Goal: Information Seeking & Learning: Learn about a topic

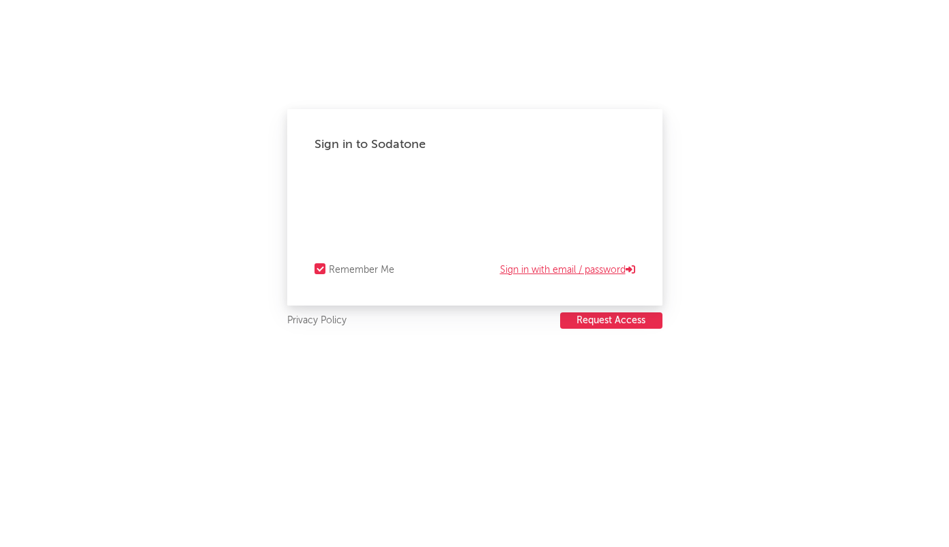
select select "recorded_music"
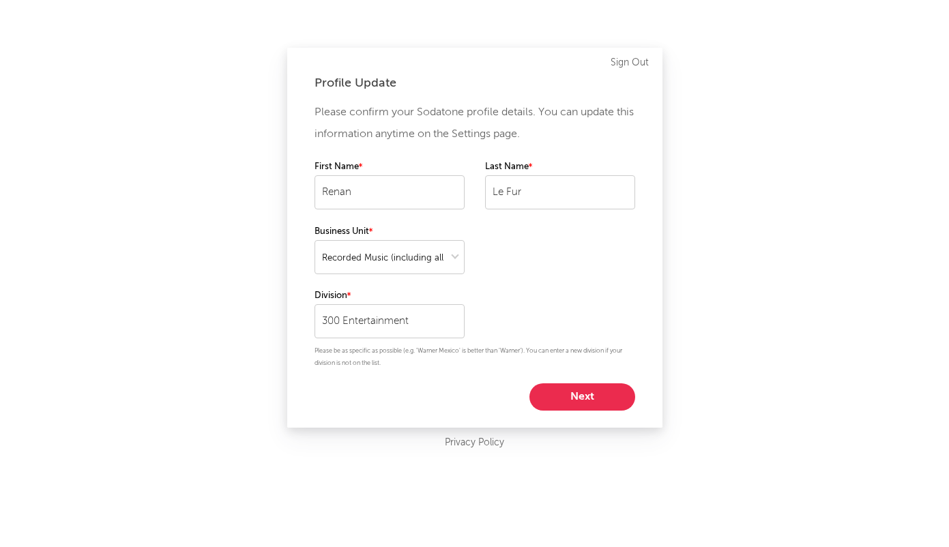
click at [559, 392] on button "Next" at bounding box center [583, 397] width 106 height 27
select select "marketing"
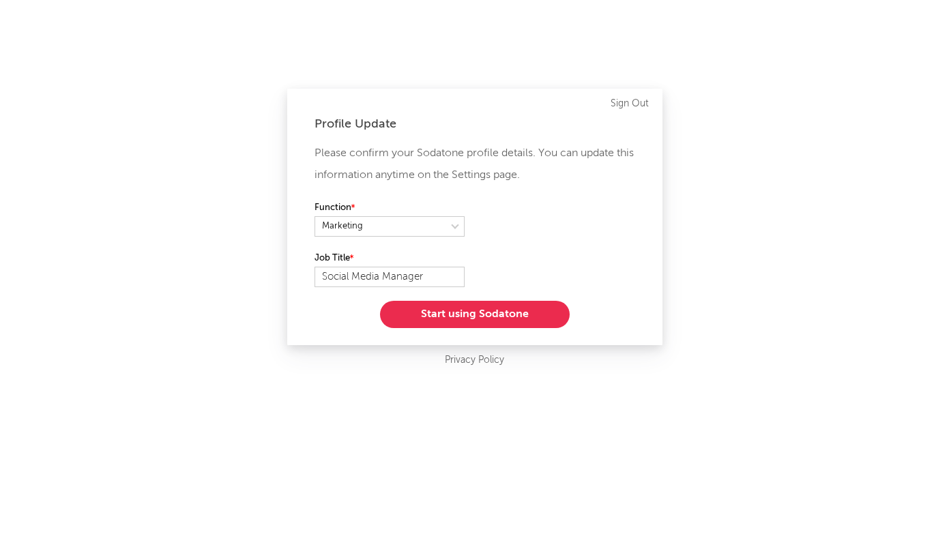
click at [414, 306] on button "Start using Sodatone" at bounding box center [475, 314] width 190 height 27
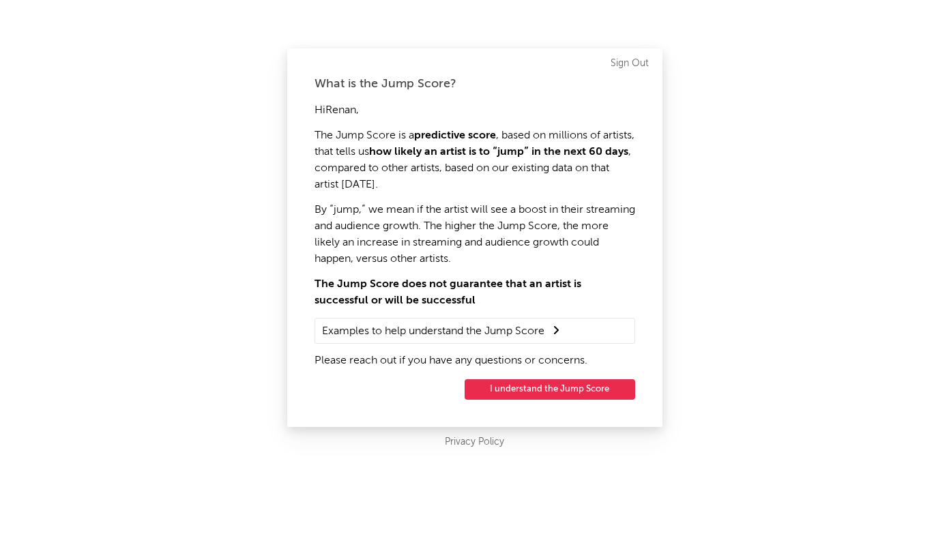
click at [517, 392] on button "I understand the Jump Score" at bounding box center [550, 390] width 171 height 20
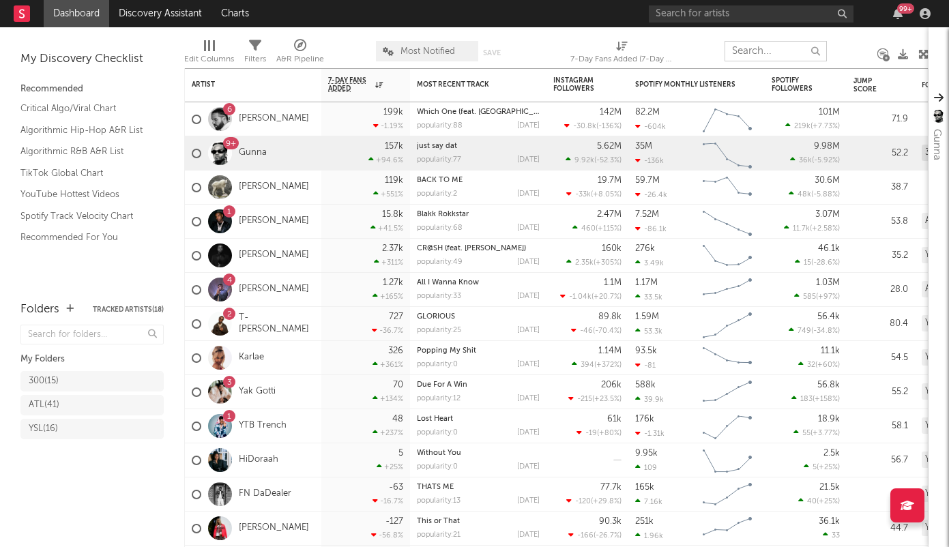
click at [752, 52] on input "text" at bounding box center [776, 51] width 102 height 20
paste input "Lazer Dim 700"
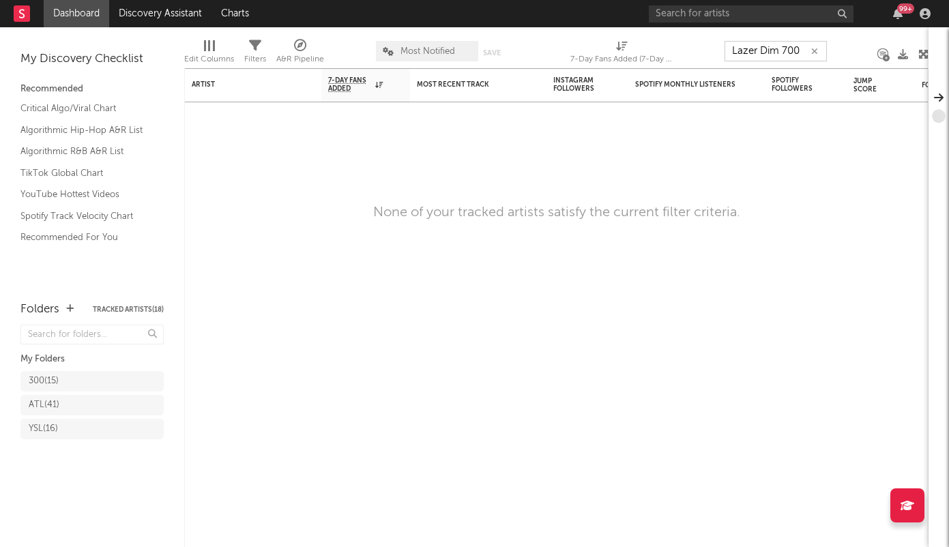
click at [762, 48] on input "Lazer Dim 700" at bounding box center [776, 51] width 102 height 20
type input "Lazer Dim 700"
click at [777, 53] on input "Lazer Dim 700" at bounding box center [776, 51] width 102 height 20
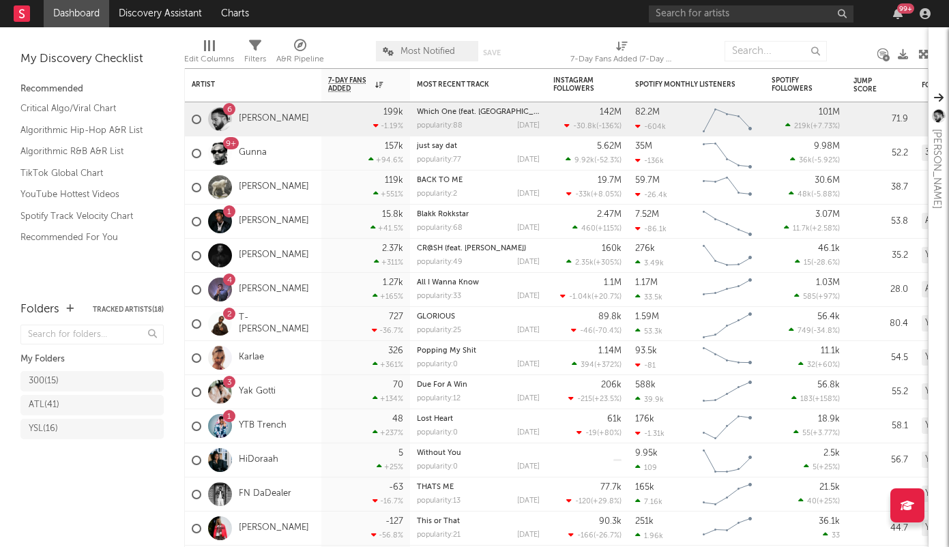
click at [70, 8] on link "Dashboard" at bounding box center [77, 13] width 66 height 27
click at [786, 13] on input "text" at bounding box center [751, 13] width 205 height 17
click at [714, 18] on input "lazer dim" at bounding box center [751, 13] width 205 height 17
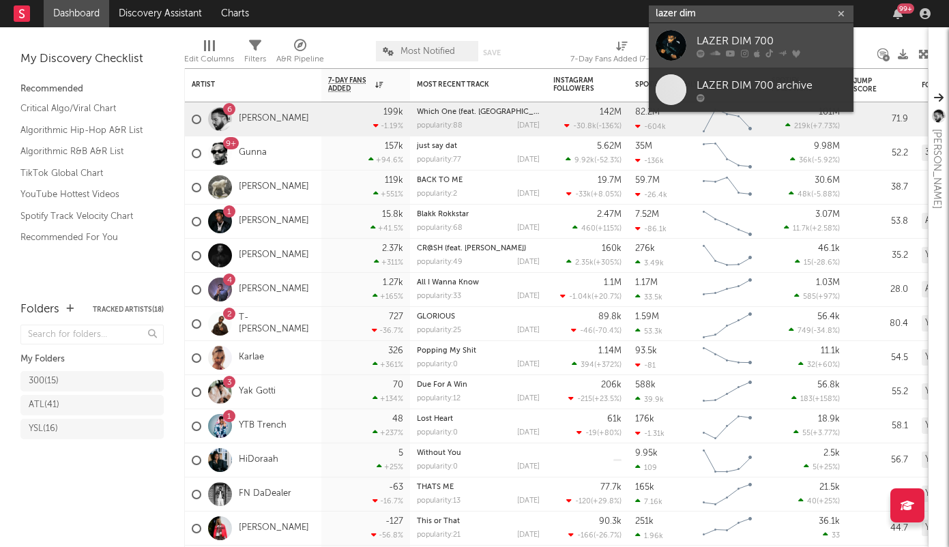
type input "lazer dim"
click at [718, 40] on div "LAZER DIM 700" at bounding box center [772, 41] width 150 height 16
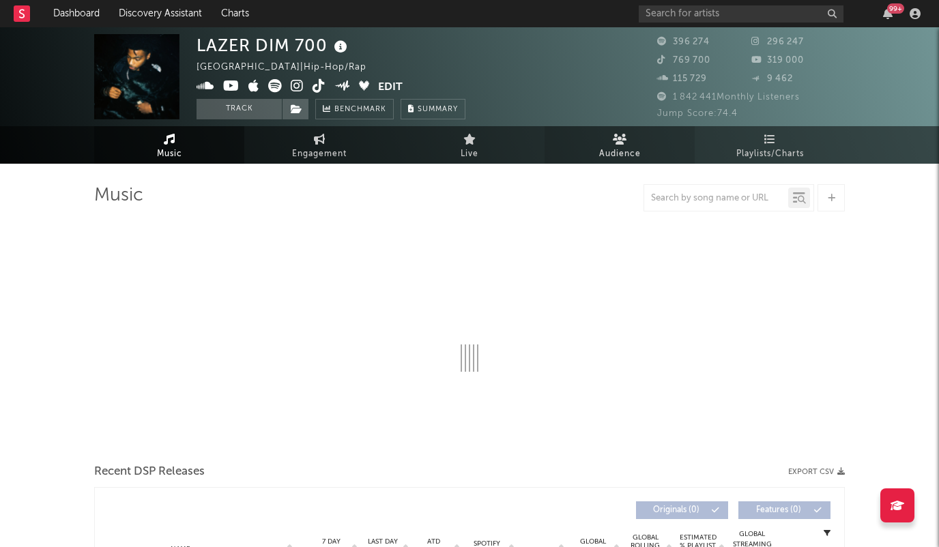
select select "6m"
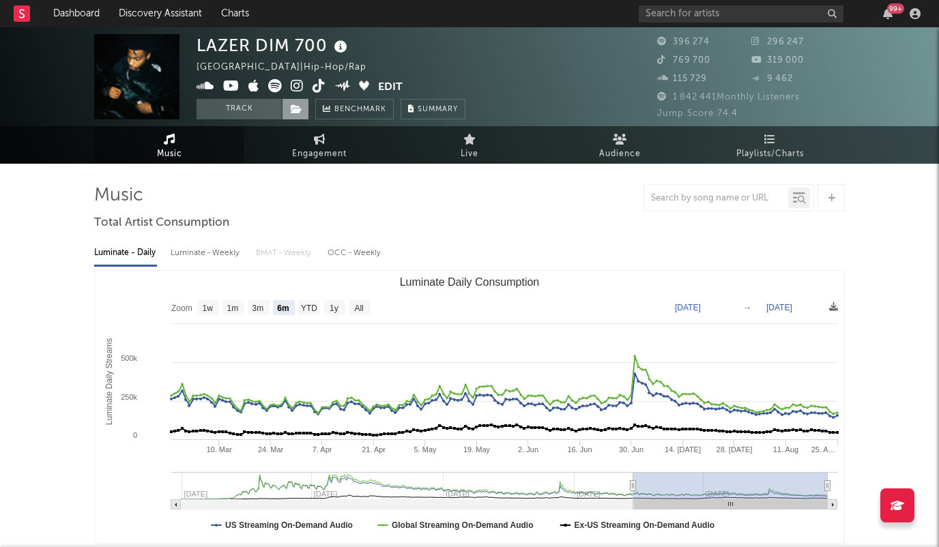
click at [292, 106] on icon at bounding box center [297, 109] width 12 height 10
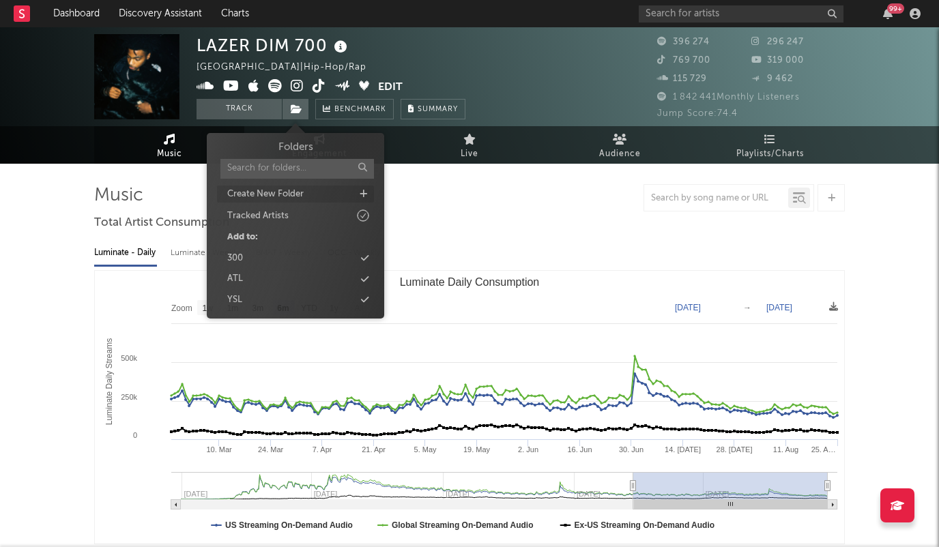
click at [368, 193] on div "Create New Folder" at bounding box center [295, 195] width 157 height 18
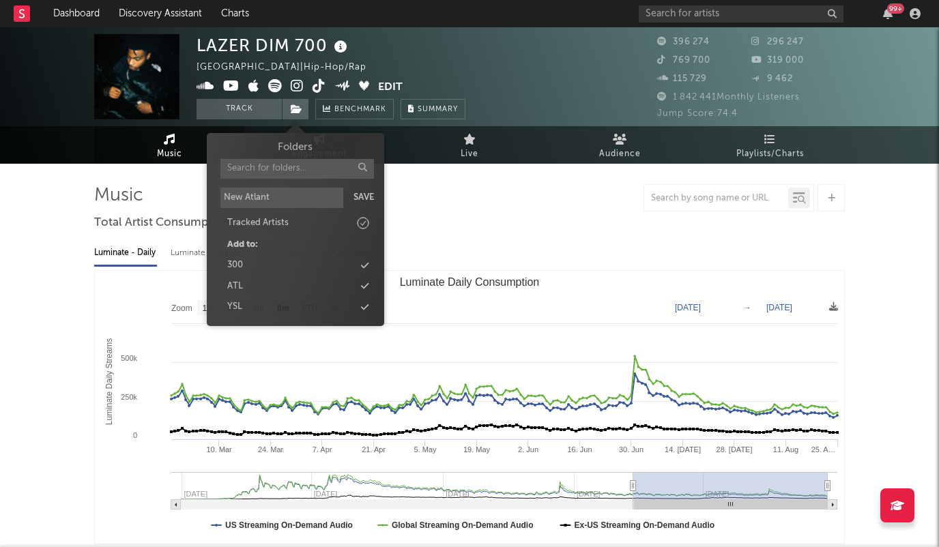
type input "[GEOGRAPHIC_DATA]"
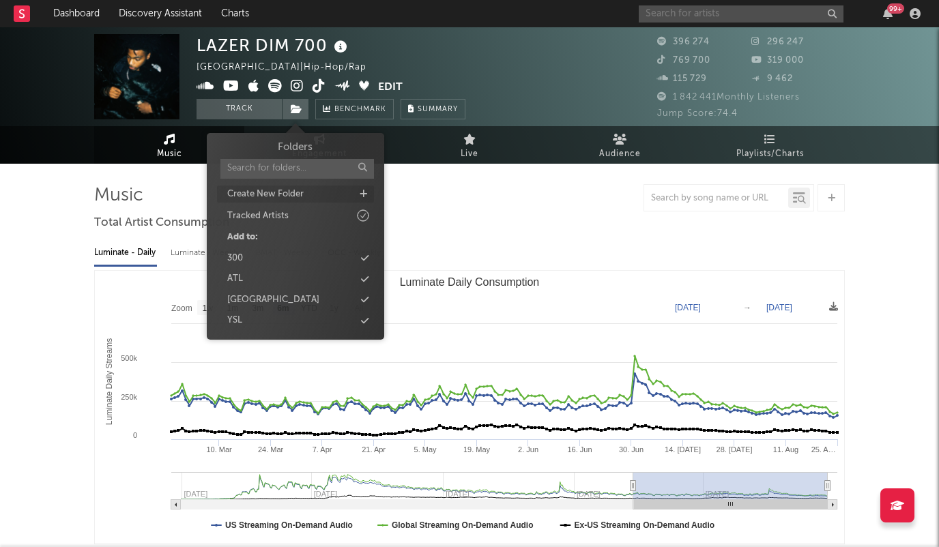
click at [711, 19] on input "text" at bounding box center [741, 13] width 205 height 17
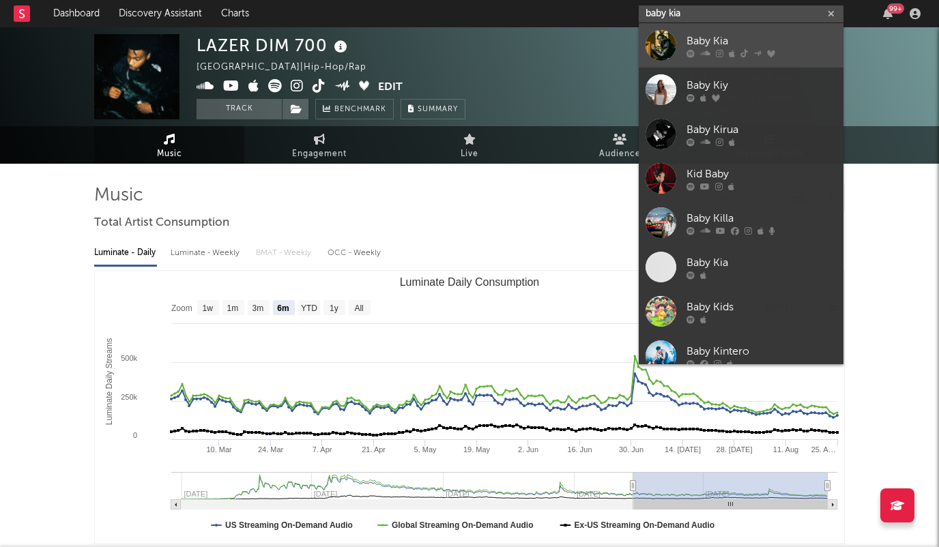
type input "baby kia"
click at [714, 40] on div "Baby Kia" at bounding box center [762, 41] width 150 height 16
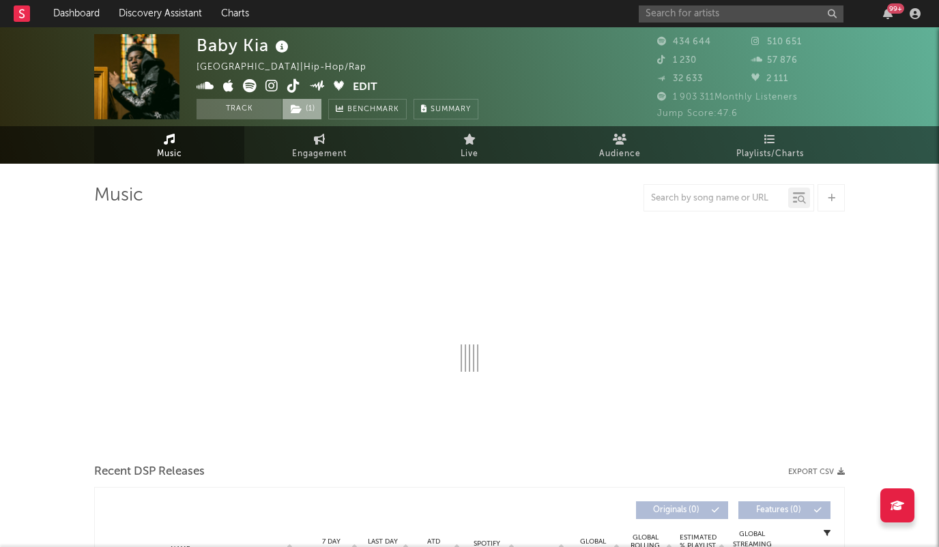
click at [313, 111] on span "( 1 )" at bounding box center [302, 109] width 40 height 20
select select "6m"
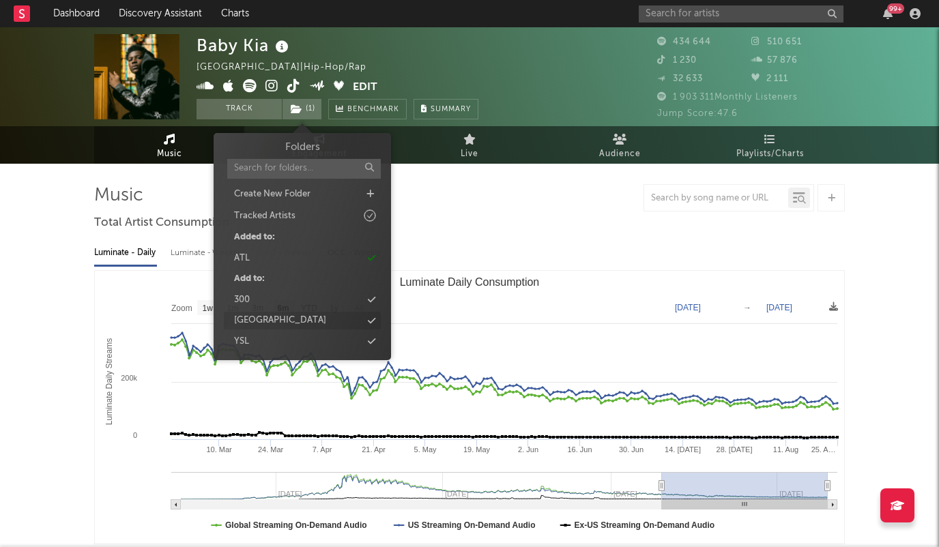
click at [265, 320] on div "[GEOGRAPHIC_DATA]" at bounding box center [280, 321] width 92 height 14
click at [723, 18] on input "text" at bounding box center [741, 13] width 205 height 17
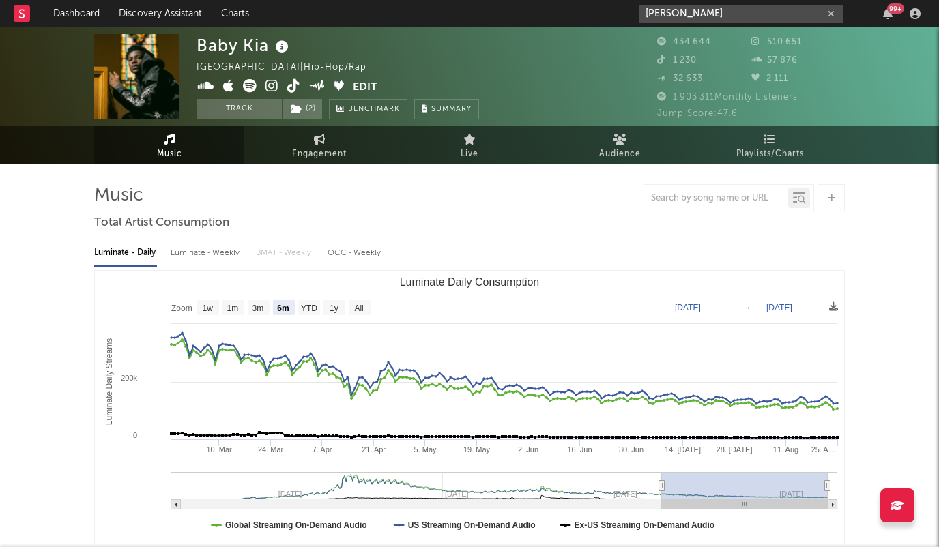
click at [684, 18] on input "lil tony" at bounding box center [741, 13] width 205 height 17
type input "lil tony"
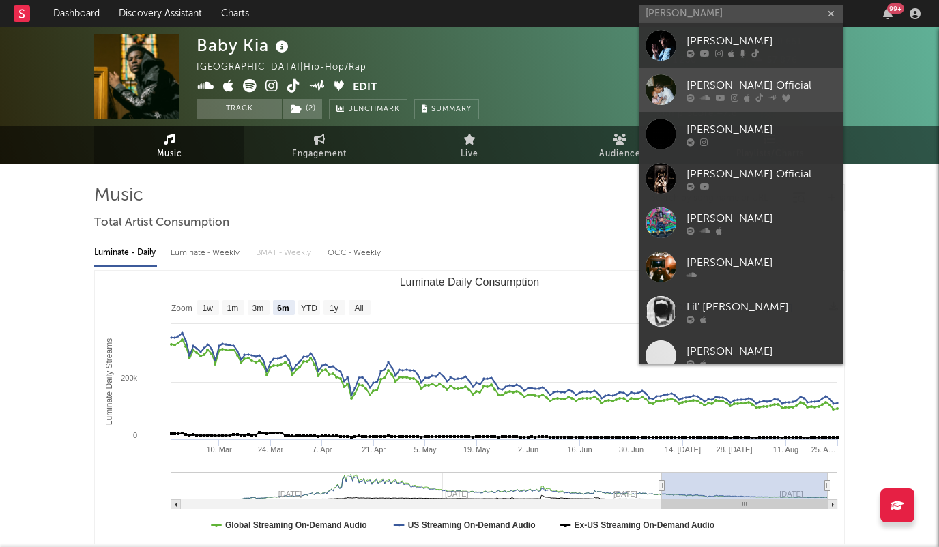
click at [714, 81] on div "[PERSON_NAME] Official" at bounding box center [762, 85] width 150 height 16
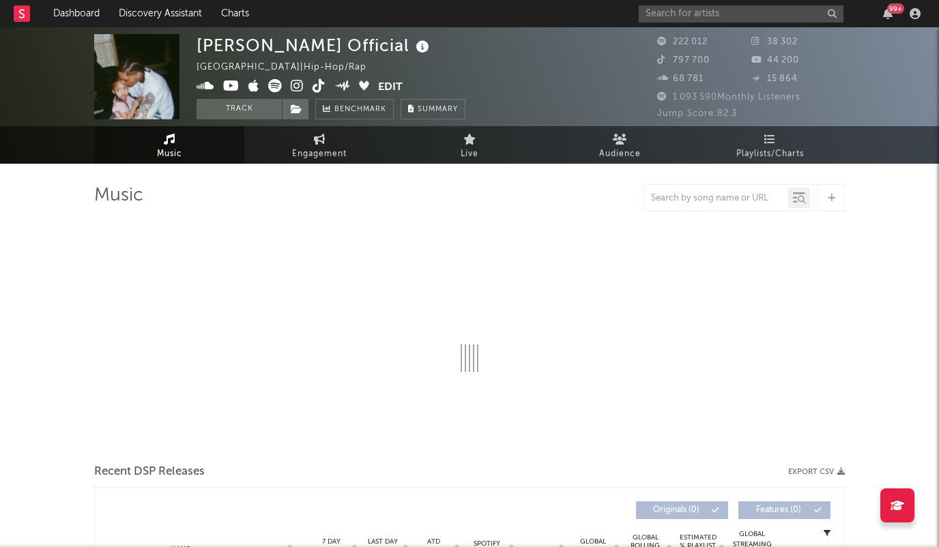
select select "6m"
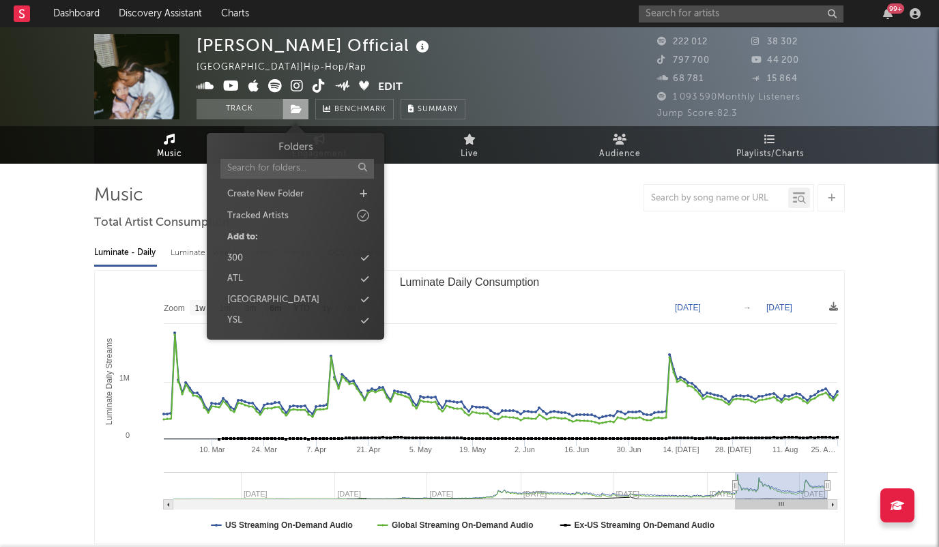
click at [296, 111] on icon at bounding box center [297, 109] width 12 height 10
click at [282, 280] on div "ATL" at bounding box center [295, 279] width 157 height 18
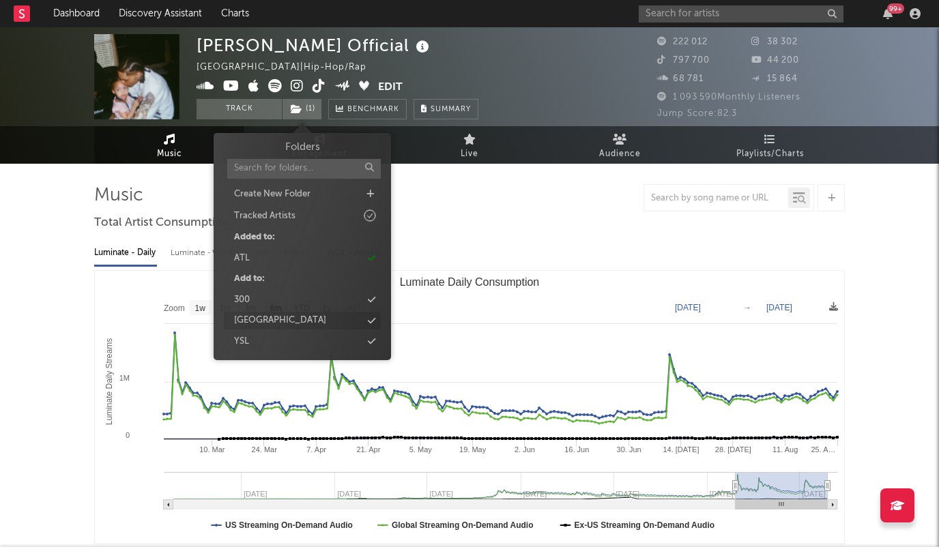
click at [275, 318] on div "[GEOGRAPHIC_DATA]" at bounding box center [280, 321] width 92 height 14
click at [692, 13] on input "text" at bounding box center [741, 13] width 205 height 17
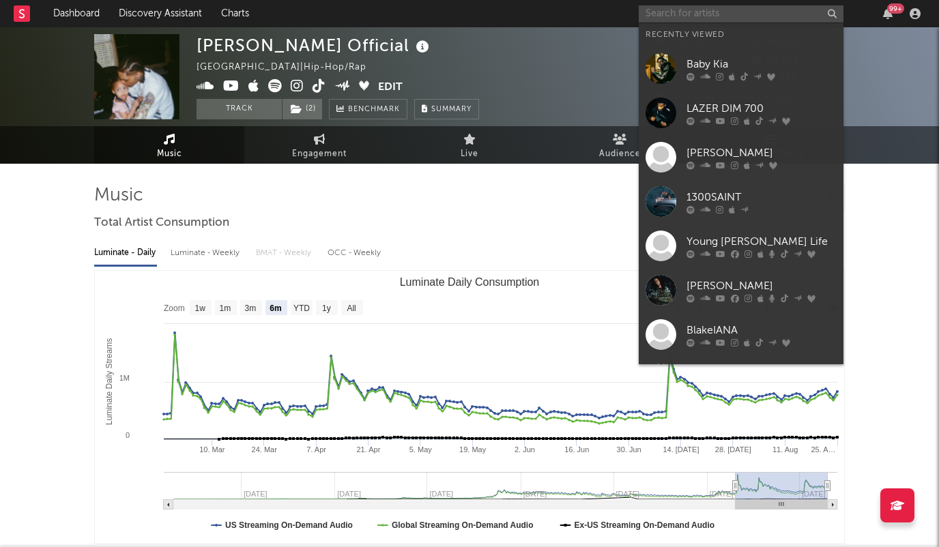
paste input "2sdxrt3all"
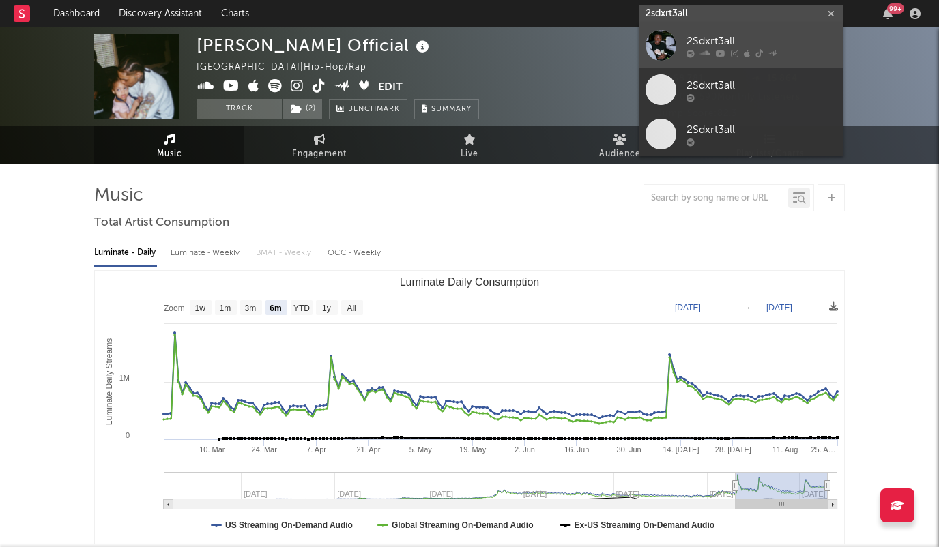
type input "2sdxrt3all"
click at [698, 38] on div "2Sdxrt3all" at bounding box center [762, 41] width 150 height 16
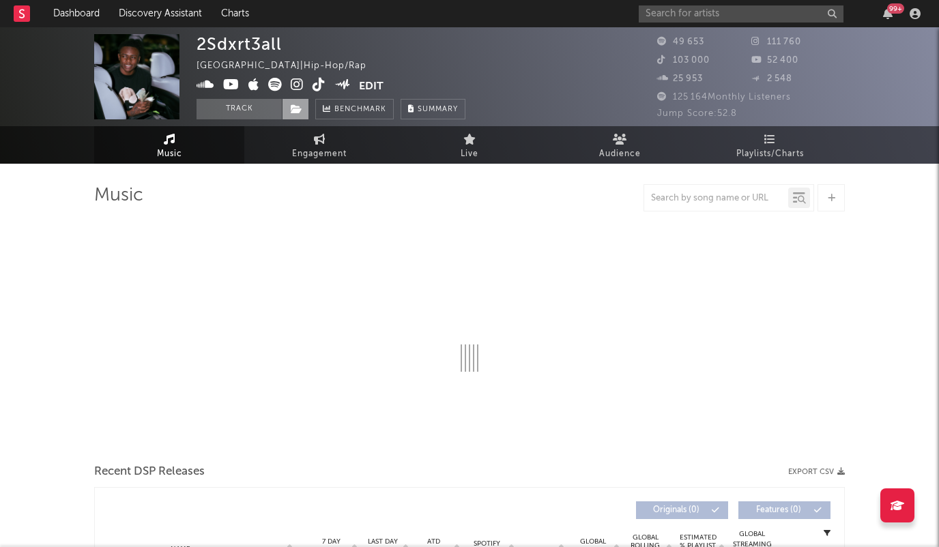
click at [294, 111] on icon at bounding box center [297, 109] width 12 height 10
select select "6m"
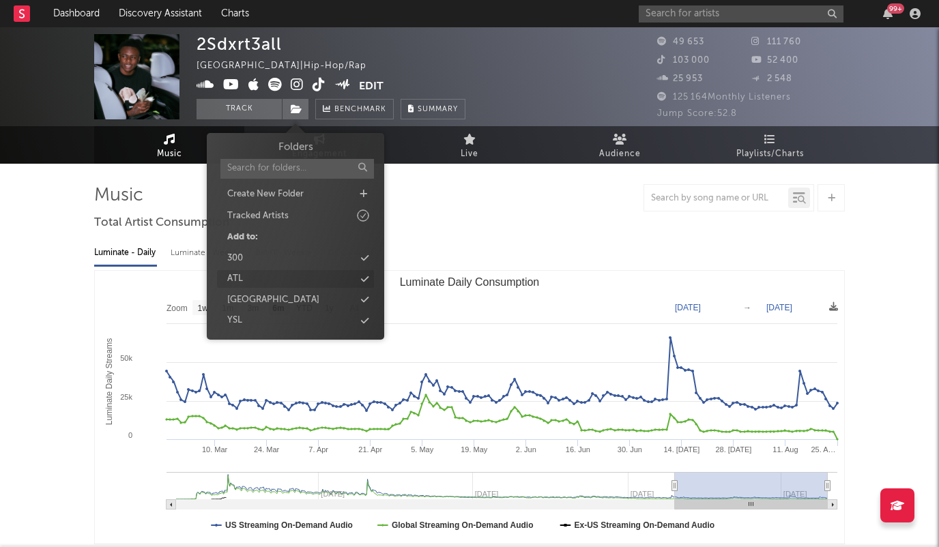
click at [365, 281] on icon at bounding box center [365, 279] width 8 height 9
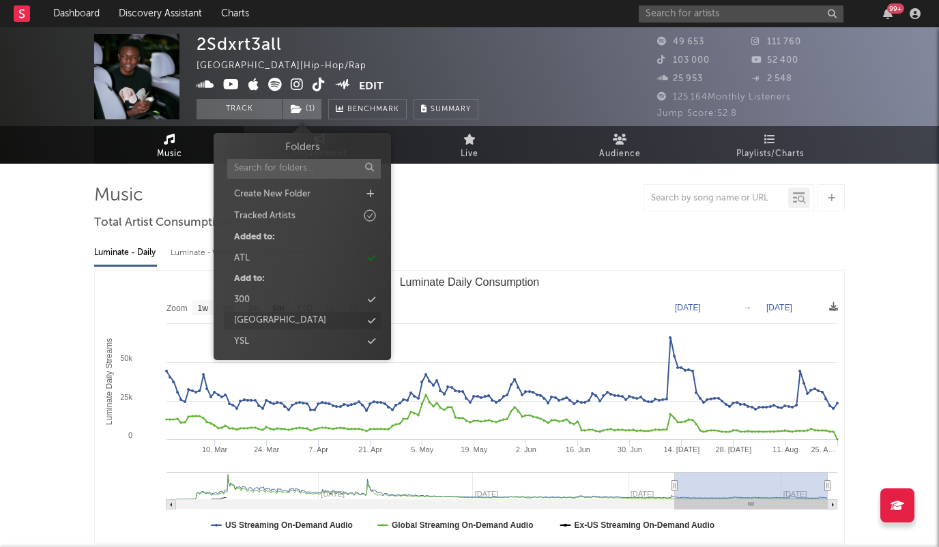
click at [374, 319] on icon at bounding box center [372, 321] width 8 height 9
click at [729, 11] on input "text" at bounding box center [741, 13] width 205 height 17
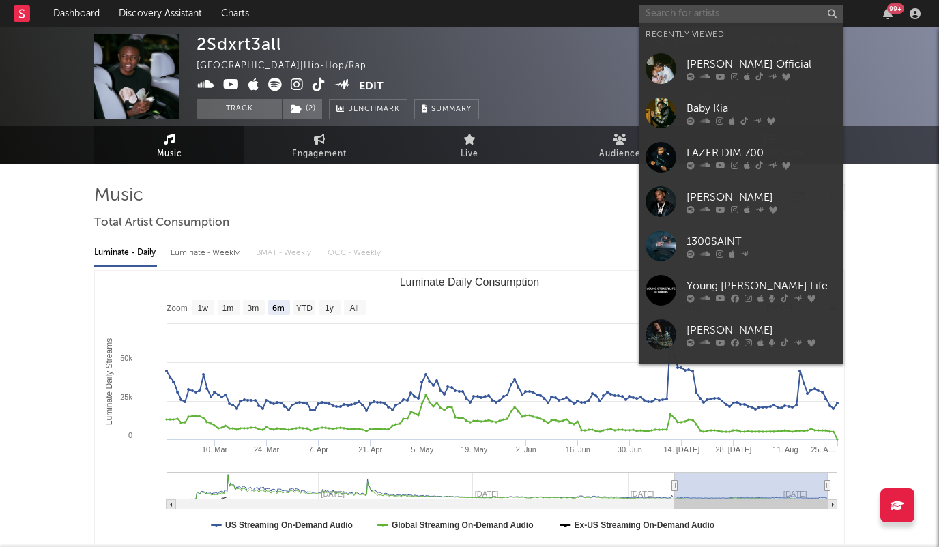
paste input "FBL Manny"
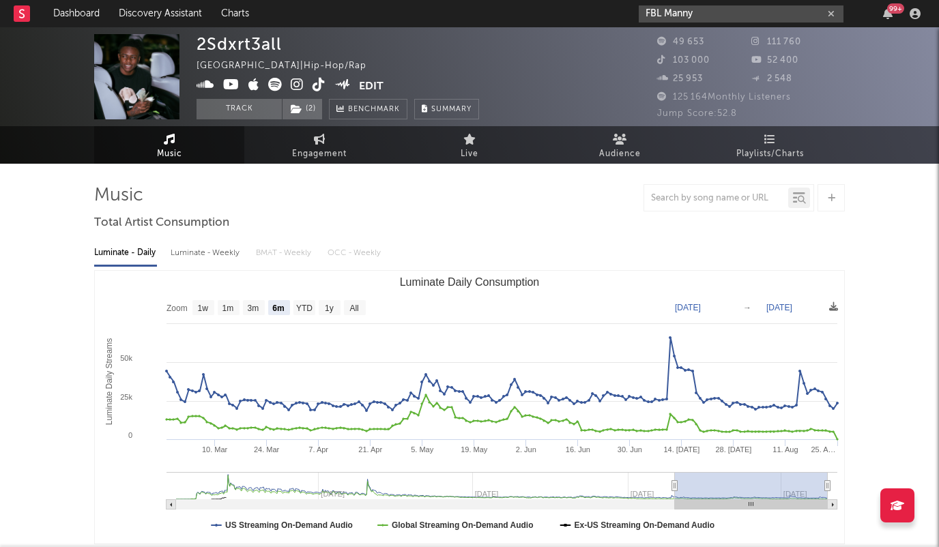
type input "FBL Manny"
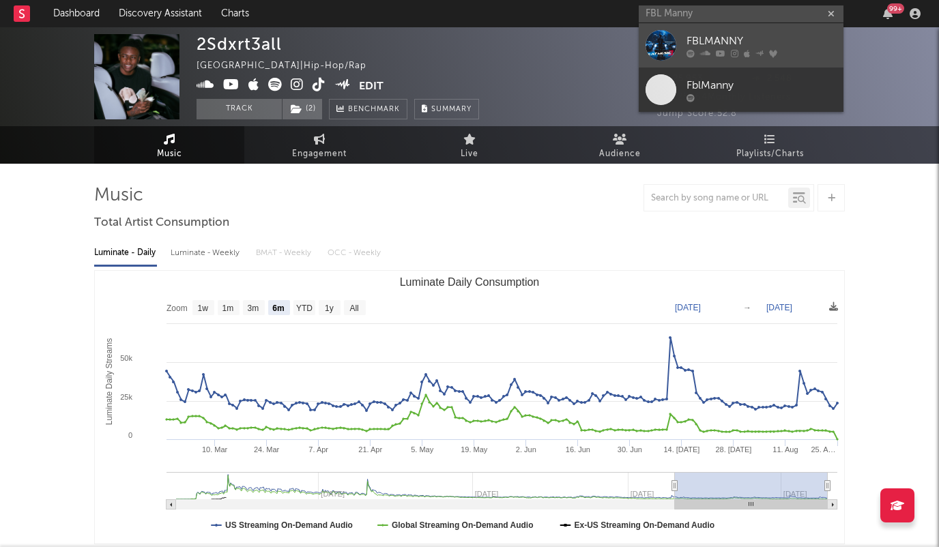
click at [713, 41] on div "FBLMANNY" at bounding box center [762, 41] width 150 height 16
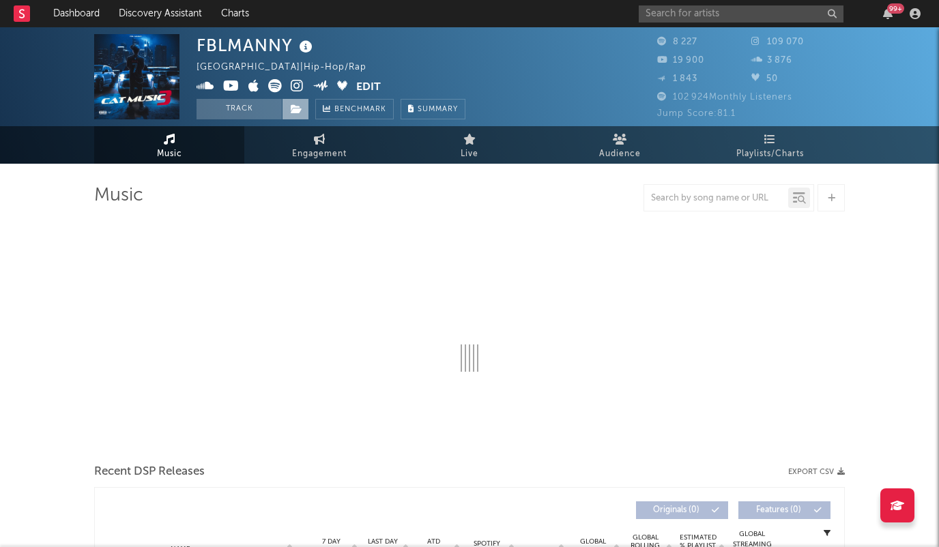
click at [296, 106] on icon at bounding box center [297, 109] width 12 height 10
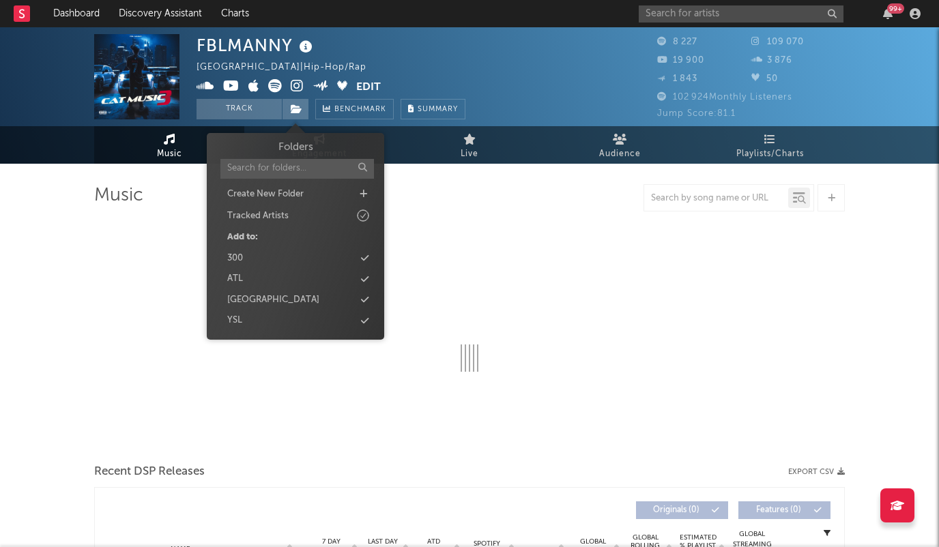
select select "6m"
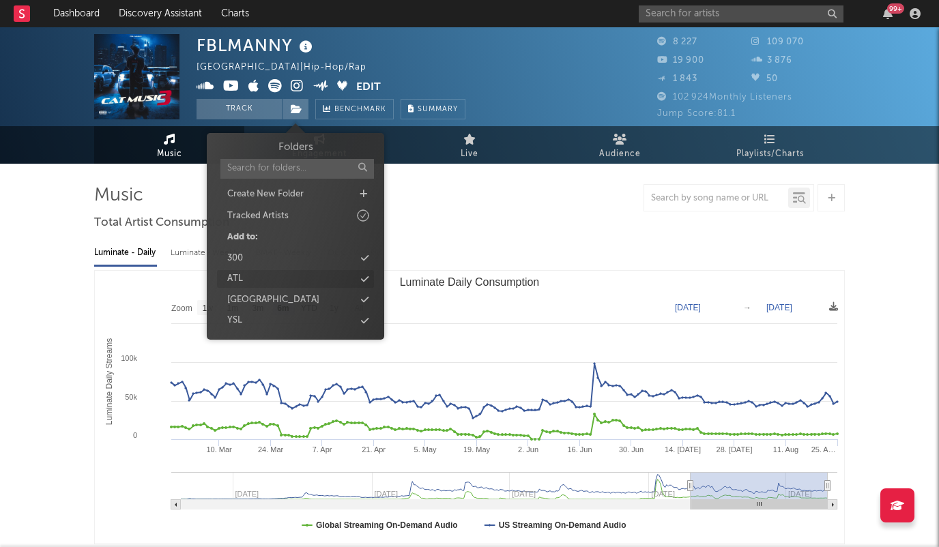
click at [367, 279] on icon at bounding box center [365, 279] width 8 height 9
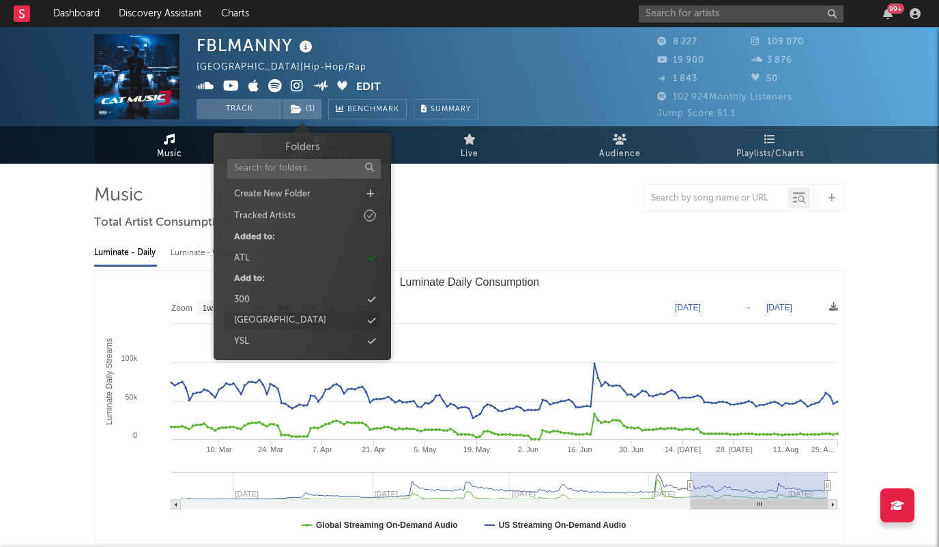
click at [372, 319] on icon at bounding box center [372, 321] width 8 height 9
click at [751, 15] on input "text" at bounding box center [741, 13] width 205 height 17
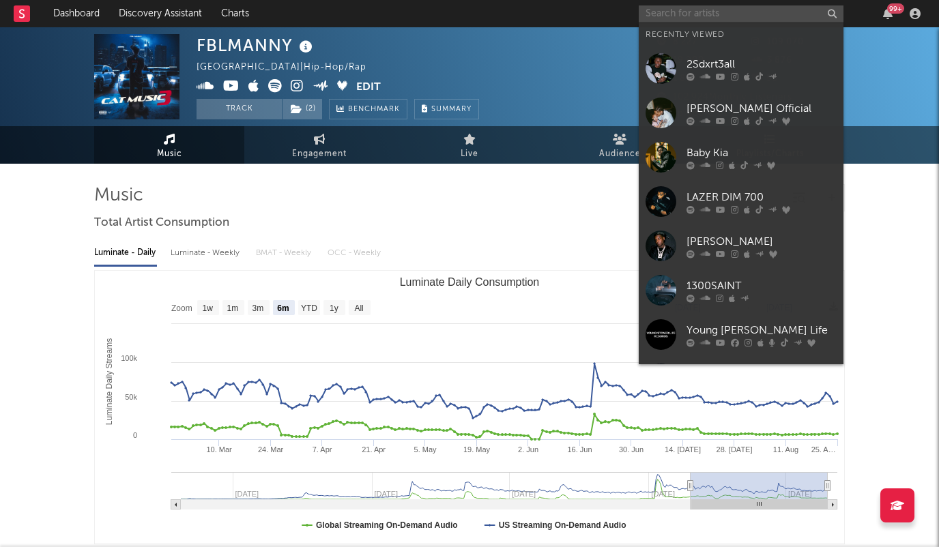
paste input "Raq Baby"
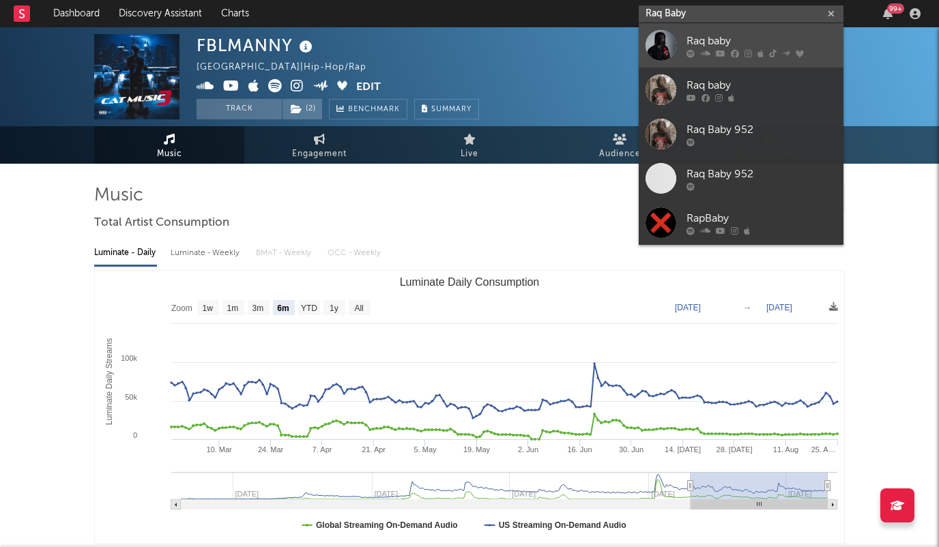
type input "Raq Baby"
click at [715, 38] on div "Raq baby" at bounding box center [762, 41] width 150 height 16
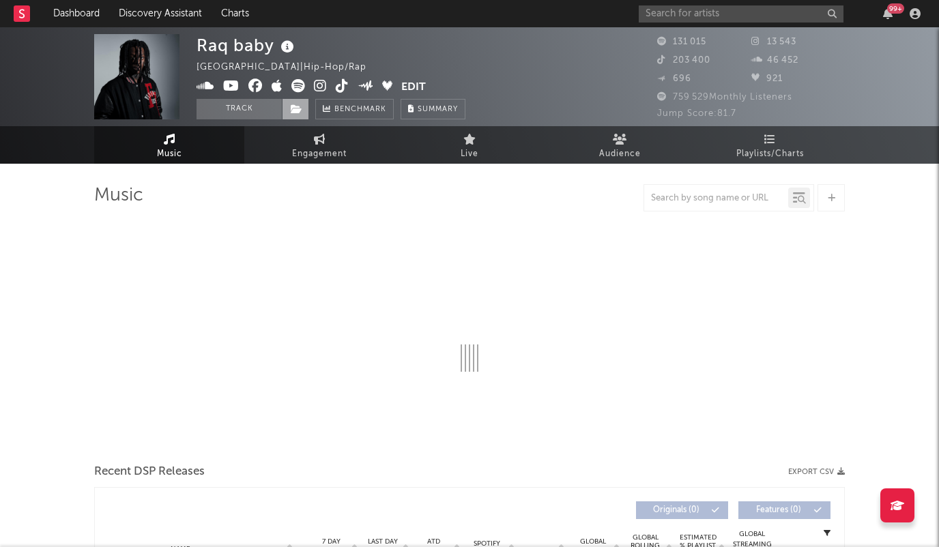
select select "6m"
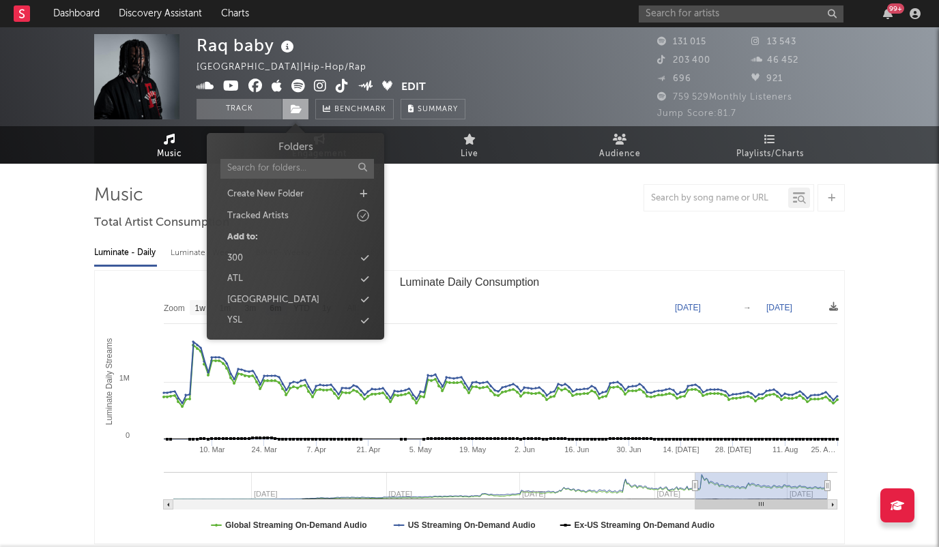
click at [296, 109] on icon at bounding box center [297, 109] width 12 height 10
click at [309, 276] on div "ATL" at bounding box center [295, 279] width 157 height 18
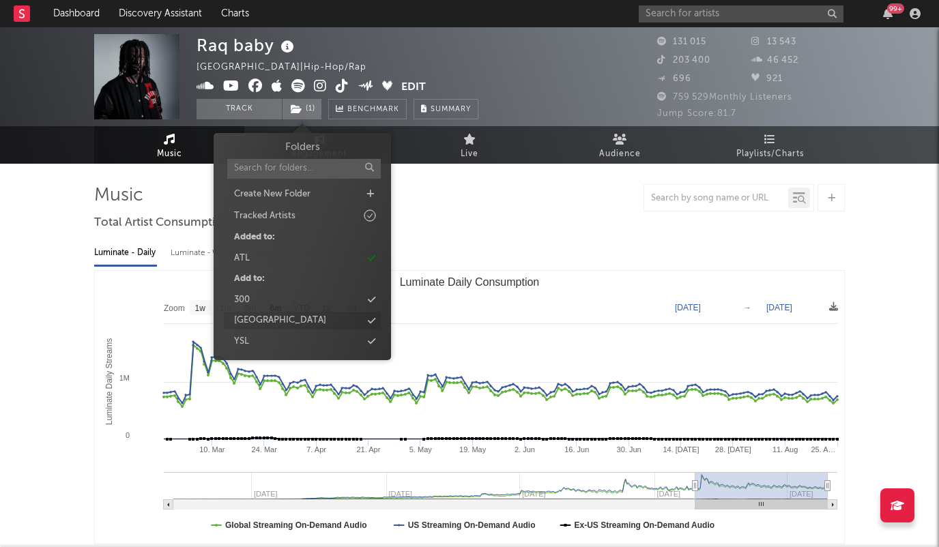
click at [309, 317] on div "[GEOGRAPHIC_DATA]" at bounding box center [302, 321] width 157 height 18
click at [739, 17] on input "text" at bounding box center [741, 13] width 205 height 17
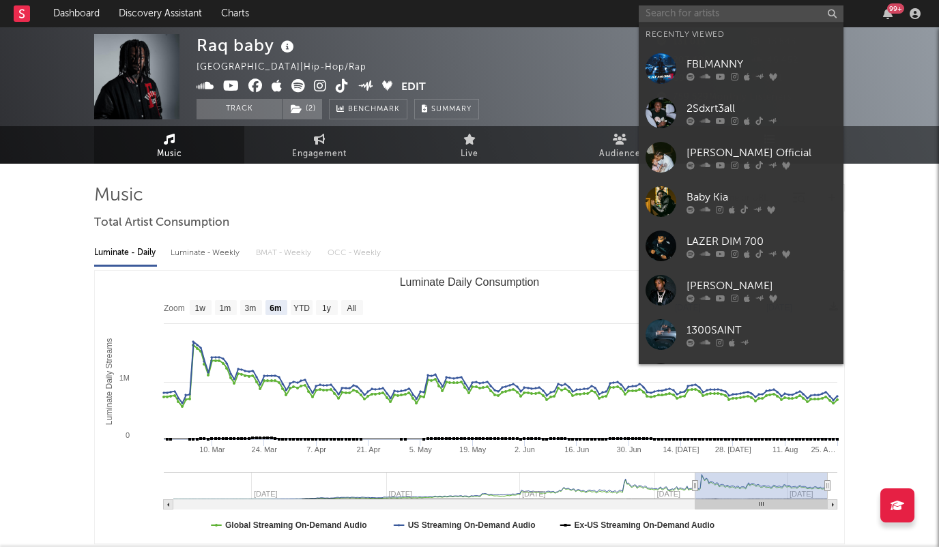
paste input "YNS Corey"
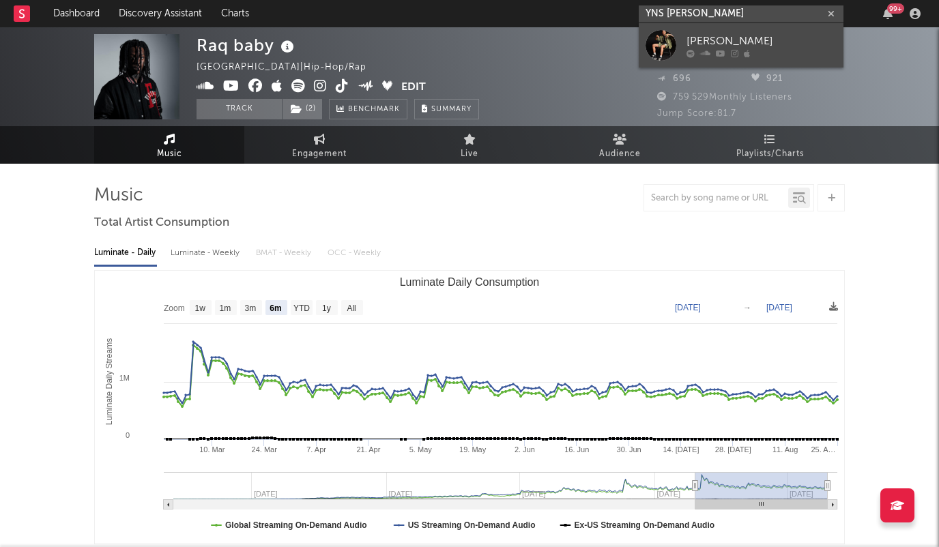
type input "YNS Corey"
click at [713, 38] on div "[PERSON_NAME]" at bounding box center [762, 41] width 150 height 16
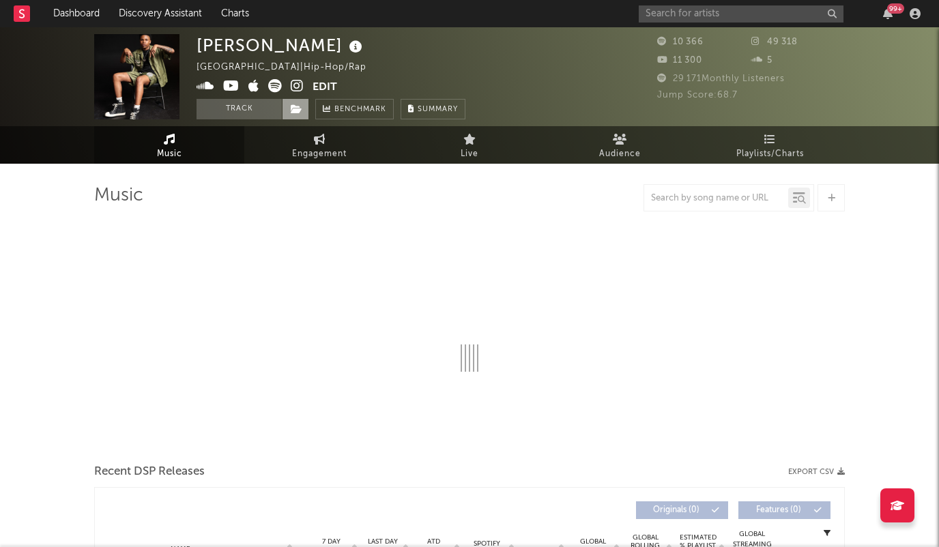
click at [292, 109] on icon at bounding box center [297, 109] width 12 height 10
select select "6m"
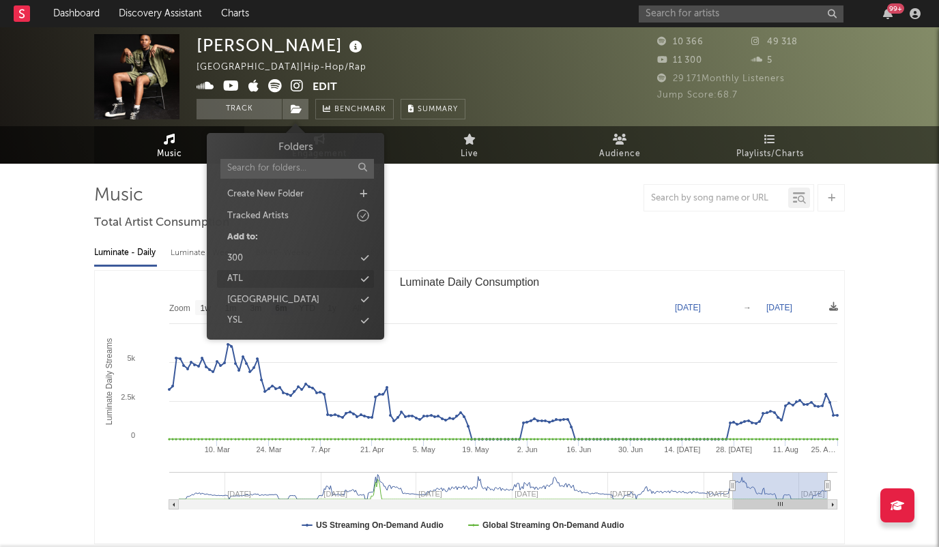
click at [337, 279] on div "ATL" at bounding box center [295, 279] width 157 height 18
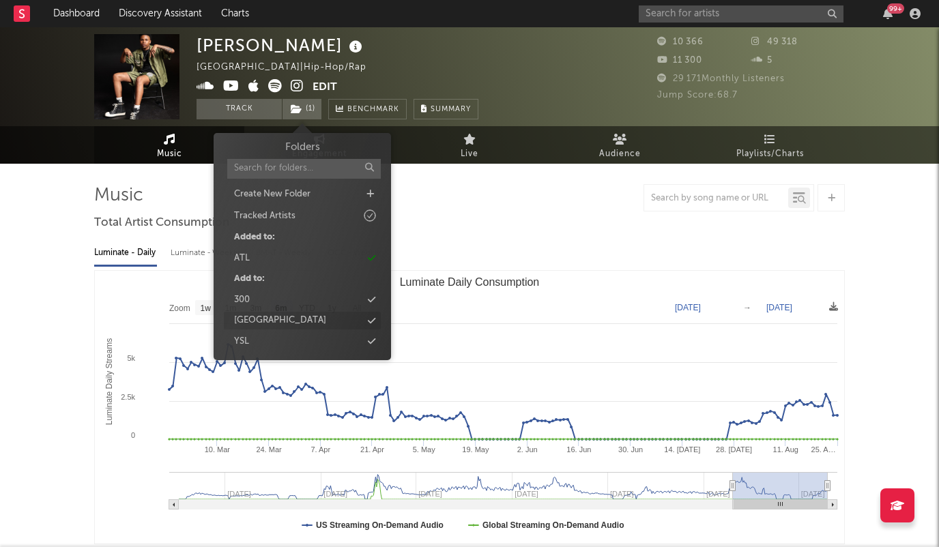
click at [326, 322] on div "[GEOGRAPHIC_DATA]" at bounding box center [302, 321] width 157 height 18
click at [718, 14] on input "text" at bounding box center [741, 13] width 205 height 17
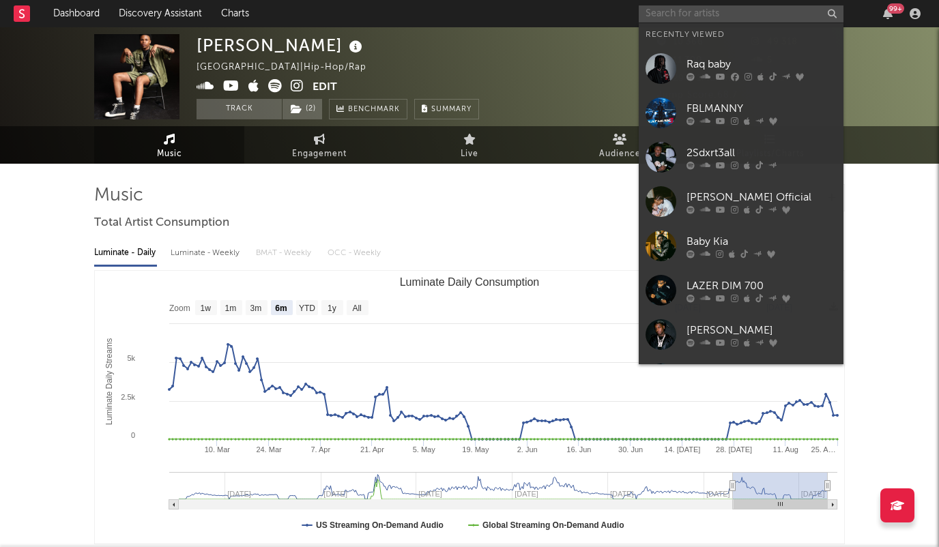
paste input "Lil Bigg"
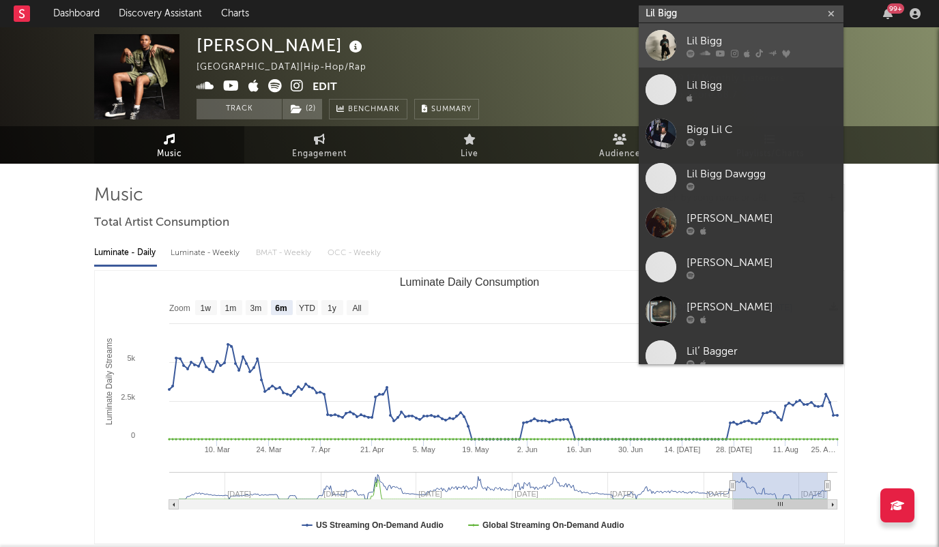
type input "Lil Bigg"
click at [703, 40] on div "Lil Bigg" at bounding box center [762, 41] width 150 height 16
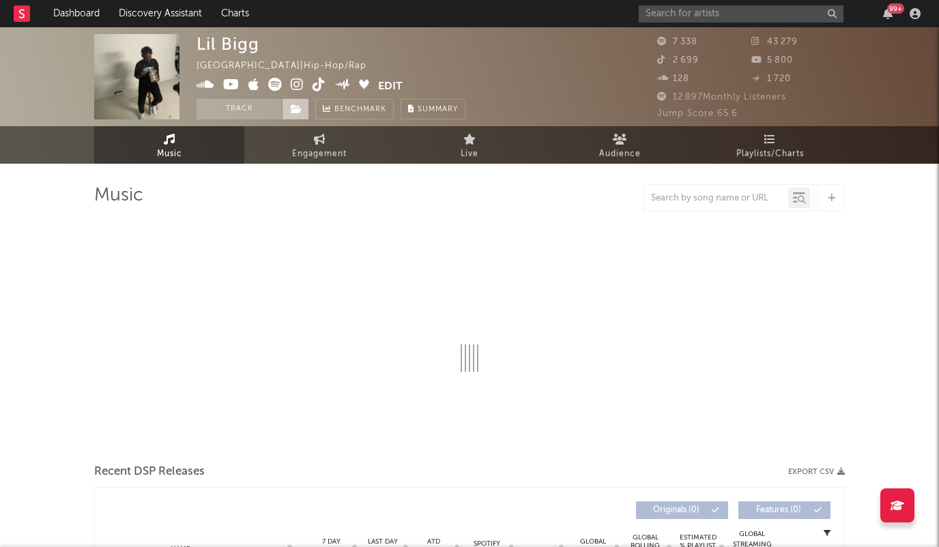
click at [295, 106] on icon at bounding box center [297, 109] width 12 height 10
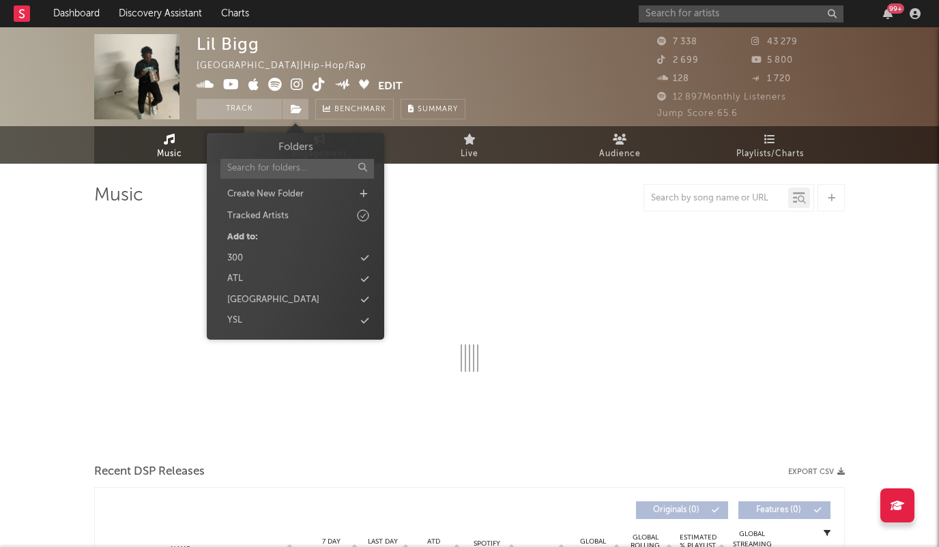
select select "6m"
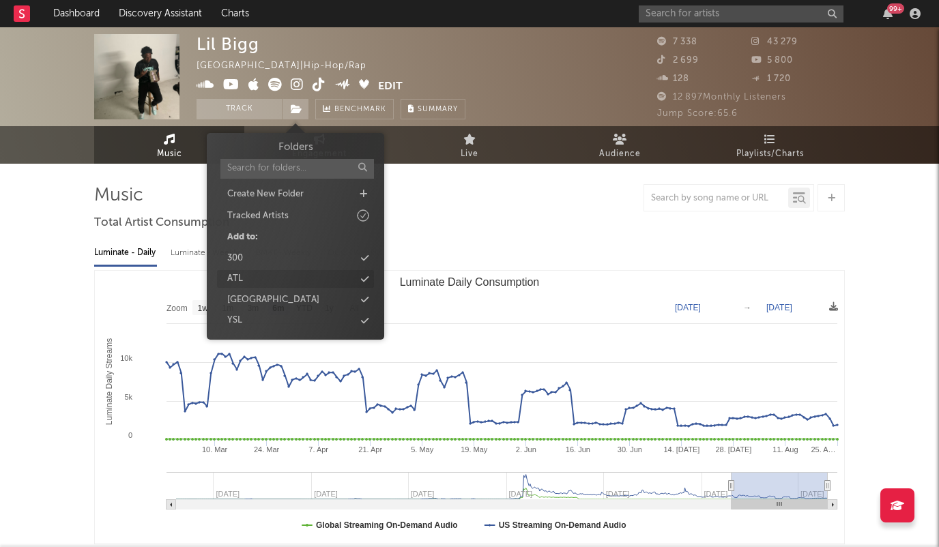
click at [367, 279] on icon at bounding box center [365, 279] width 8 height 9
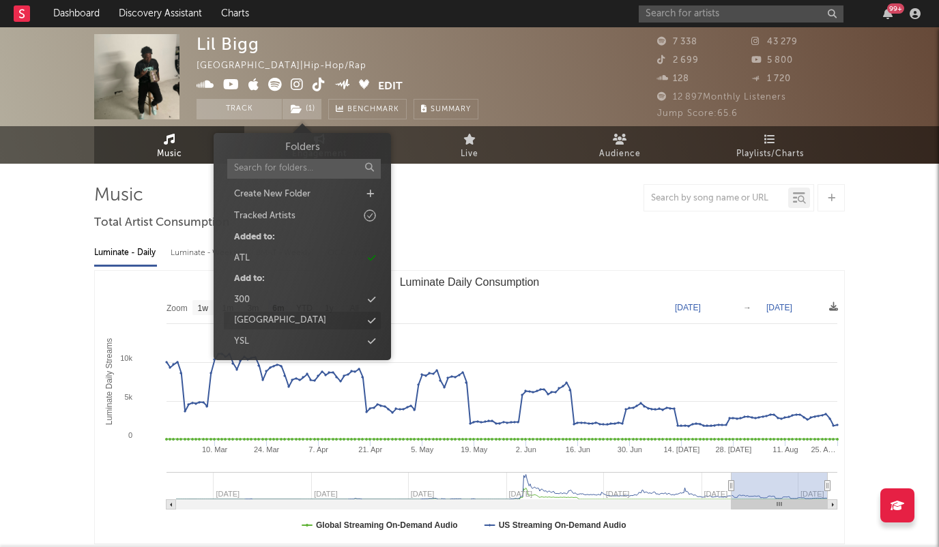
click at [373, 320] on icon at bounding box center [372, 321] width 8 height 9
click at [748, 12] on input "text" at bounding box center [741, 13] width 205 height 17
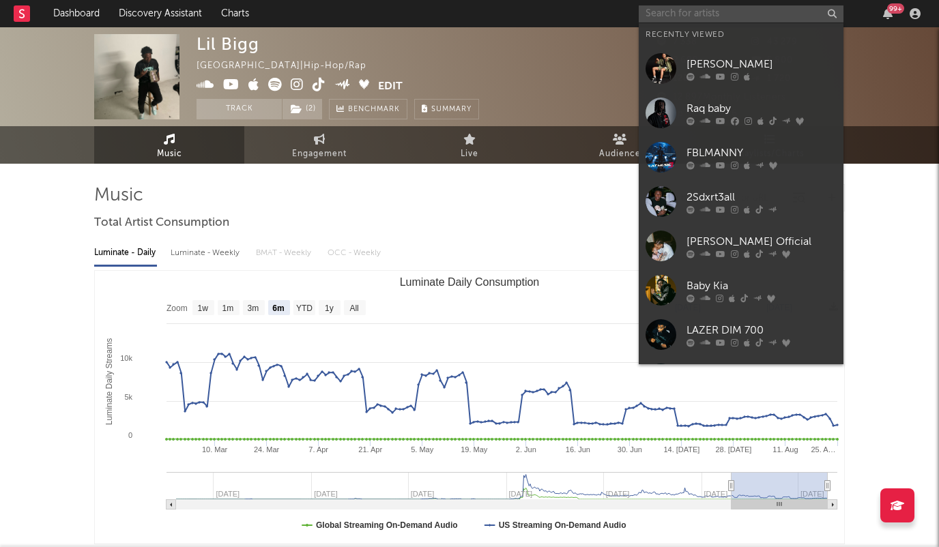
paste input "2FeetBino"
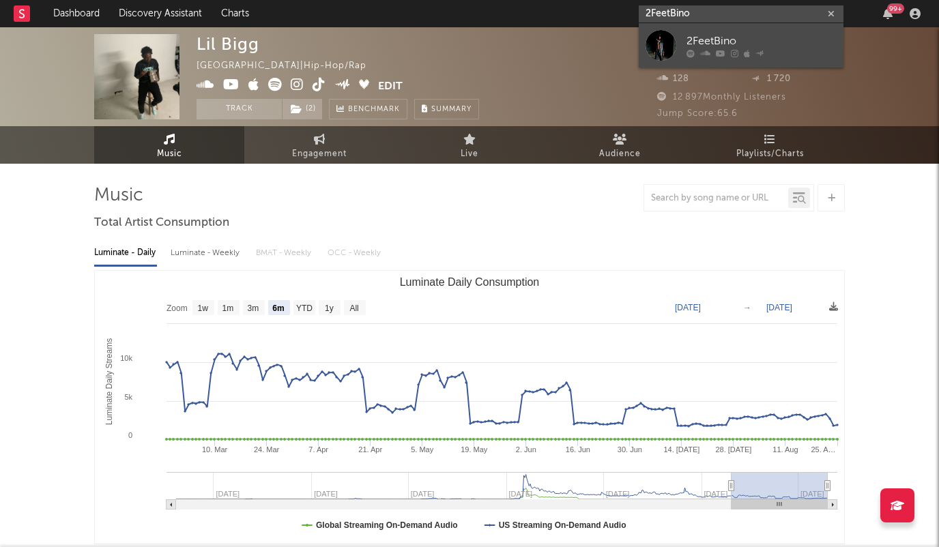
type input "2FeetBino"
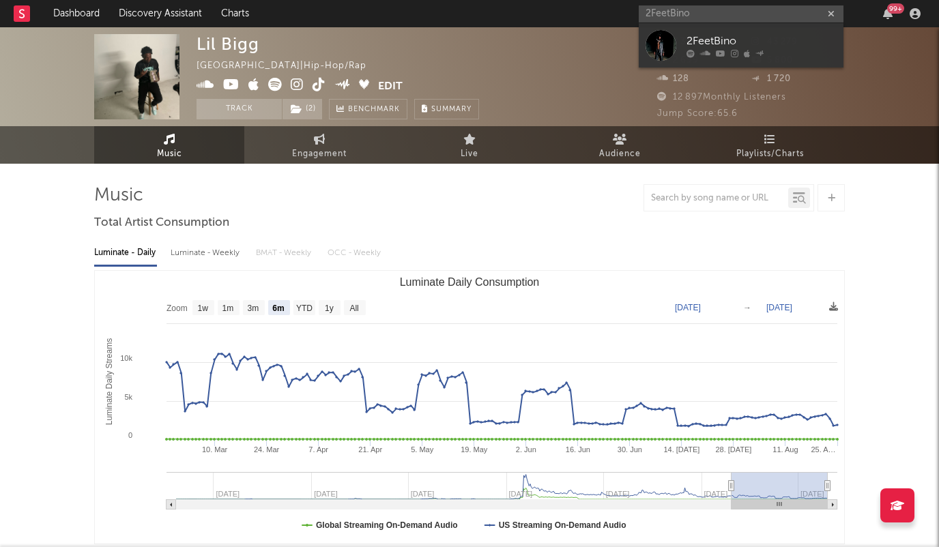
drag, startPoint x: 724, startPoint y: 38, endPoint x: 715, endPoint y: 38, distance: 8.2
click at [724, 38] on div "2FeetBino" at bounding box center [762, 41] width 150 height 16
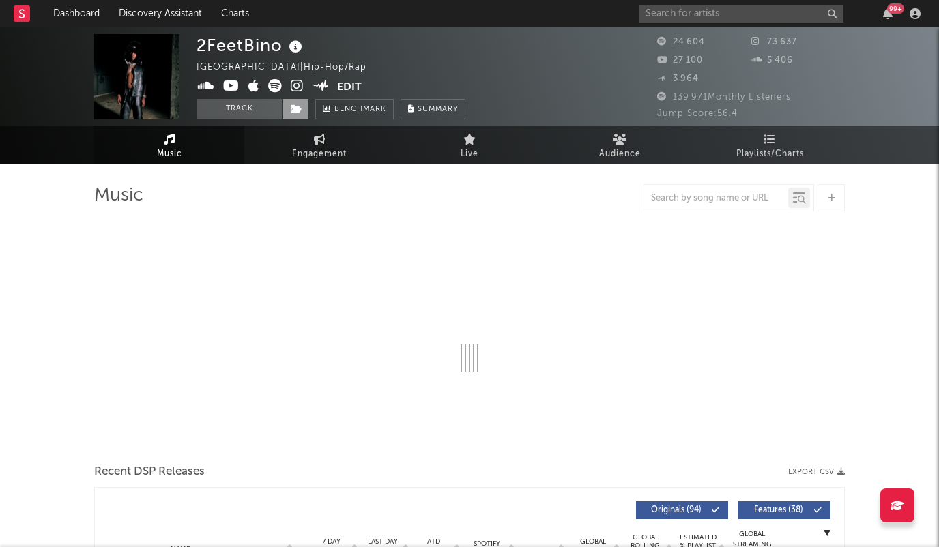
select select "6m"
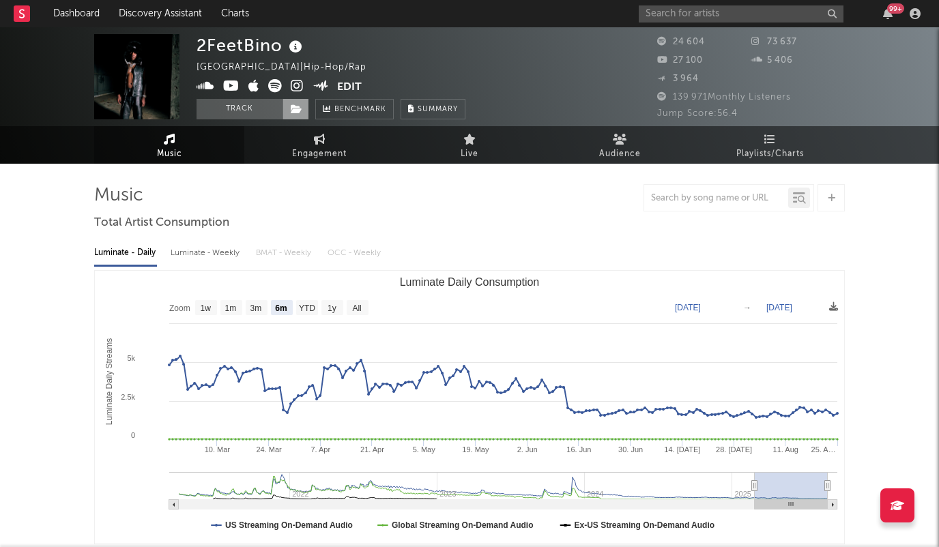
click at [297, 107] on icon at bounding box center [297, 109] width 12 height 10
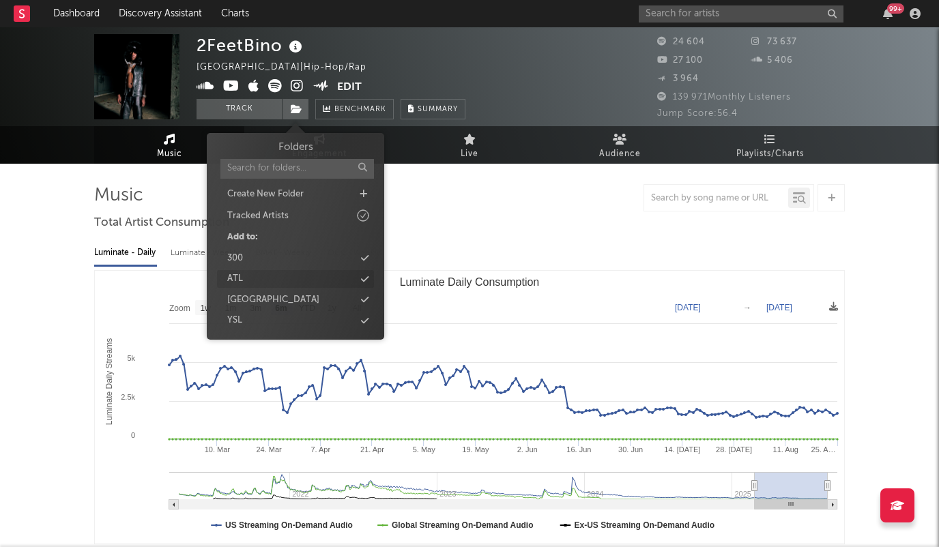
click at [362, 277] on icon at bounding box center [365, 279] width 8 height 9
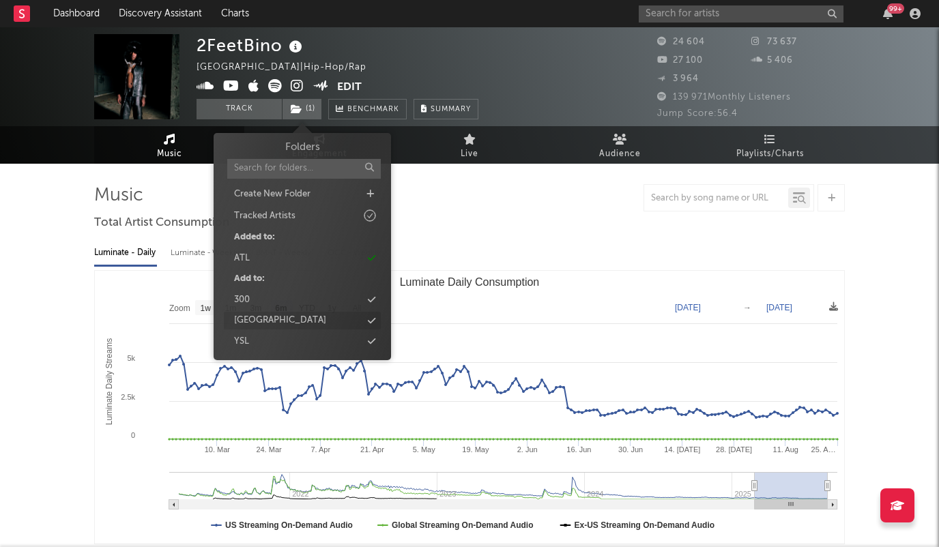
click at [370, 321] on icon at bounding box center [372, 321] width 8 height 9
click at [702, 17] on input "text" at bounding box center [741, 13] width 205 height 17
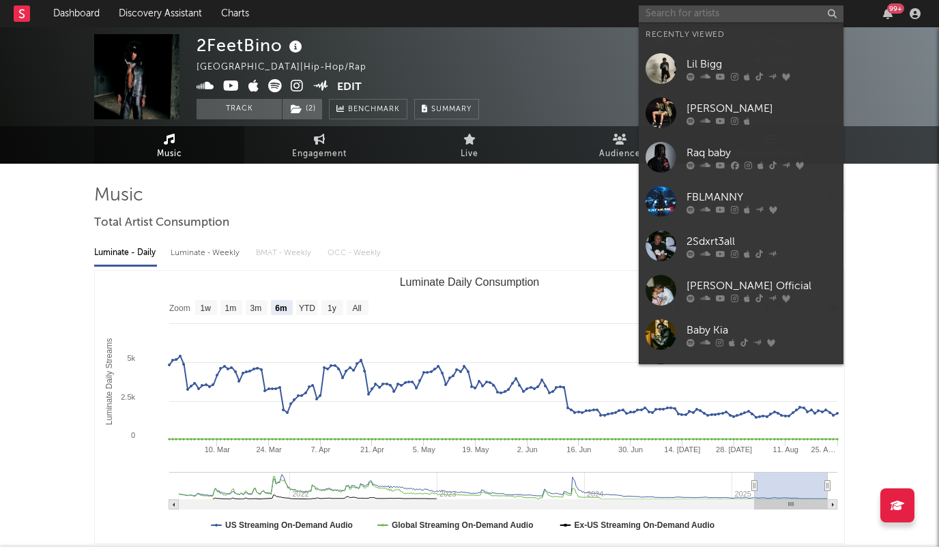
paste input "[PERSON_NAME]"
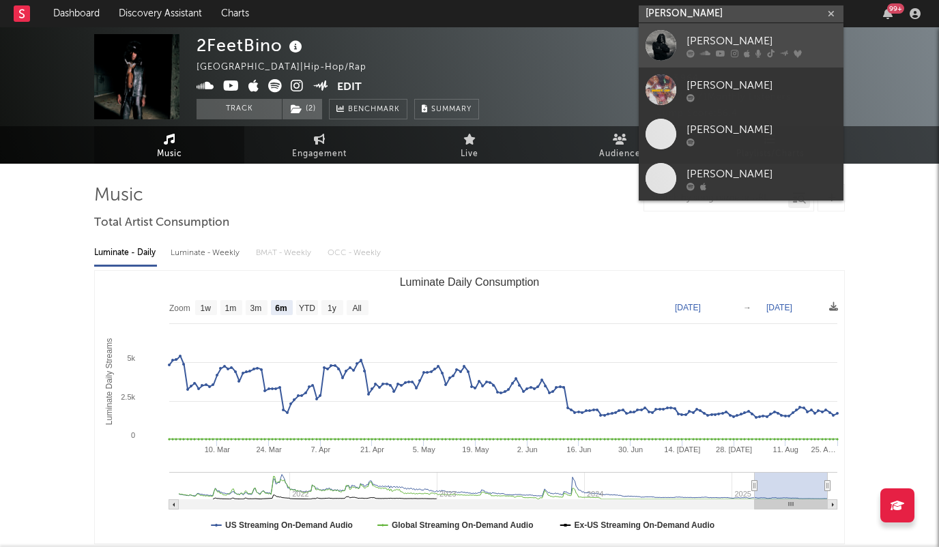
type input "[PERSON_NAME]"
click at [697, 40] on div "[PERSON_NAME]" at bounding box center [762, 41] width 150 height 16
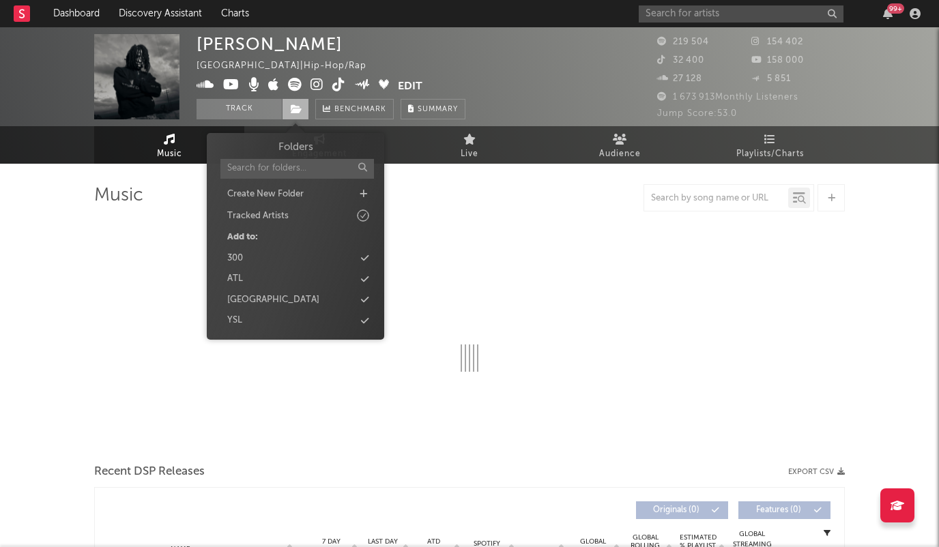
click at [295, 106] on icon at bounding box center [297, 109] width 12 height 10
select select "6m"
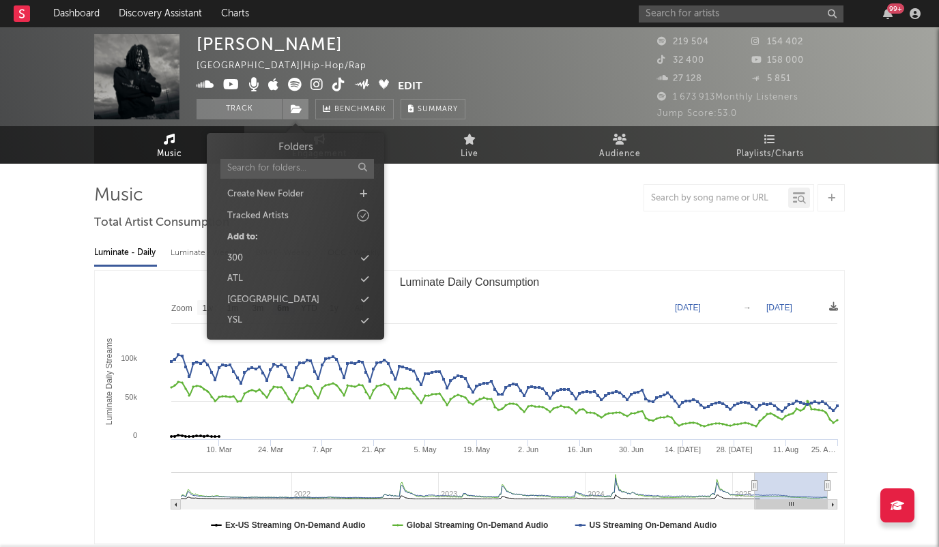
click at [364, 279] on icon at bounding box center [365, 279] width 8 height 9
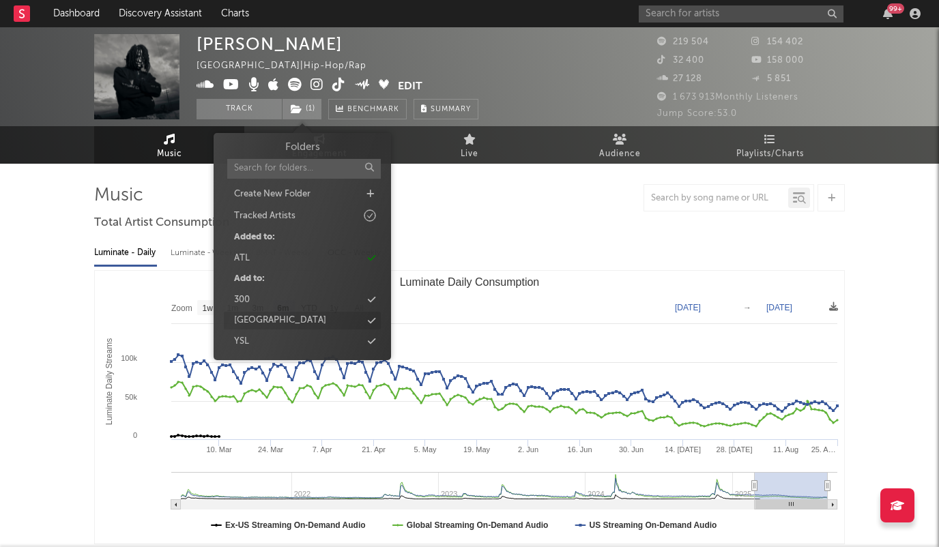
click at [373, 319] on icon at bounding box center [372, 321] width 8 height 9
click at [704, 13] on input "text" at bounding box center [741, 13] width 205 height 17
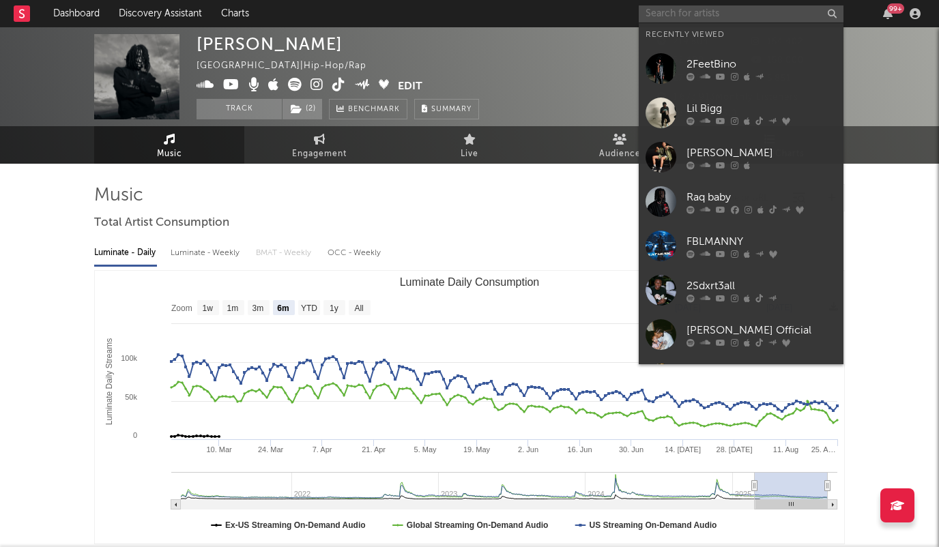
paste input "24Heavy"
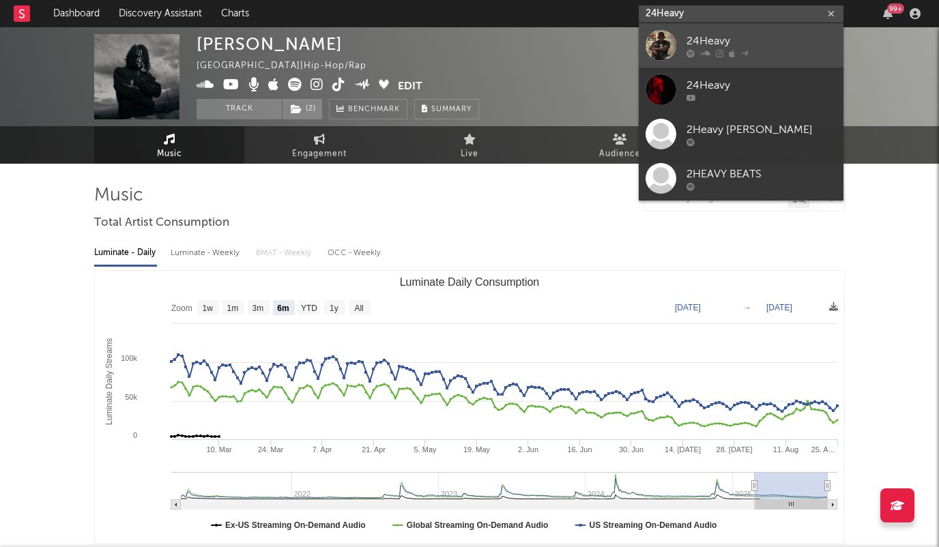
type input "24Heavy"
click at [710, 40] on div "24Heavy" at bounding box center [762, 41] width 150 height 16
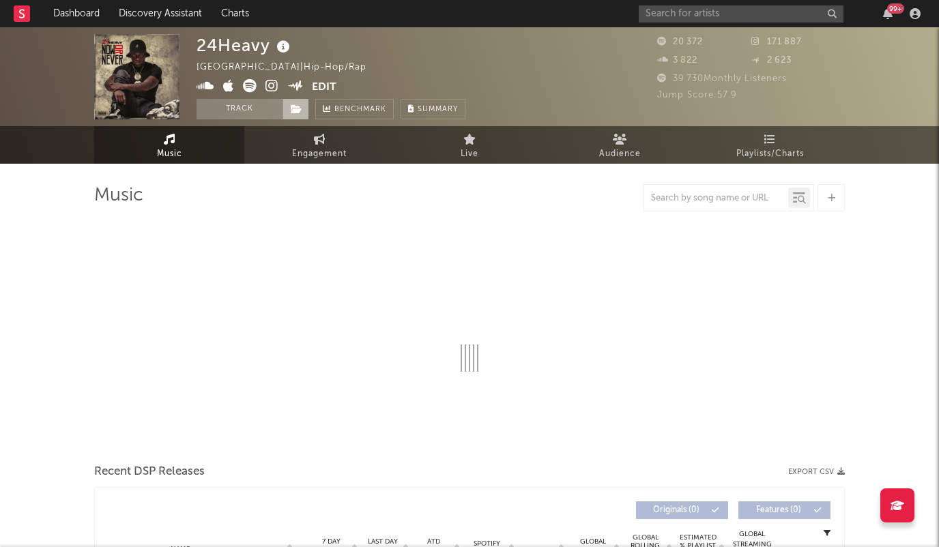
click at [293, 108] on icon at bounding box center [297, 109] width 12 height 10
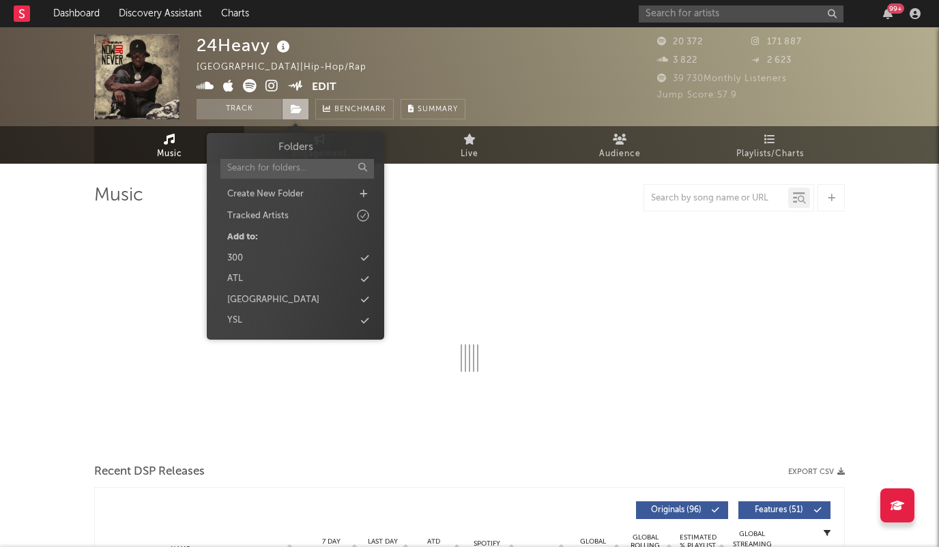
select select "6m"
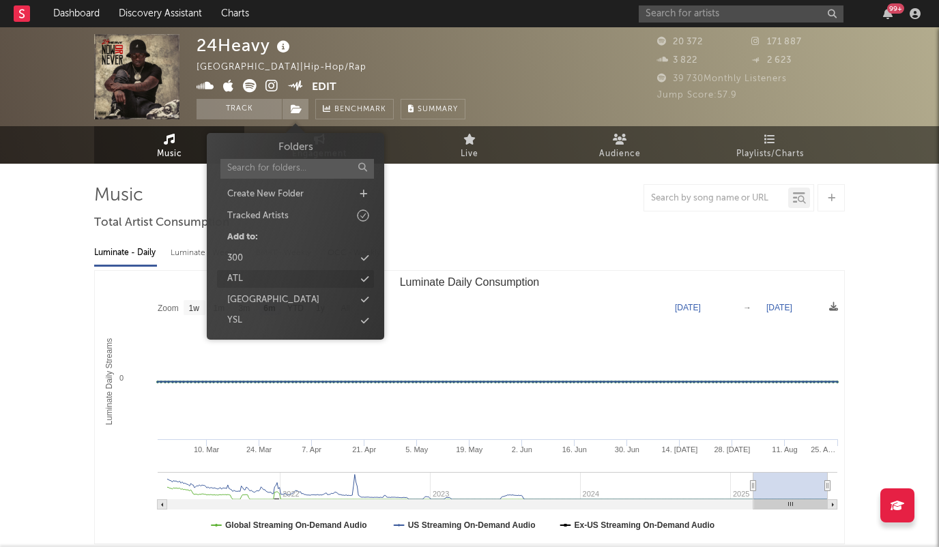
click at [361, 279] on icon at bounding box center [365, 279] width 8 height 9
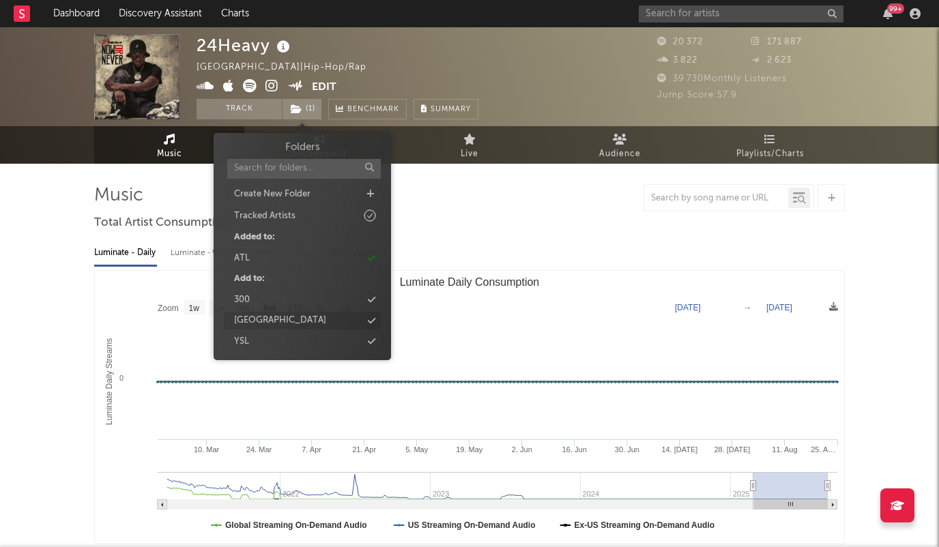
click at [370, 321] on icon at bounding box center [372, 321] width 8 height 9
click at [747, 20] on input "text" at bounding box center [741, 13] width 205 height 17
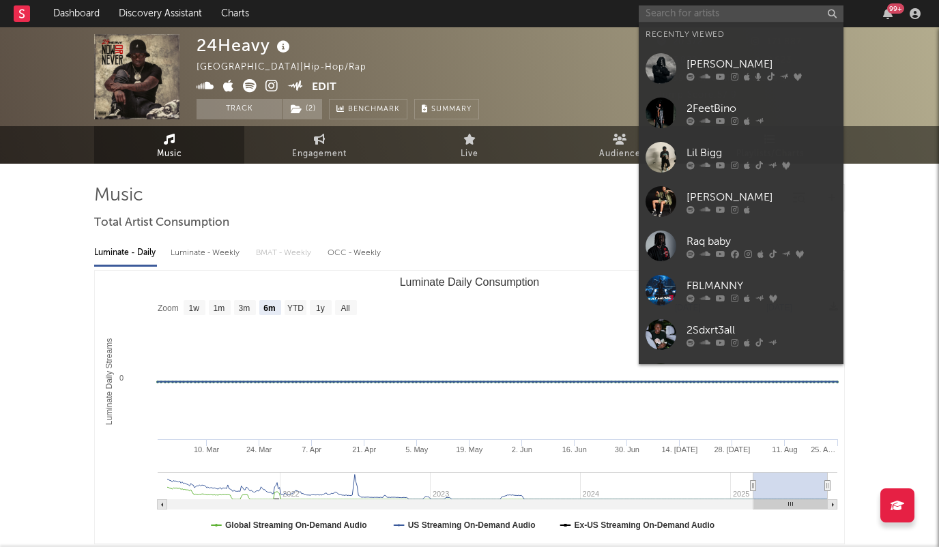
click at [747, 20] on input "text" at bounding box center [741, 13] width 205 height 17
paste input "Glokk40Spaz"
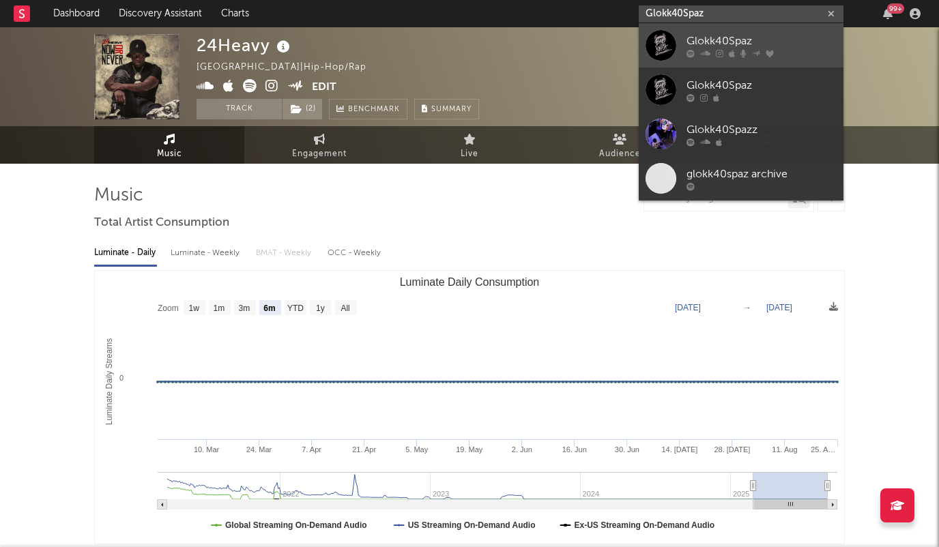
type input "Glokk40Spaz"
click at [715, 39] on div "Glokk40Spaz" at bounding box center [762, 41] width 150 height 16
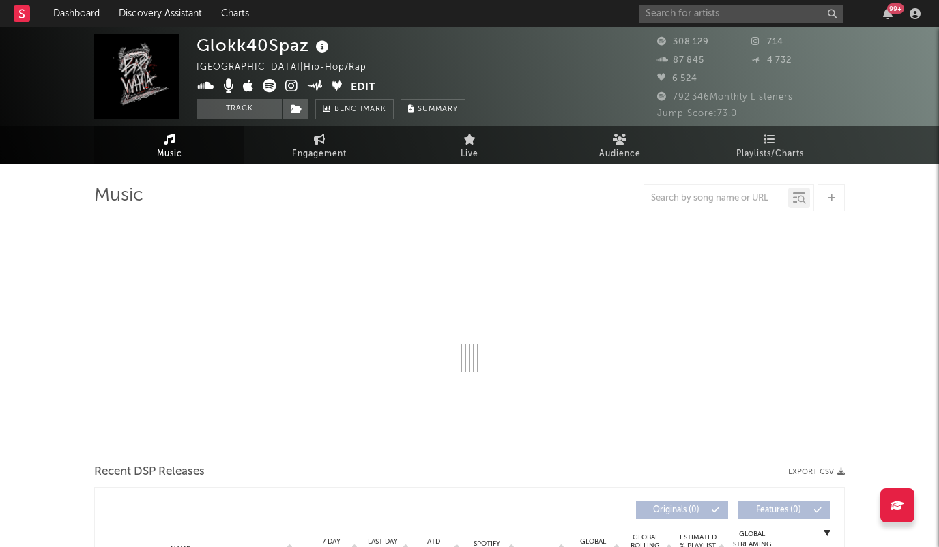
select select "6m"
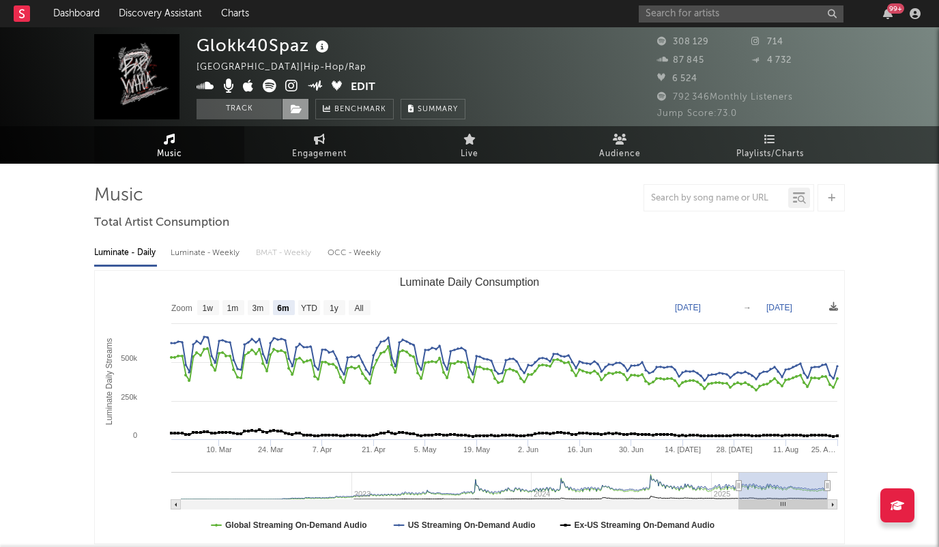
click at [291, 109] on icon at bounding box center [297, 109] width 12 height 10
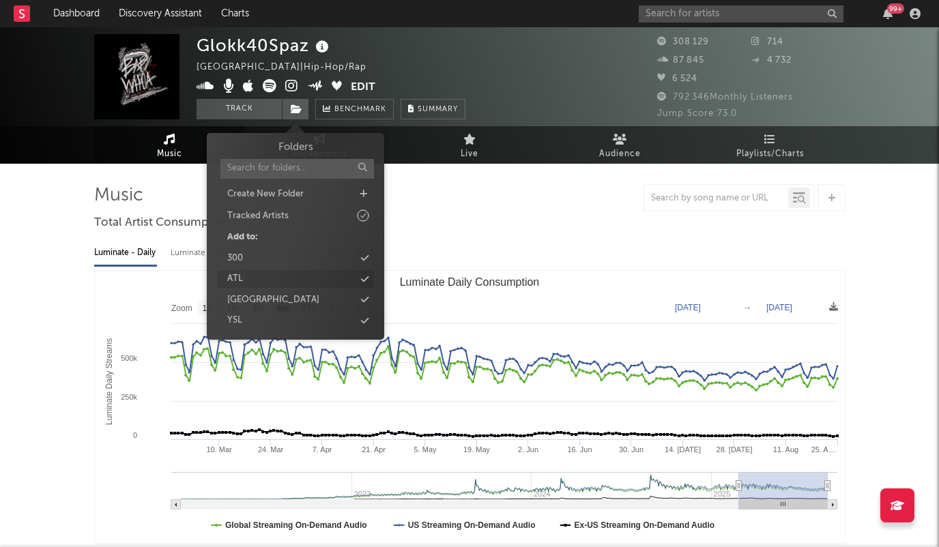
click at [365, 275] on icon at bounding box center [365, 279] width 8 height 9
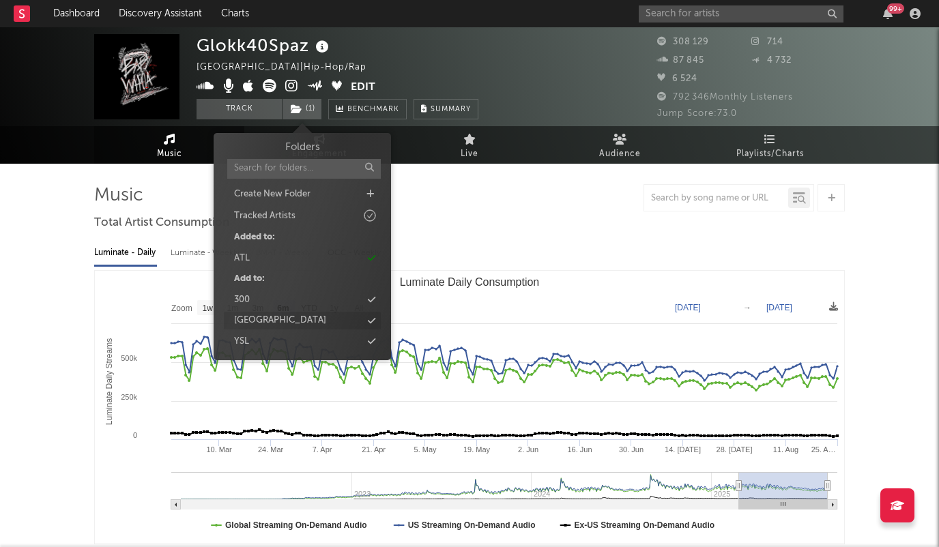
click at [374, 319] on icon at bounding box center [372, 321] width 8 height 9
click at [696, 11] on input "text" at bounding box center [741, 13] width 205 height 17
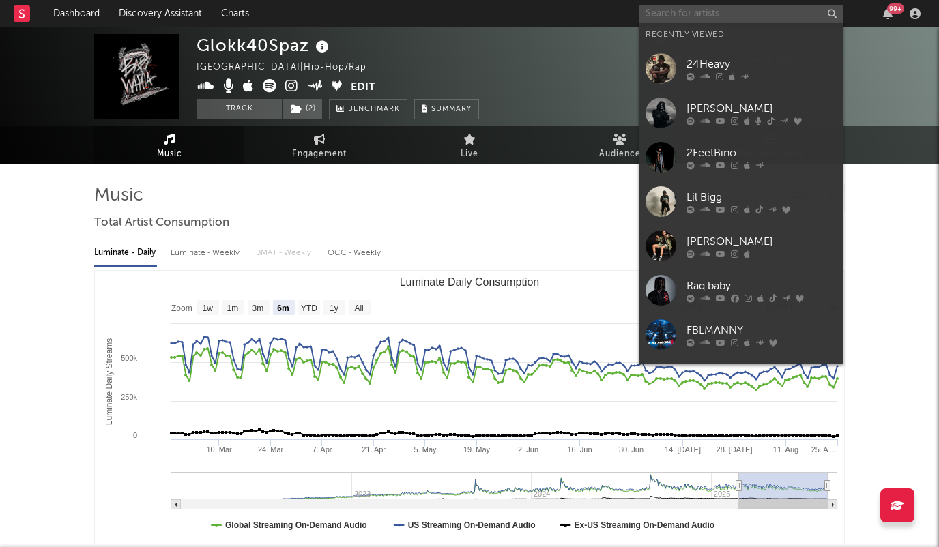
paste input "Bear1Boss"
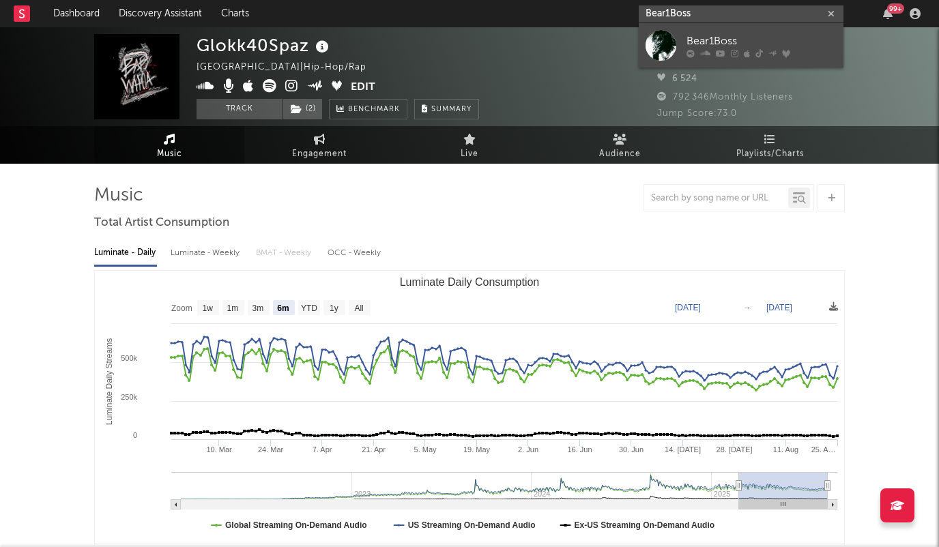
type input "Bear1Boss"
click at [709, 42] on div "Bear1Boss" at bounding box center [762, 41] width 150 height 16
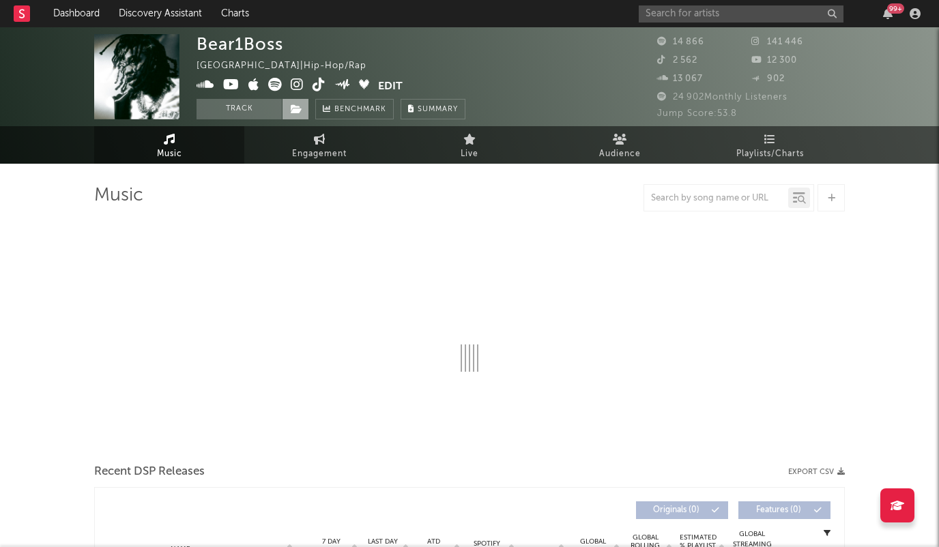
click at [291, 111] on icon at bounding box center [297, 109] width 12 height 10
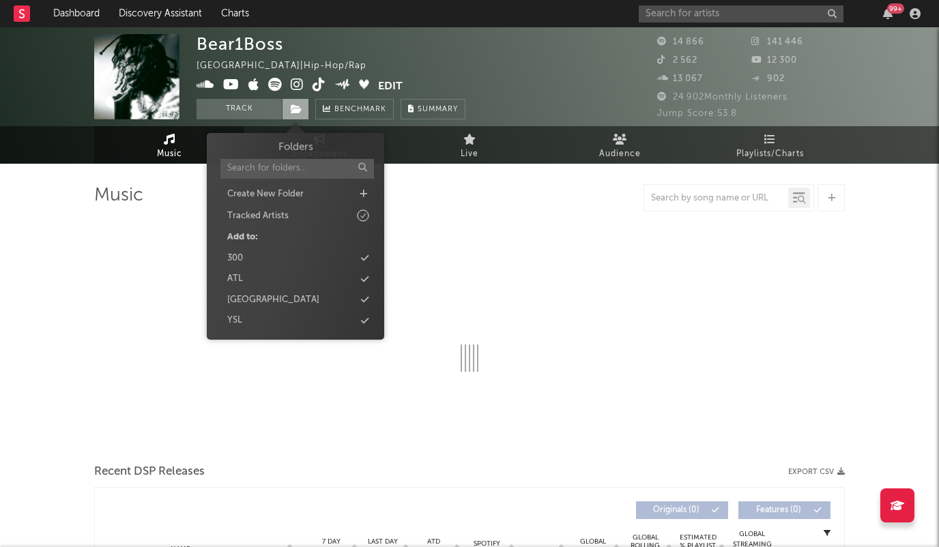
select select "6m"
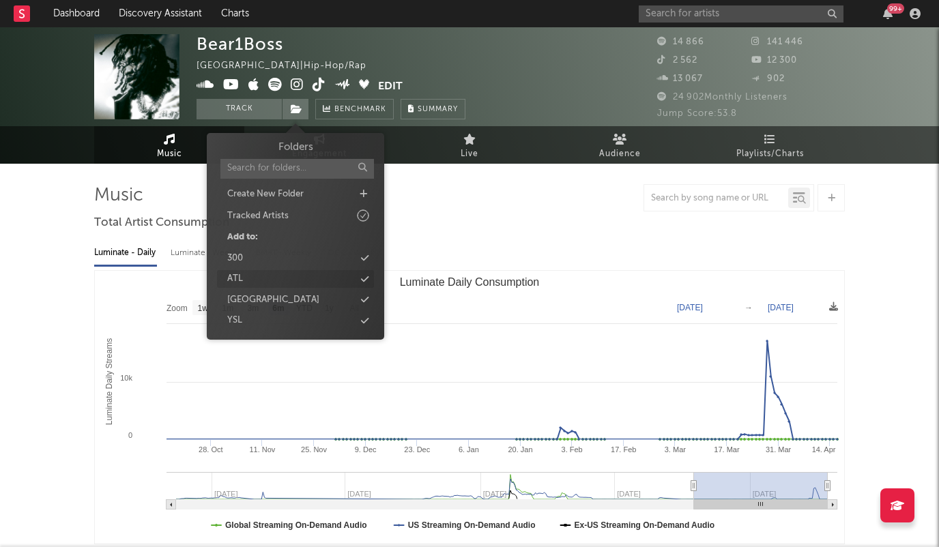
click at [361, 278] on icon at bounding box center [365, 279] width 8 height 9
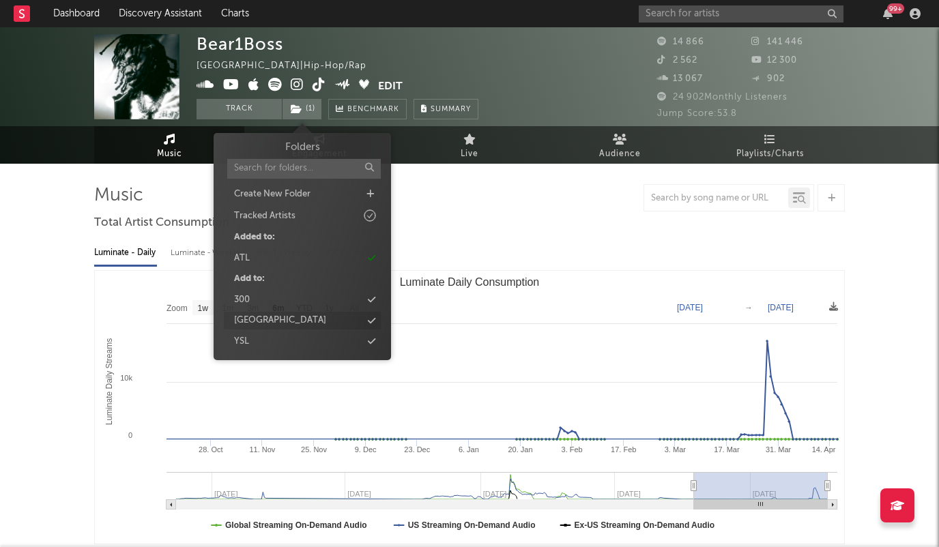
click at [372, 317] on icon at bounding box center [372, 321] width 8 height 9
click at [669, 13] on input "text" at bounding box center [741, 13] width 205 height 17
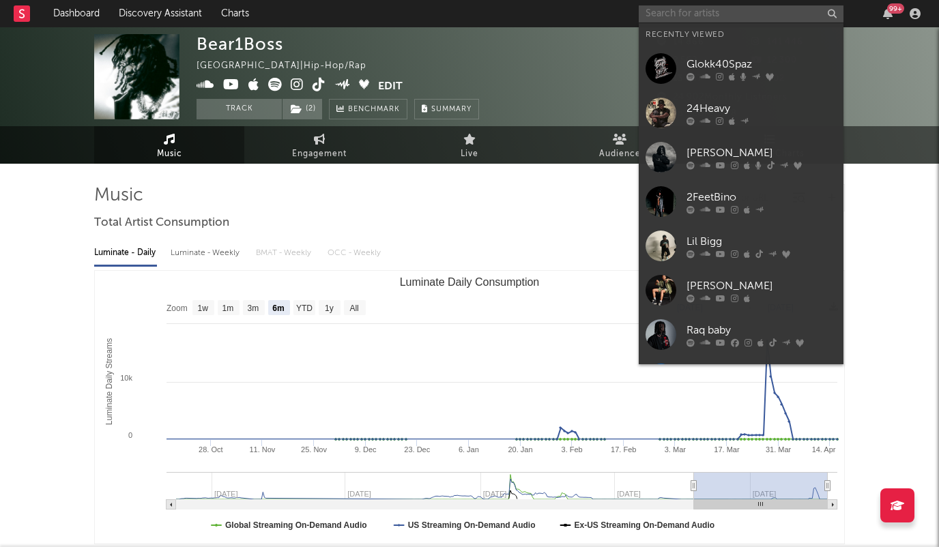
paste input "Anycia"
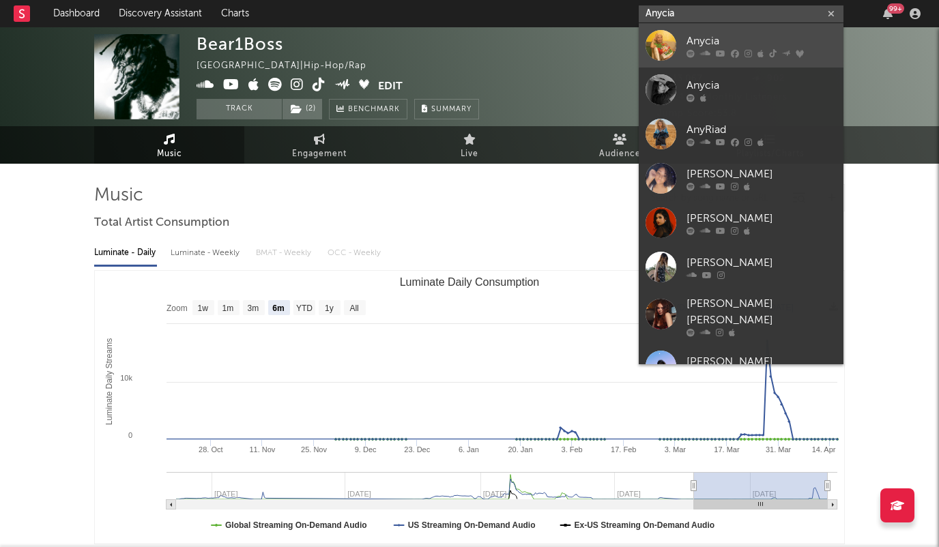
type input "Anycia"
click at [698, 40] on div "Anycia" at bounding box center [762, 41] width 150 height 16
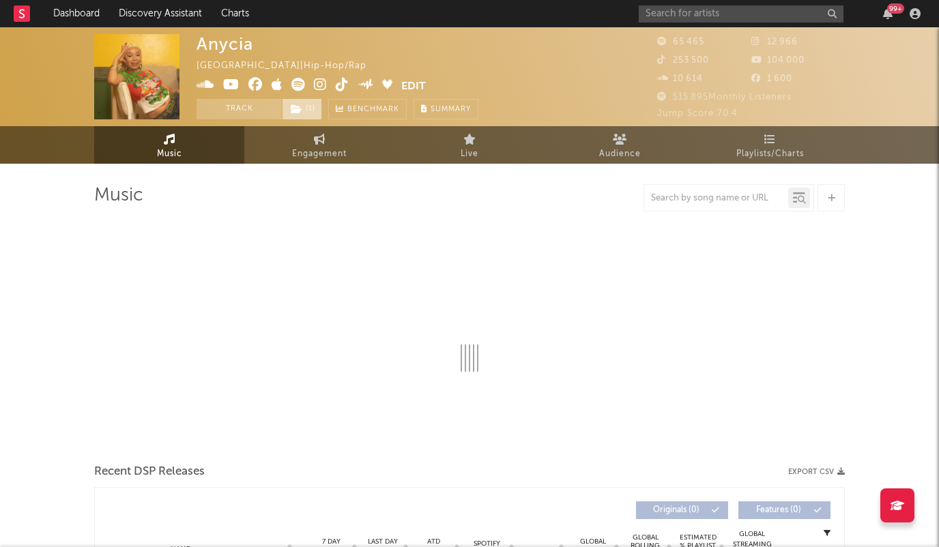
click at [308, 108] on span "( 1 )" at bounding box center [302, 109] width 40 height 20
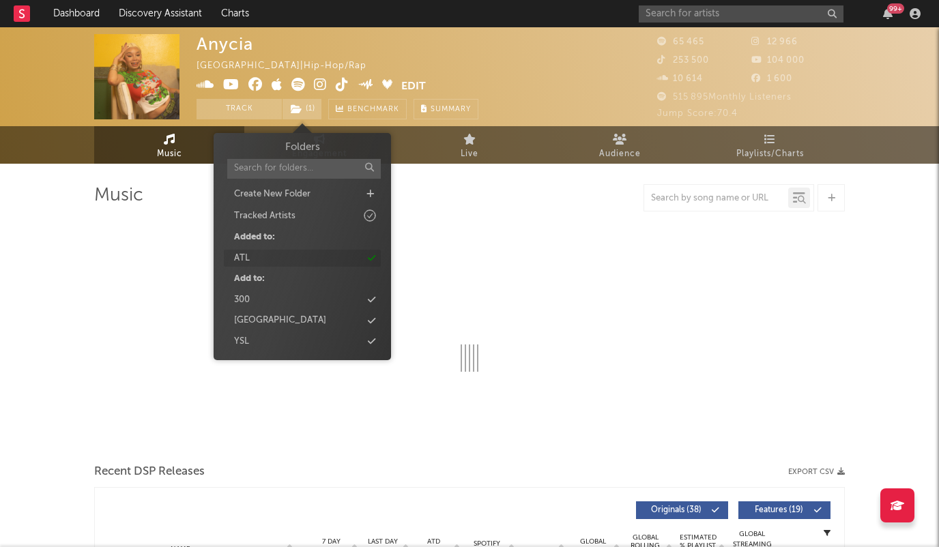
select select "6m"
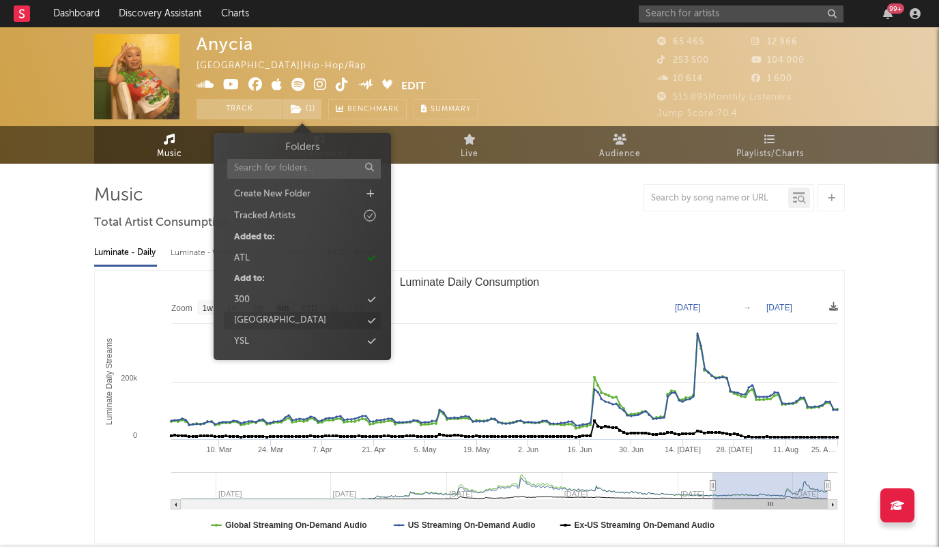
click at [368, 319] on icon at bounding box center [372, 321] width 8 height 9
click at [776, 16] on input "text" at bounding box center [741, 13] width 205 height 17
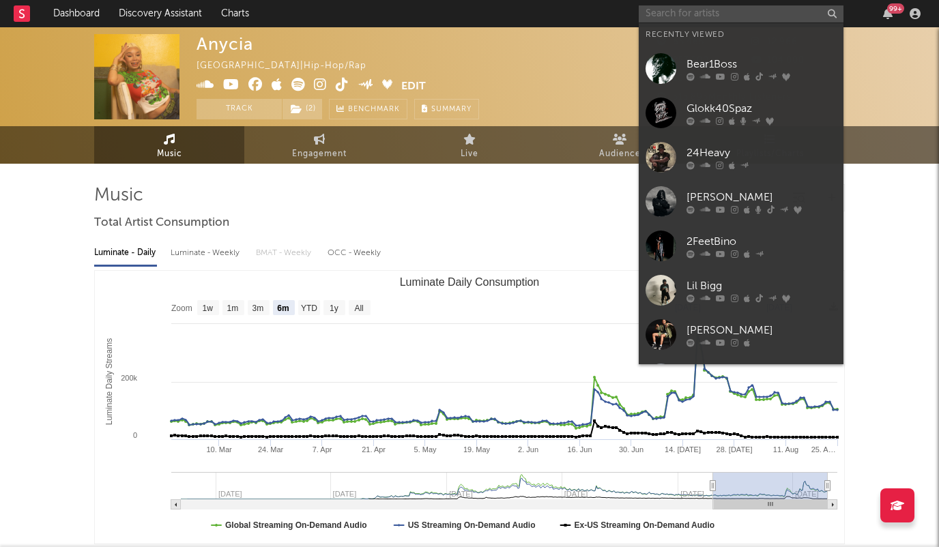
paste input "Bktherula"
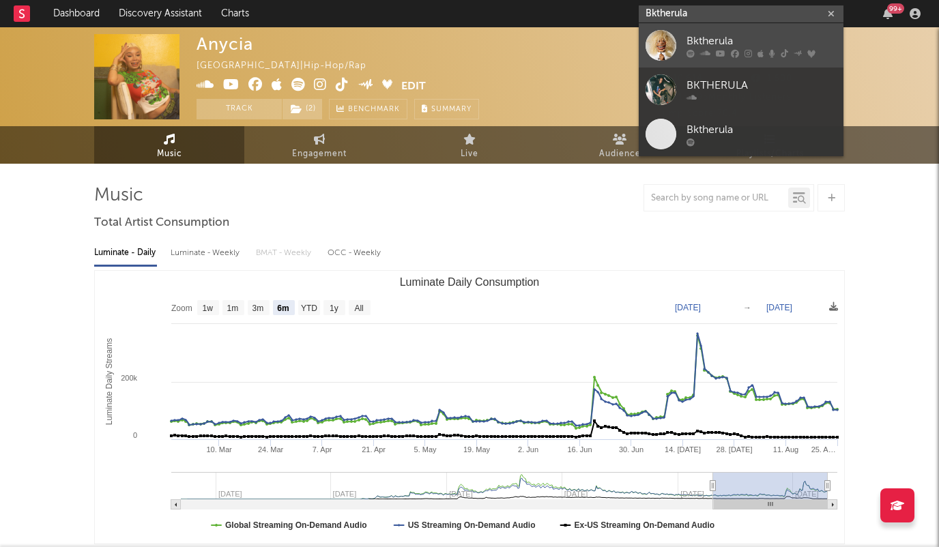
type input "Bktherula"
click at [705, 42] on div "Bktherula" at bounding box center [762, 41] width 150 height 16
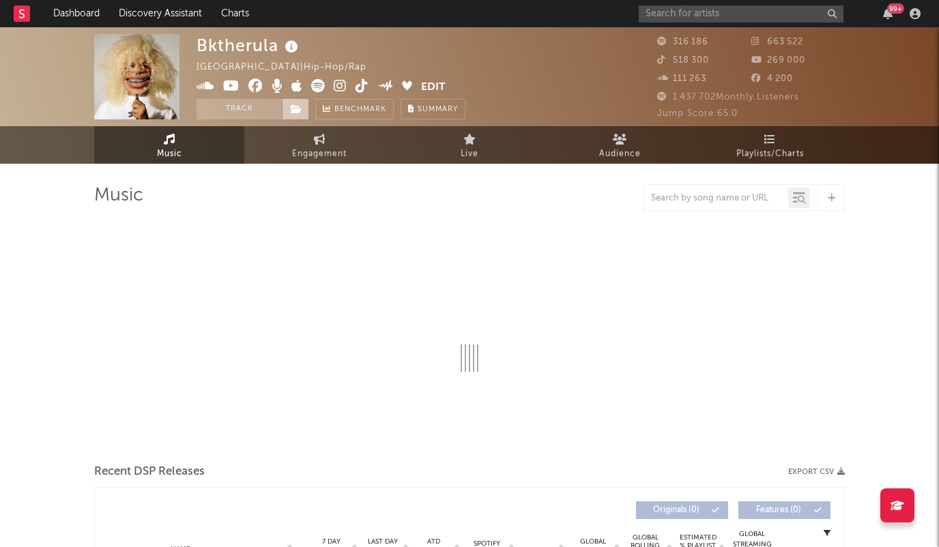
click at [287, 110] on span at bounding box center [295, 109] width 27 height 20
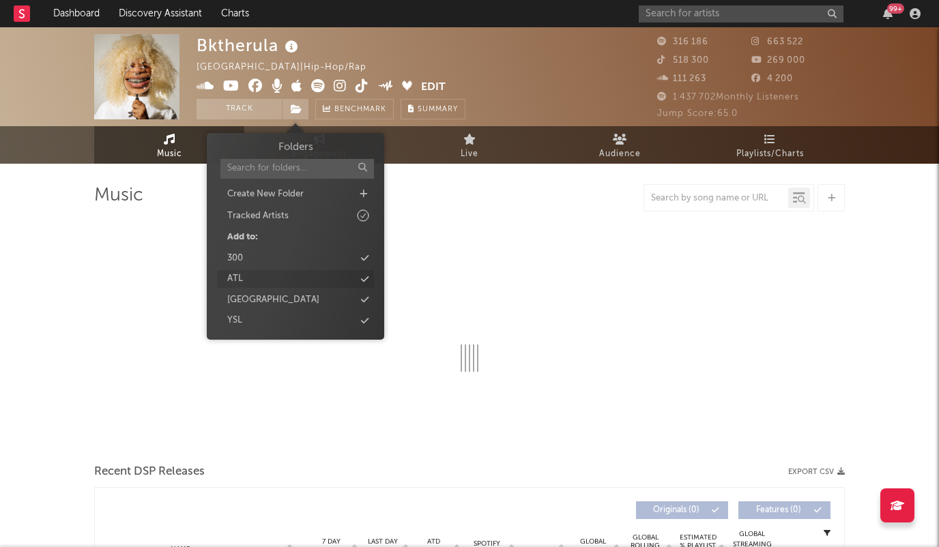
select select "6m"
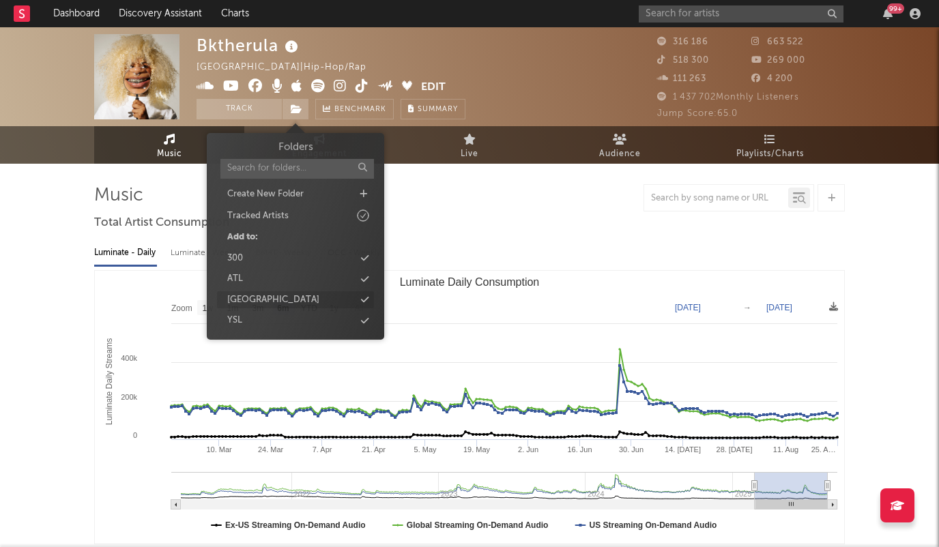
click at [363, 285] on div "ATL" at bounding box center [295, 279] width 157 height 18
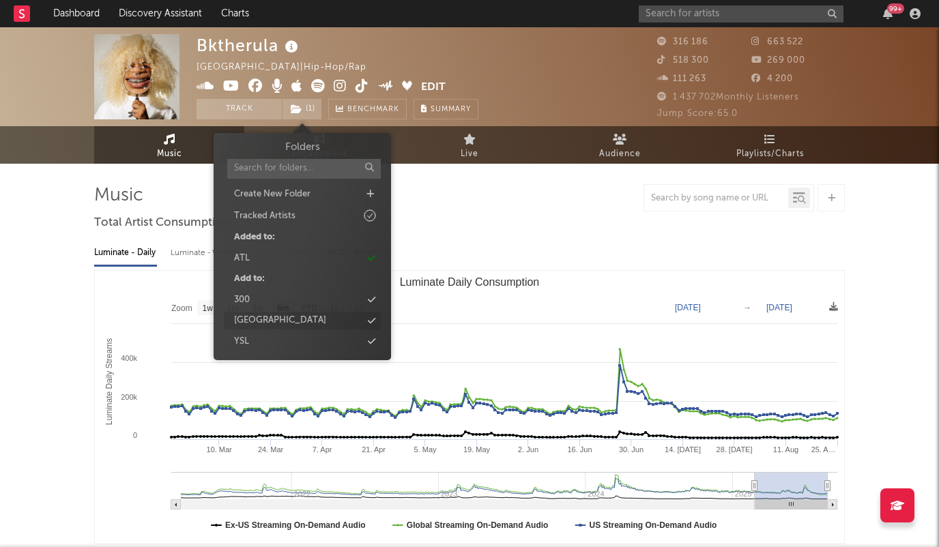
click at [373, 317] on icon at bounding box center [372, 321] width 8 height 9
click at [731, 16] on input "text" at bounding box center [741, 13] width 205 height 17
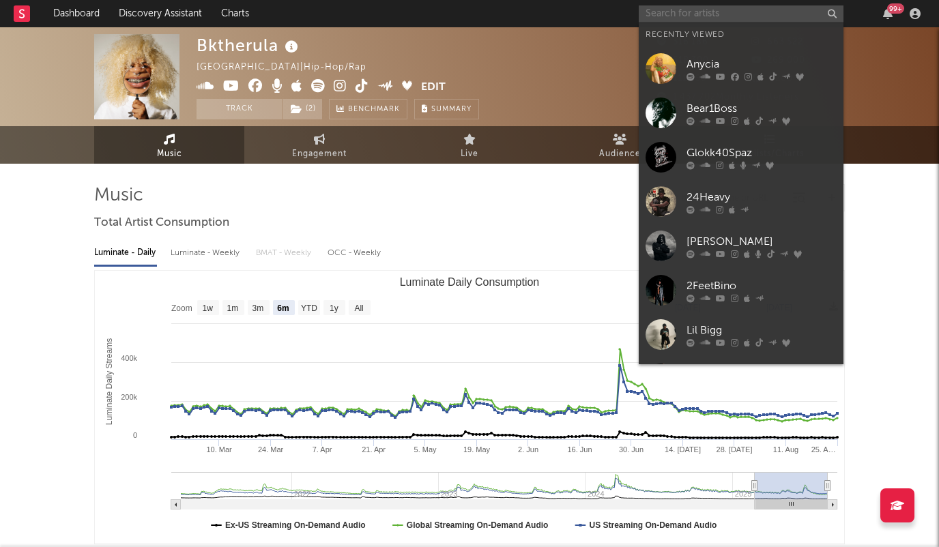
paste input "Baby Drill"
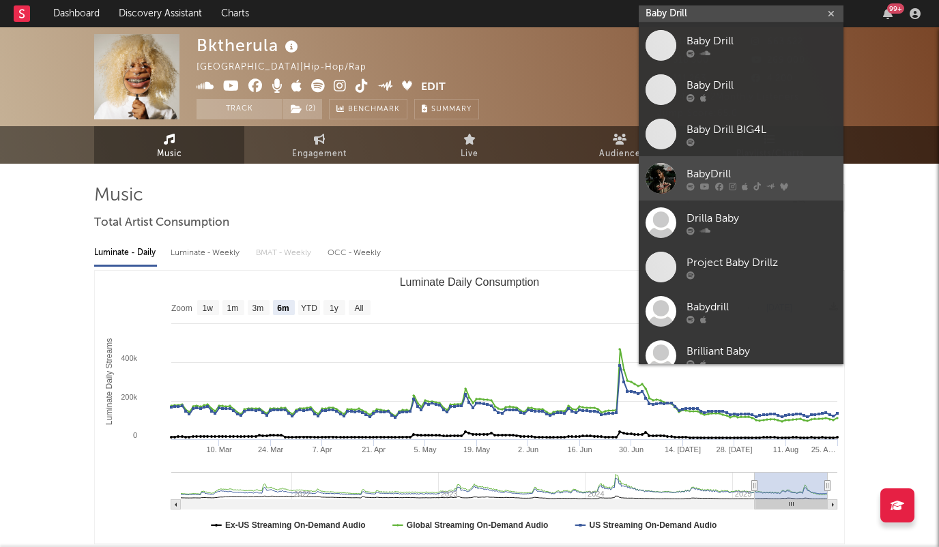
type input "Baby Drill"
click at [726, 173] on div "BabyDrill" at bounding box center [762, 174] width 150 height 16
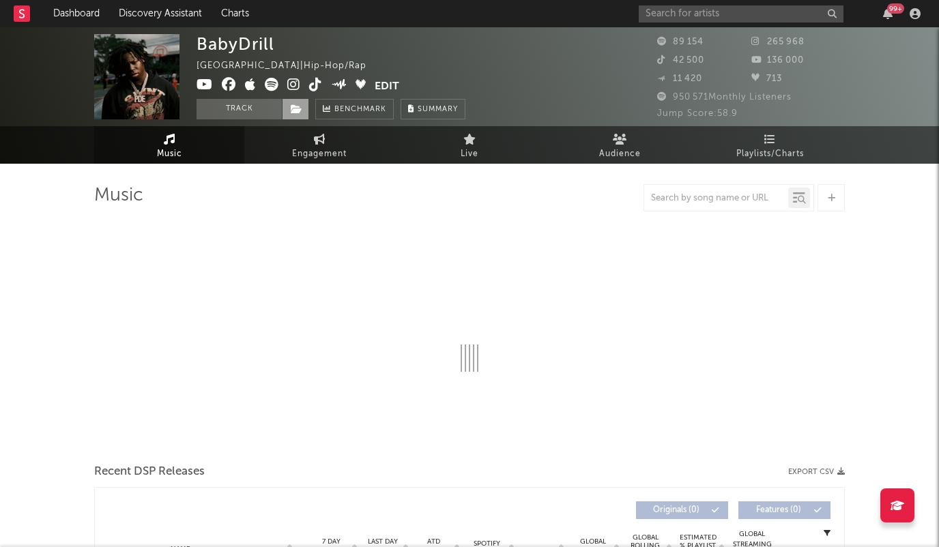
select select "6m"
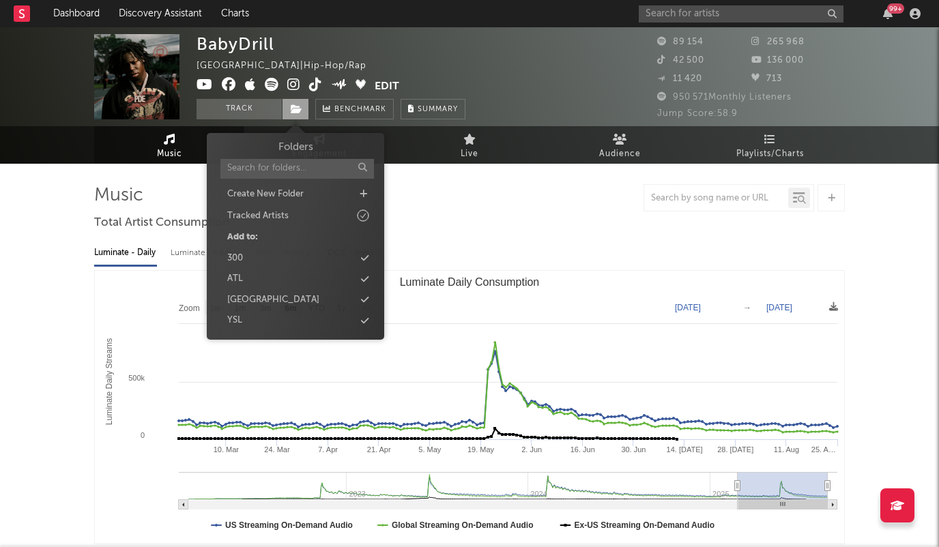
click at [298, 110] on icon at bounding box center [297, 109] width 12 height 10
click at [364, 275] on icon at bounding box center [365, 279] width 8 height 9
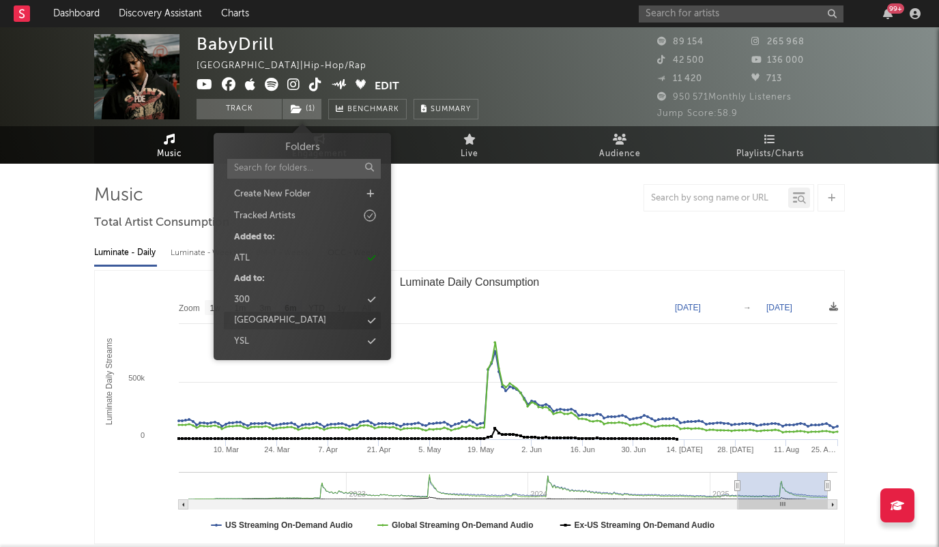
click at [373, 319] on icon at bounding box center [372, 321] width 8 height 9
click at [719, 14] on input "text" at bounding box center [741, 13] width 205 height 17
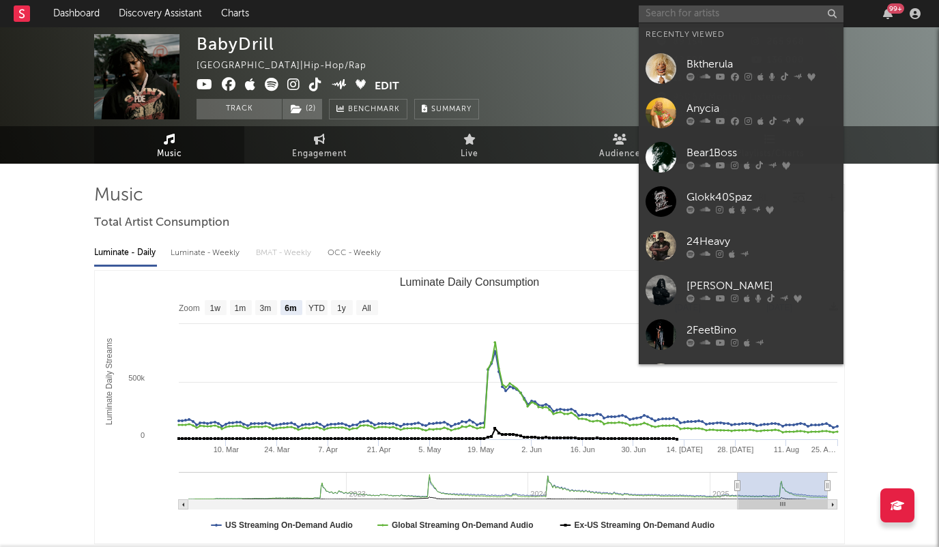
paste input "21 [PERSON_NAME]"
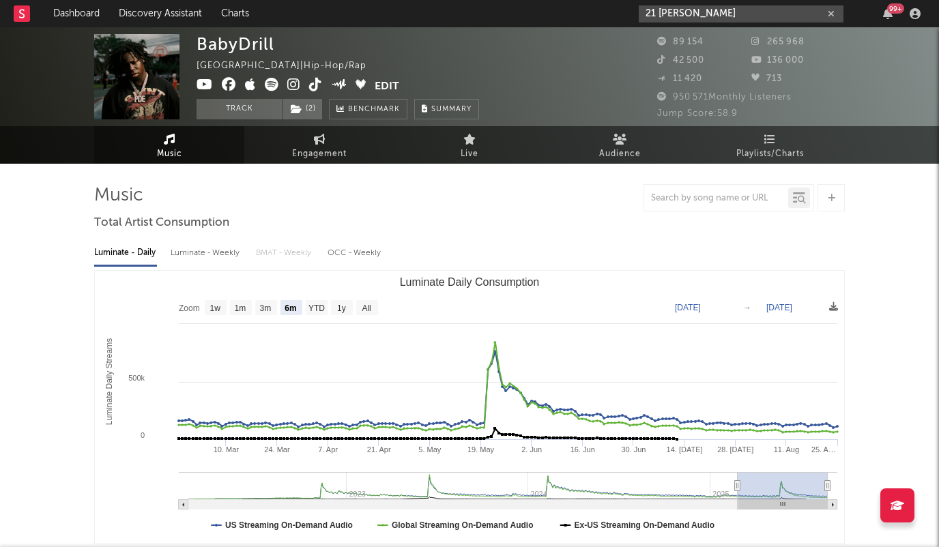
click at [714, 16] on input "21 [PERSON_NAME]" at bounding box center [741, 13] width 205 height 17
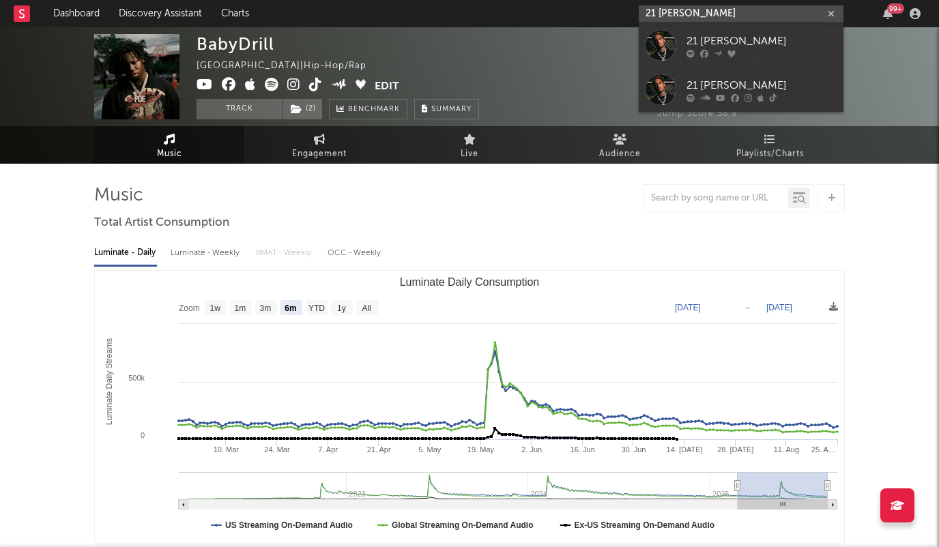
type input "21 [PERSON_NAME]"
click at [722, 81] on div "21 [PERSON_NAME]" at bounding box center [762, 85] width 150 height 16
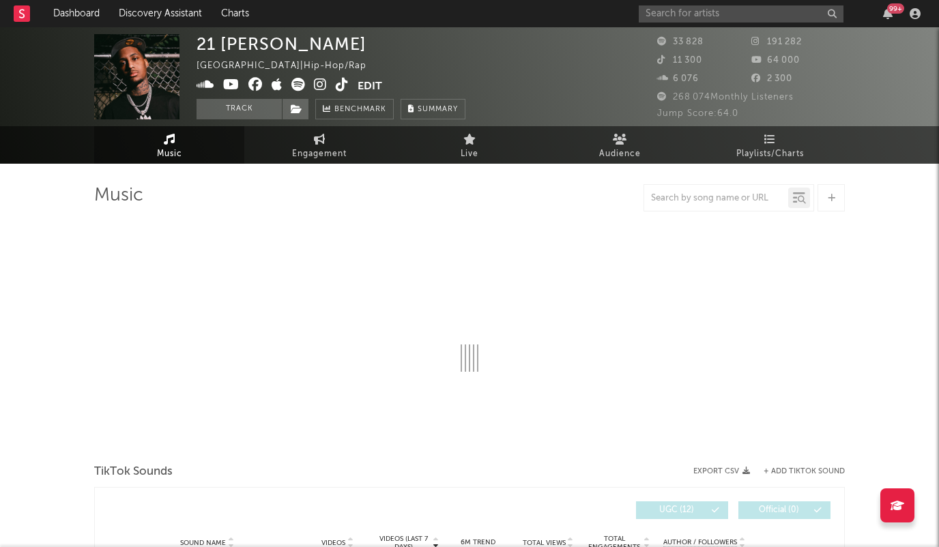
select select "1w"
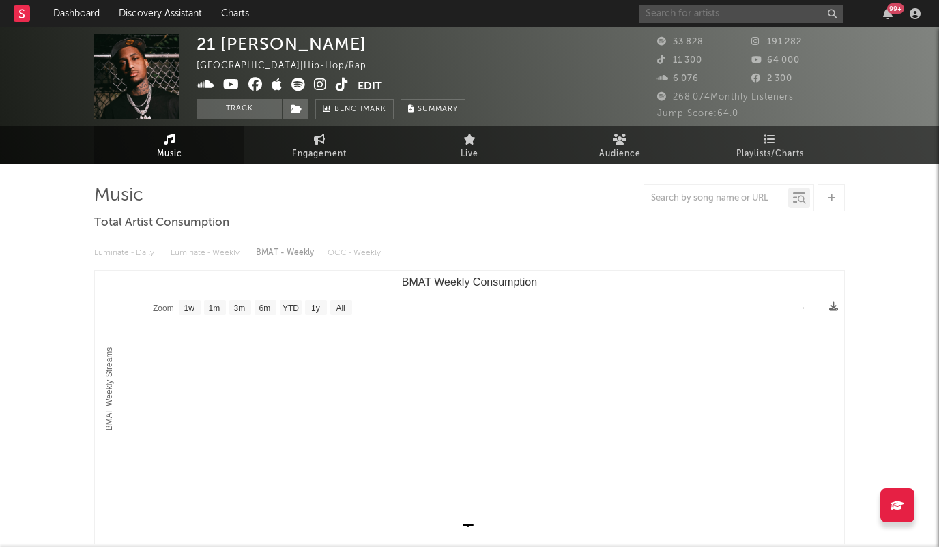
click at [777, 10] on input "text" at bounding box center [741, 13] width 205 height 17
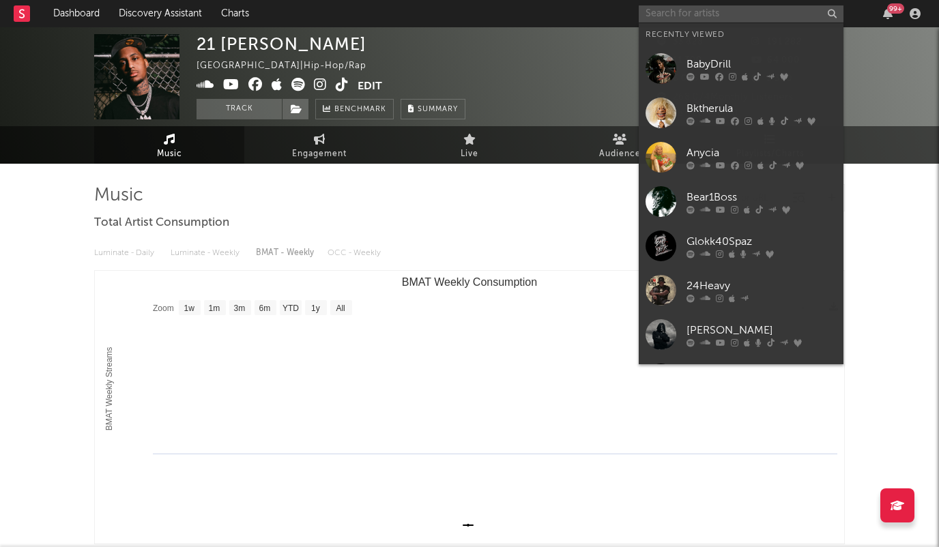
paste input "21 [PERSON_NAME]"
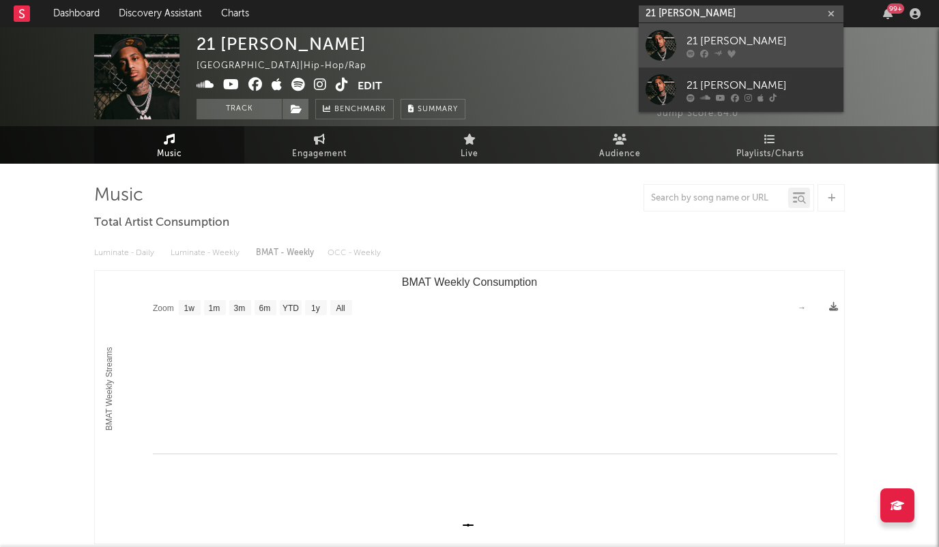
type input "21 [PERSON_NAME]"
click at [730, 40] on div "21 [PERSON_NAME]" at bounding box center [762, 41] width 150 height 16
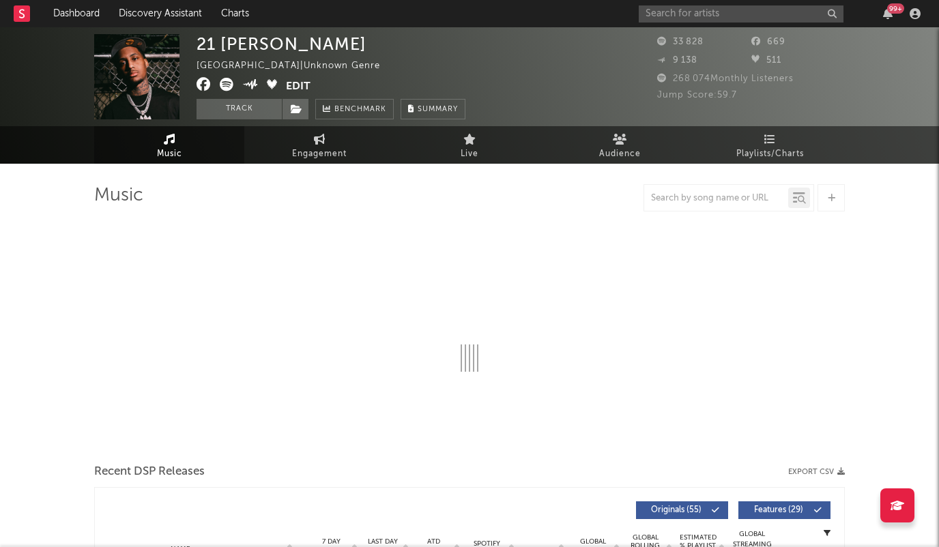
select select "6m"
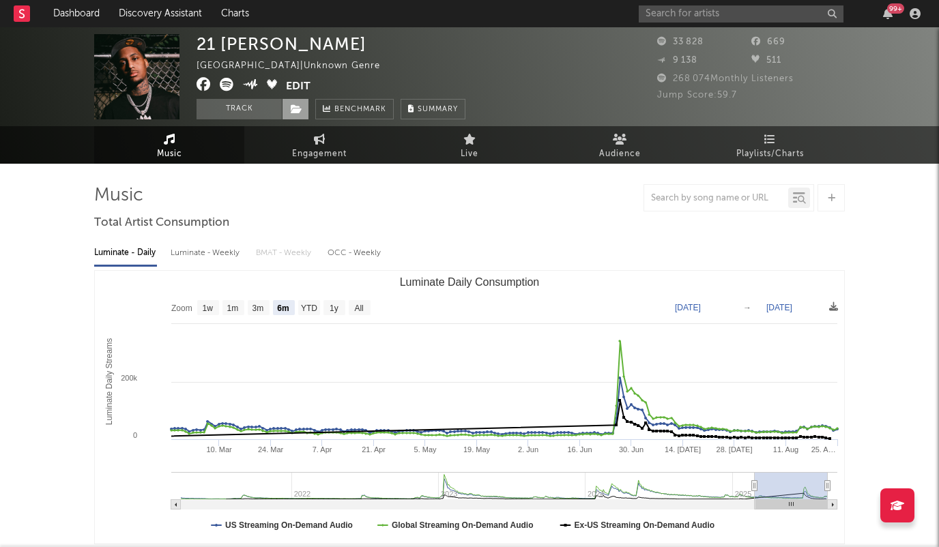
click at [296, 109] on icon at bounding box center [297, 109] width 12 height 10
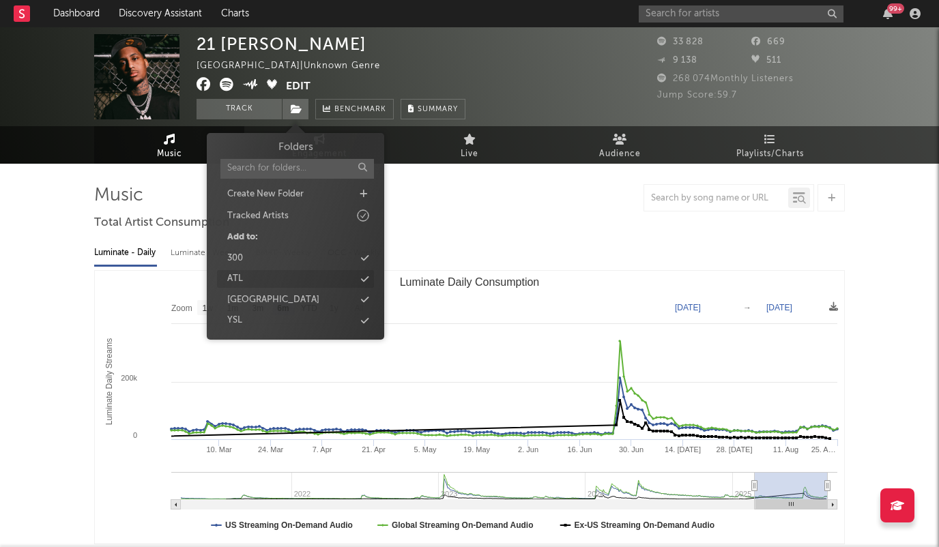
click at [302, 278] on div "ATL" at bounding box center [295, 279] width 157 height 18
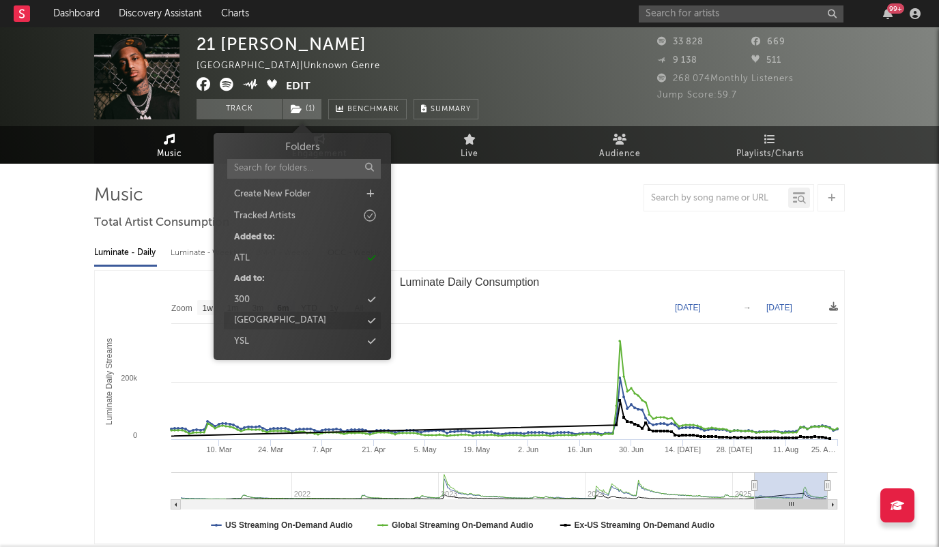
click at [294, 320] on div "[GEOGRAPHIC_DATA]" at bounding box center [302, 321] width 157 height 18
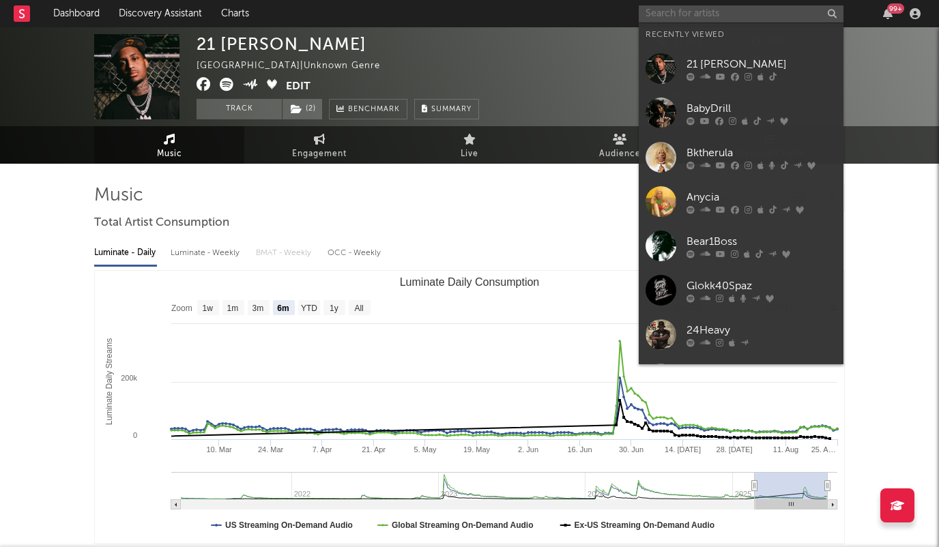
click at [702, 17] on input "text" at bounding box center [741, 13] width 205 height 17
paste input "10kDunkin"
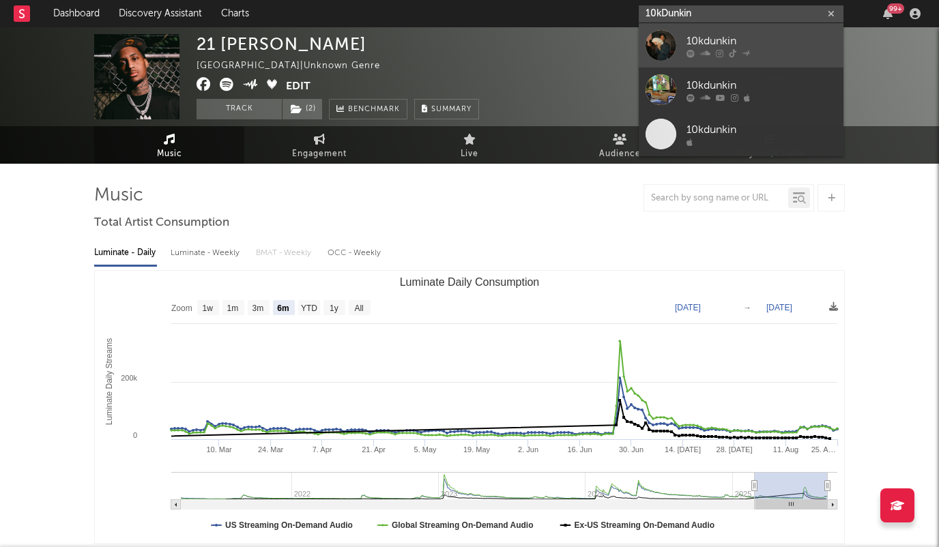
type input "10kDunkin"
click at [704, 42] on div "10kdunkin" at bounding box center [762, 41] width 150 height 16
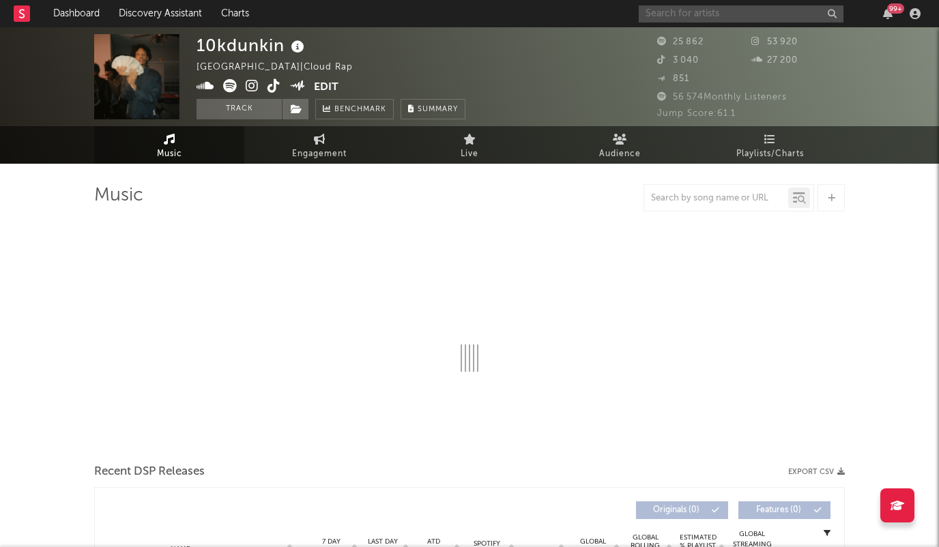
click at [690, 20] on input "text" at bounding box center [741, 13] width 205 height 17
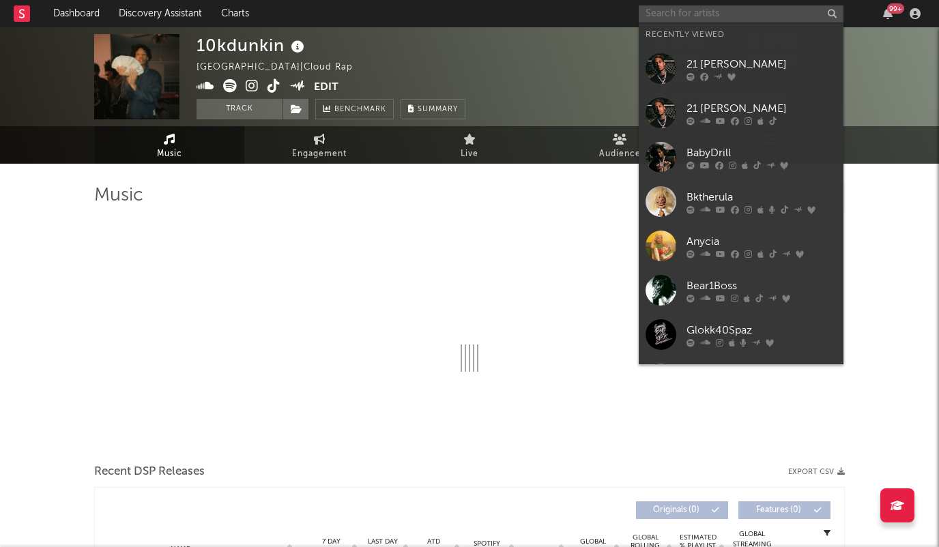
paste input "10kDunkin"
type input "10kDunkin"
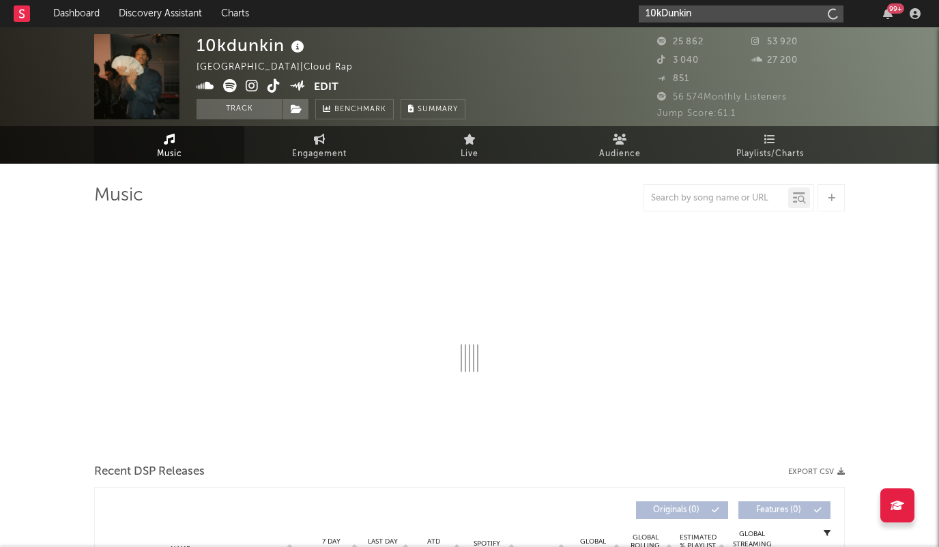
select select "6m"
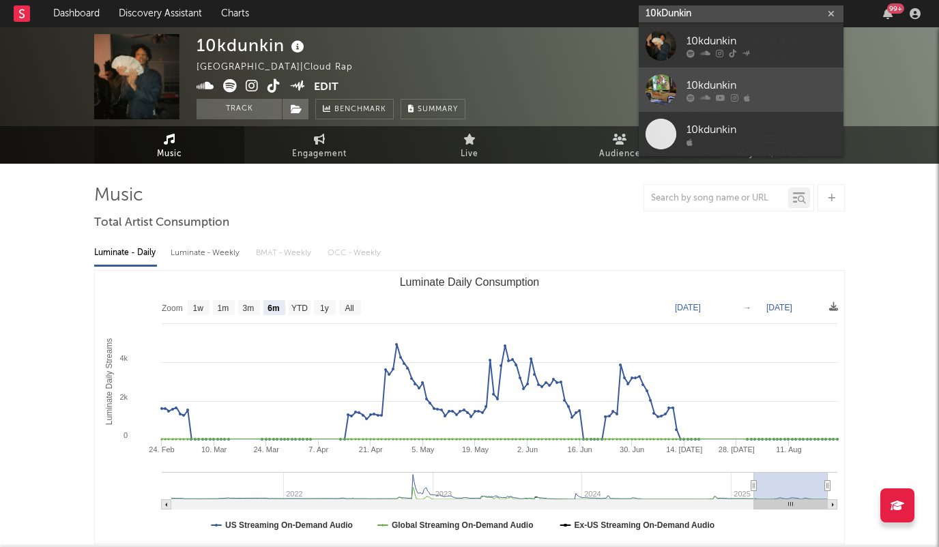
type input "10kDunkin"
click at [708, 80] on div "10kdunkin" at bounding box center [762, 85] width 150 height 16
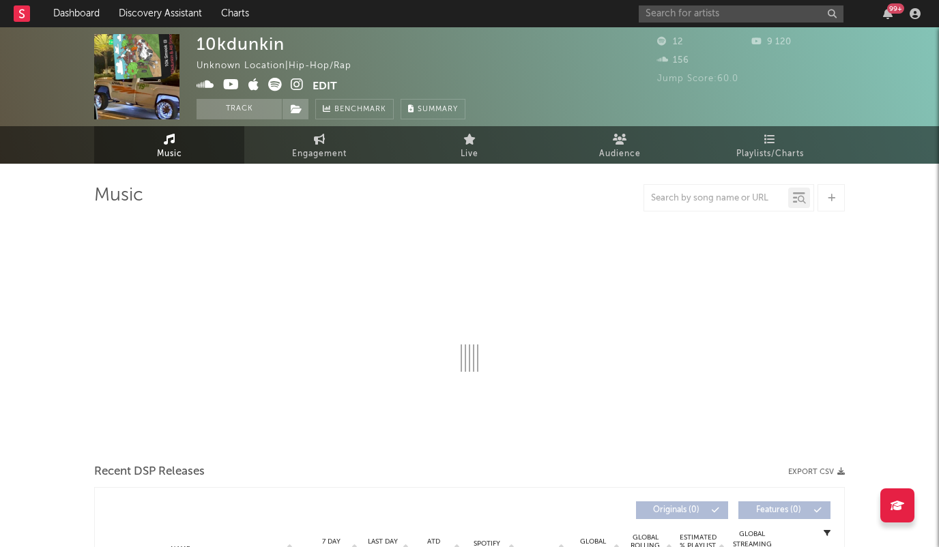
select select "1w"
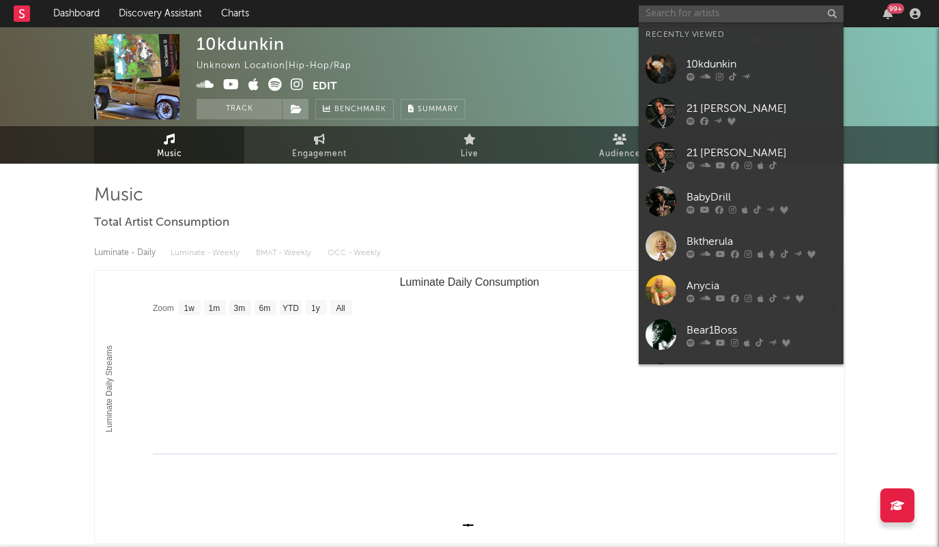
click at [689, 13] on input "text" at bounding box center [741, 13] width 205 height 17
paste input "10kDunkin"
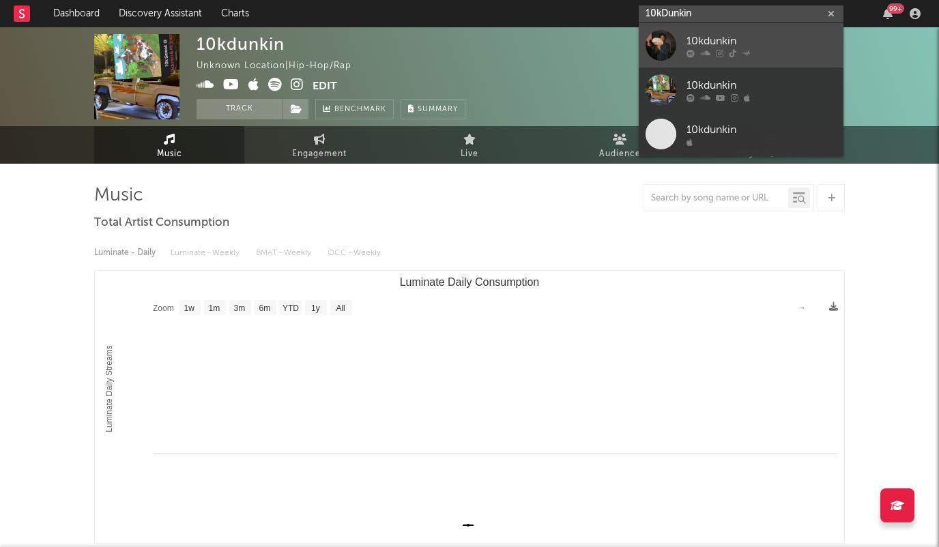
type input "10kDunkin"
click at [694, 40] on div "10kdunkin" at bounding box center [762, 41] width 150 height 16
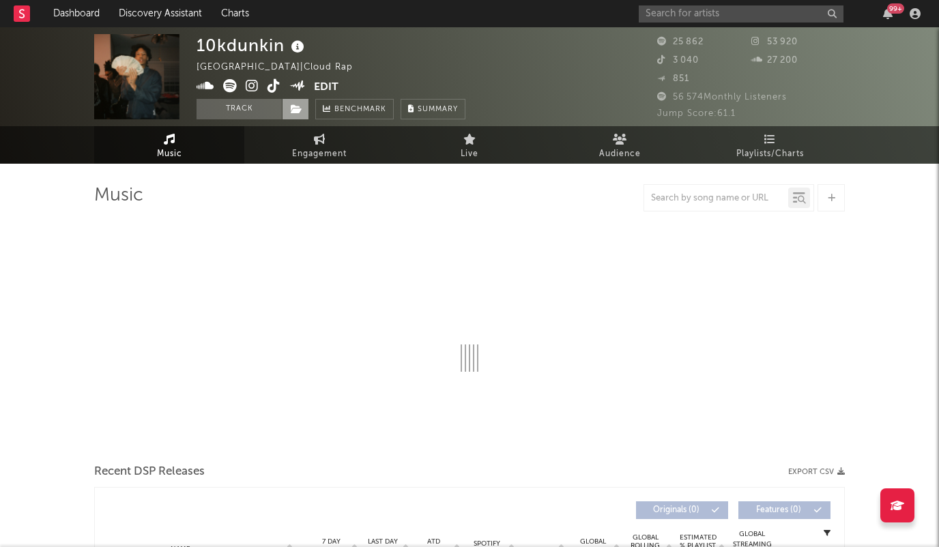
click at [289, 104] on span at bounding box center [295, 109] width 27 height 20
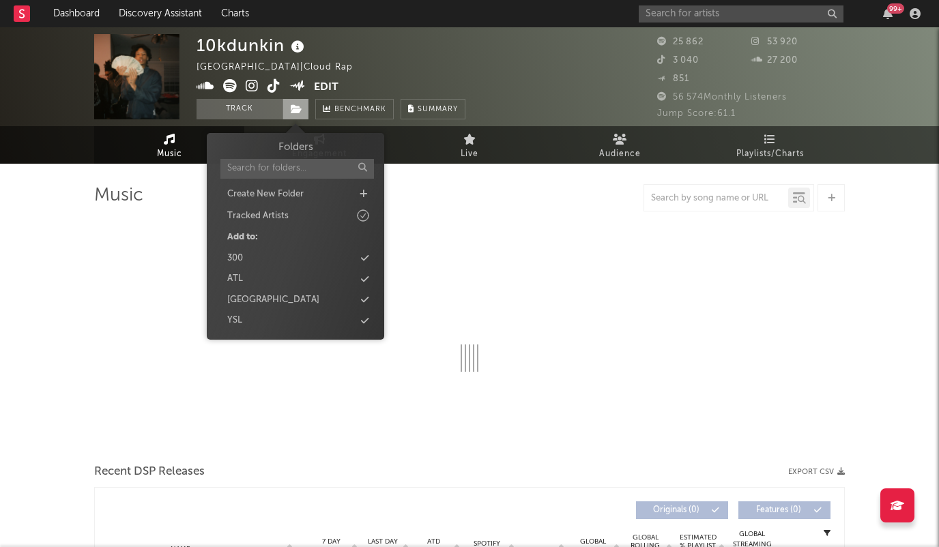
select select "6m"
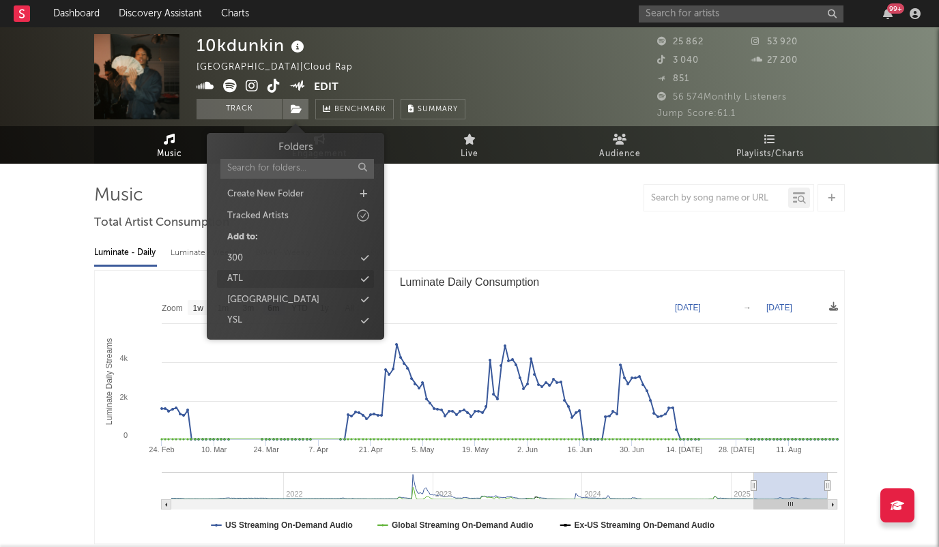
click at [364, 279] on icon at bounding box center [365, 279] width 8 height 9
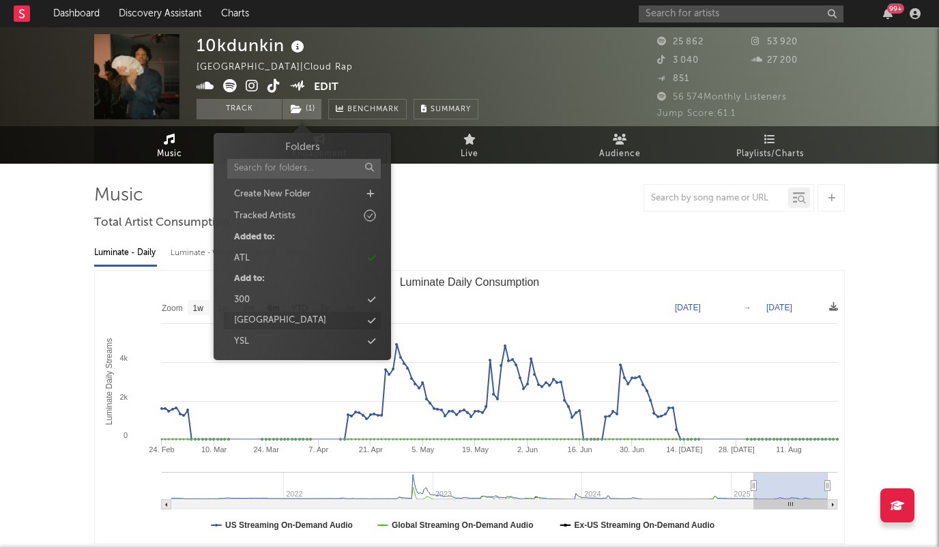
click at [372, 319] on icon at bounding box center [372, 321] width 8 height 9
click at [738, 17] on input "text" at bounding box center [741, 13] width 205 height 17
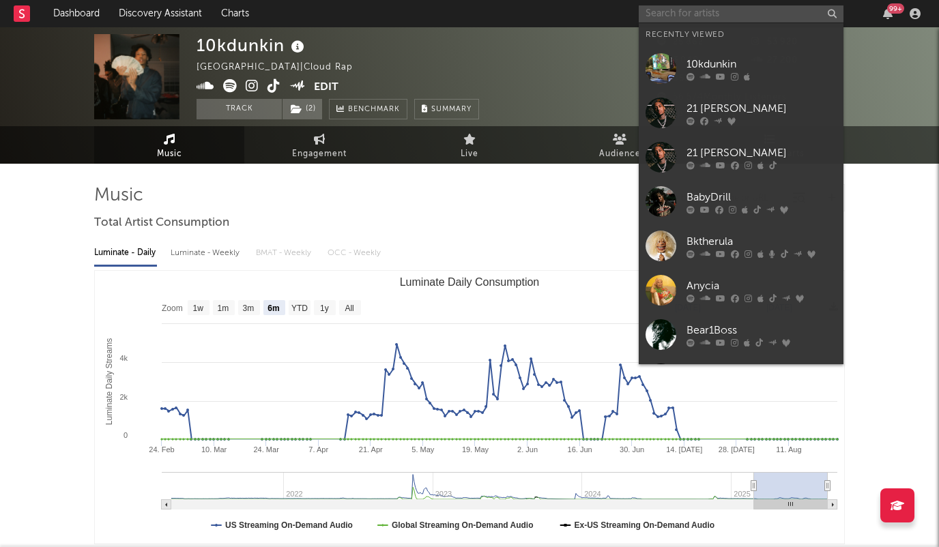
click at [738, 17] on input "text" at bounding box center [741, 13] width 205 height 17
paste input "Lil Rez"
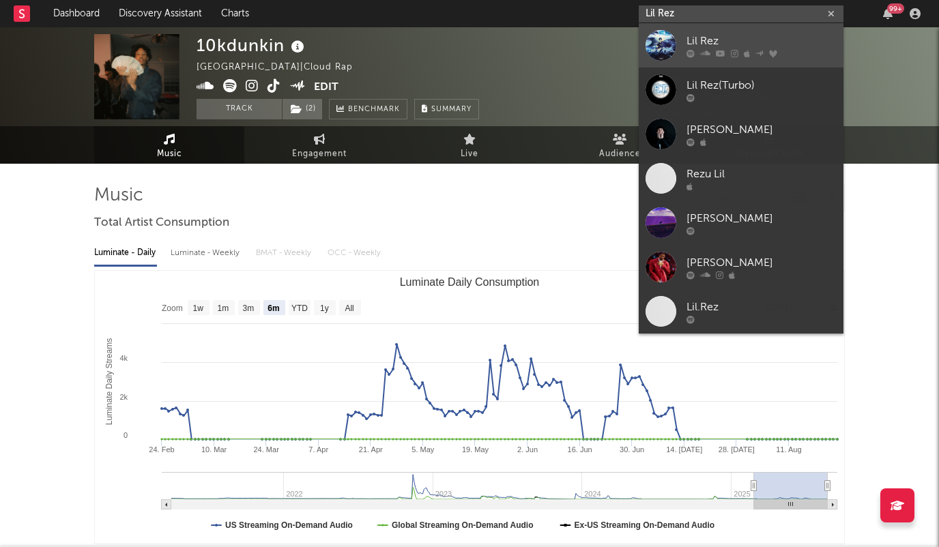
type input "Lil Rez"
click at [703, 40] on div "Lil Rez" at bounding box center [762, 41] width 150 height 16
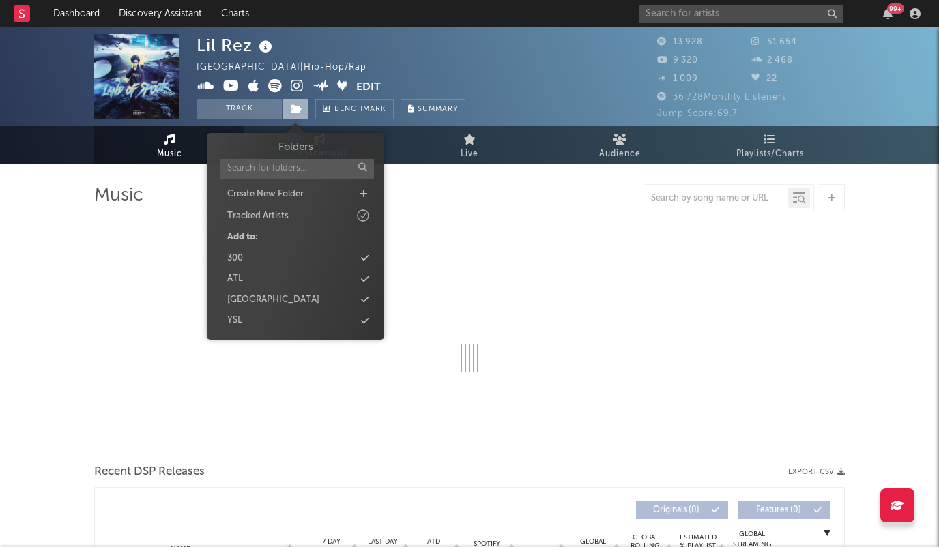
click at [291, 104] on icon at bounding box center [297, 109] width 12 height 10
select select "6m"
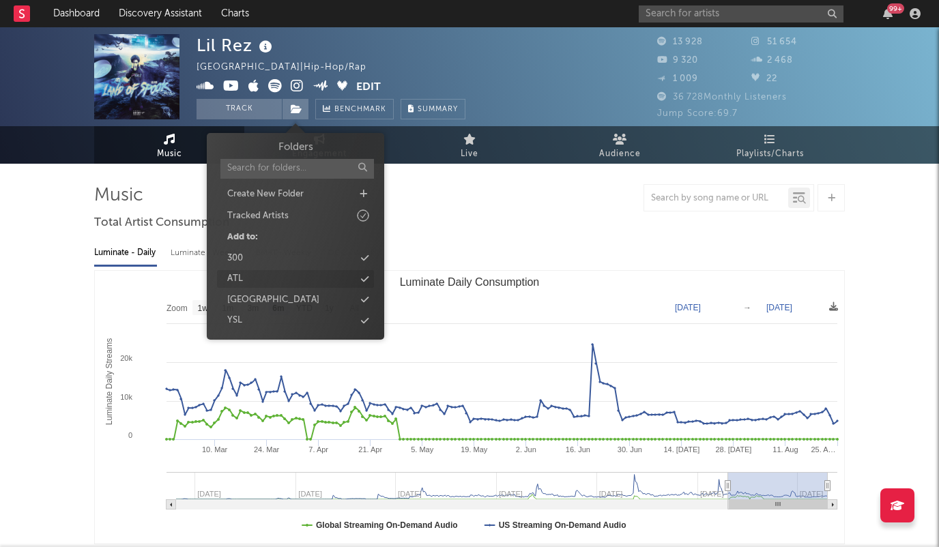
click at [361, 277] on icon at bounding box center [365, 279] width 8 height 9
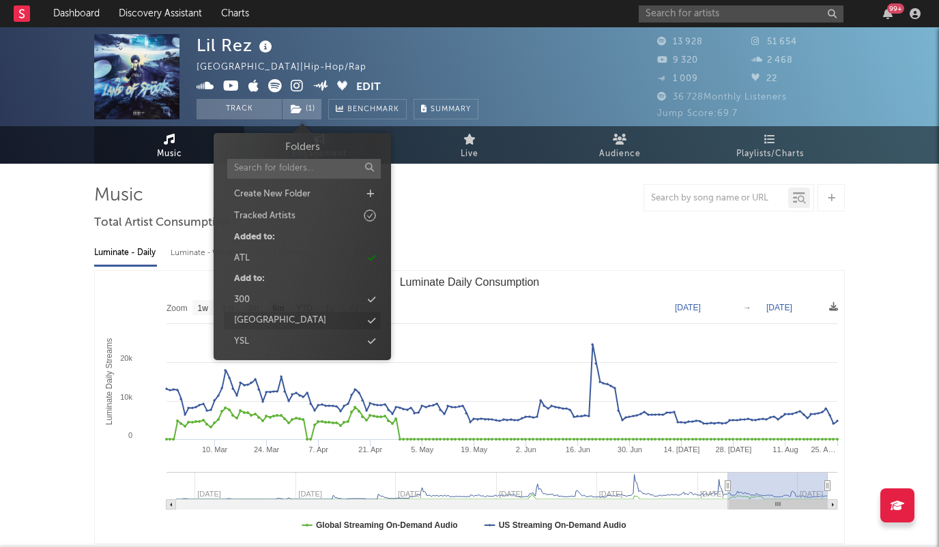
click at [374, 319] on icon at bounding box center [372, 321] width 8 height 9
click at [737, 13] on input "text" at bounding box center [741, 13] width 205 height 17
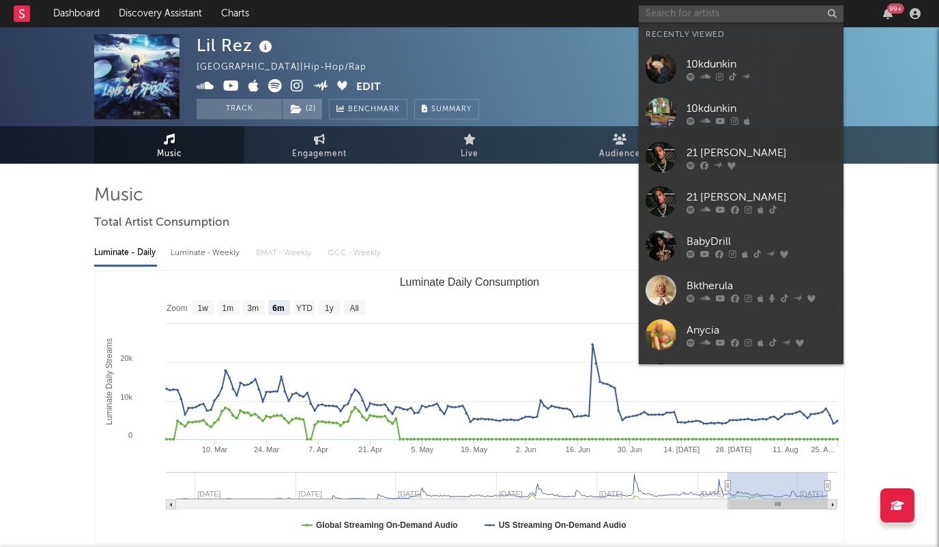
paste input "Lil Dre6o"
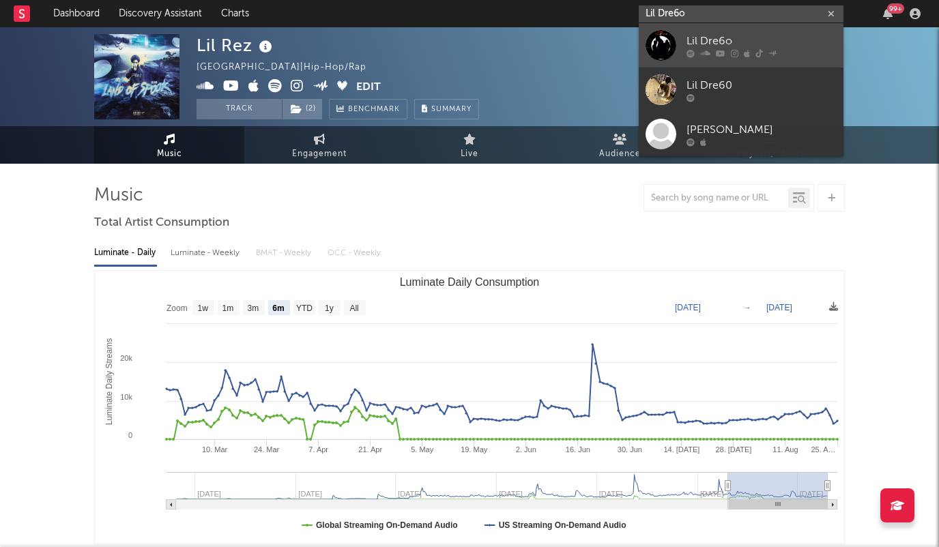
type input "Lil Dre6o"
click at [703, 41] on div "Lil Dre6o" at bounding box center [762, 41] width 150 height 16
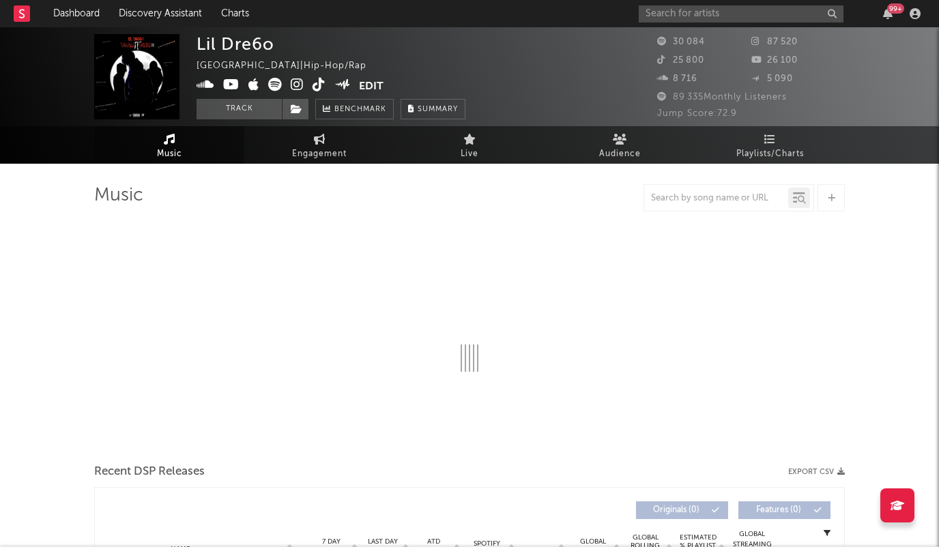
select select "6m"
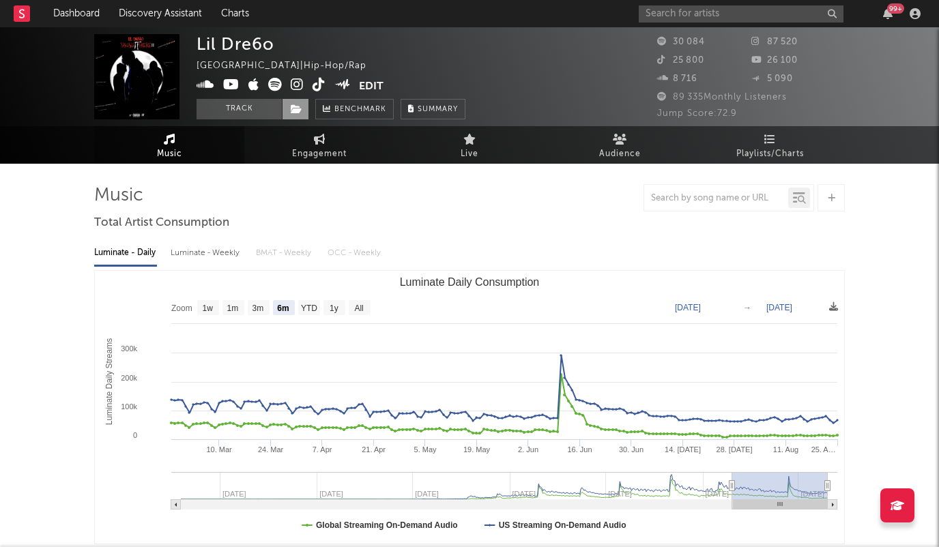
click at [293, 111] on icon at bounding box center [297, 109] width 12 height 10
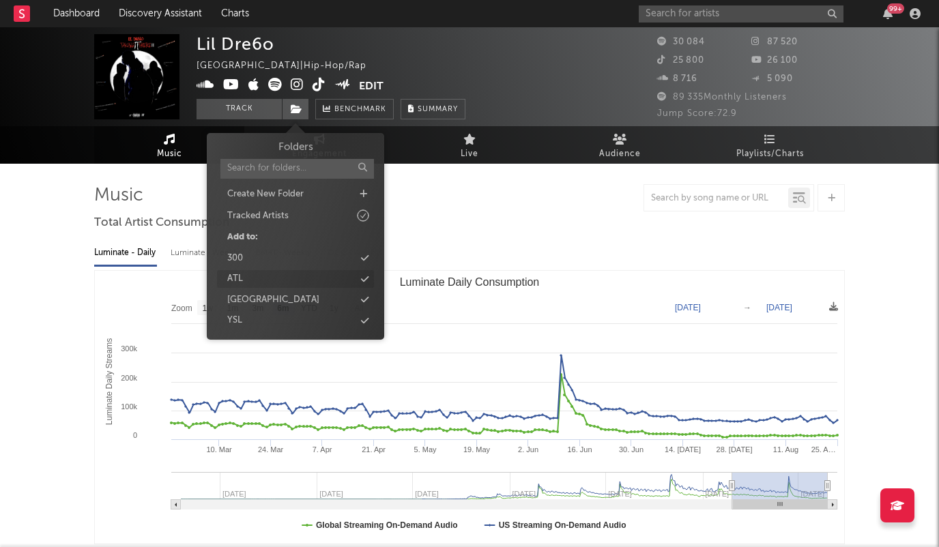
click at [366, 281] on icon at bounding box center [365, 279] width 8 height 9
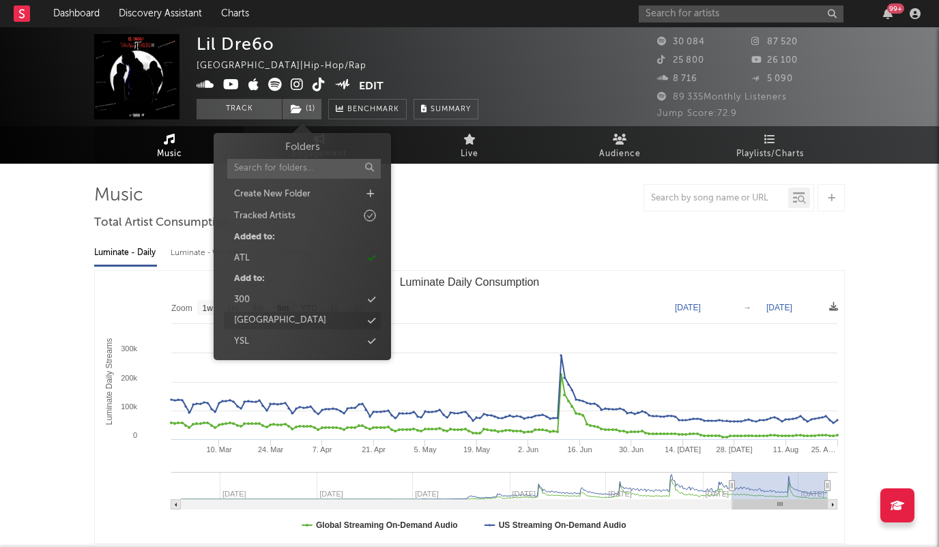
click at [369, 320] on icon at bounding box center [372, 321] width 8 height 9
click at [78, 13] on link "Dashboard" at bounding box center [77, 13] width 66 height 27
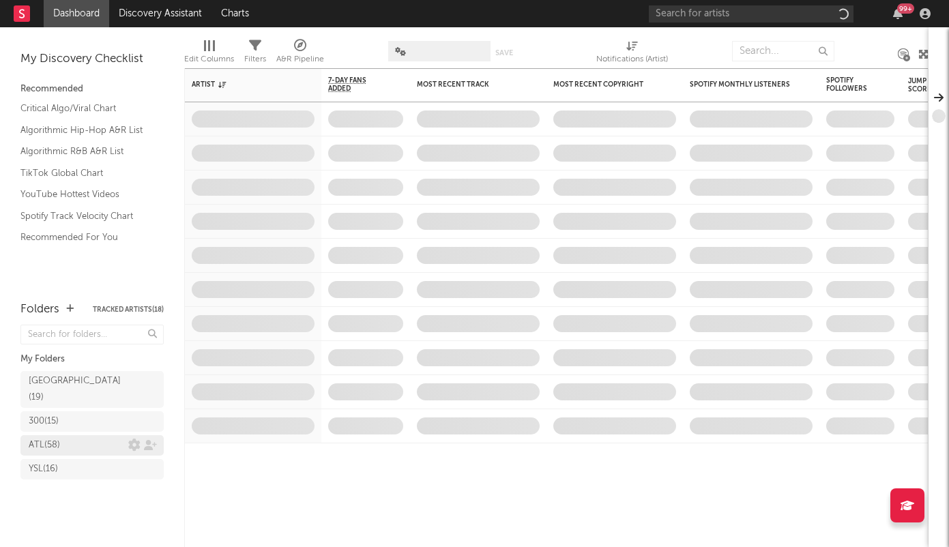
click at [47, 438] on div "ATL ( 58 )" at bounding box center [44, 446] width 31 height 16
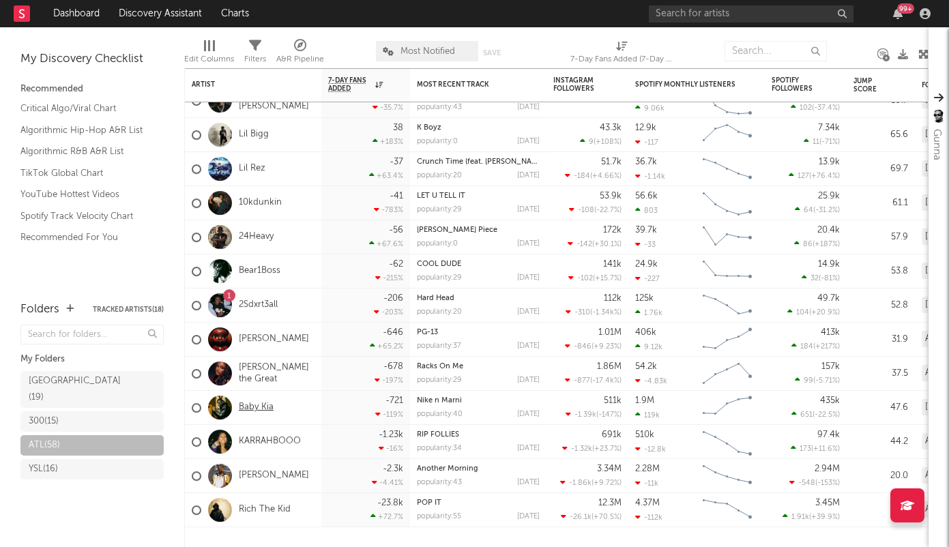
click at [266, 406] on link "Baby Kia" at bounding box center [256, 408] width 35 height 12
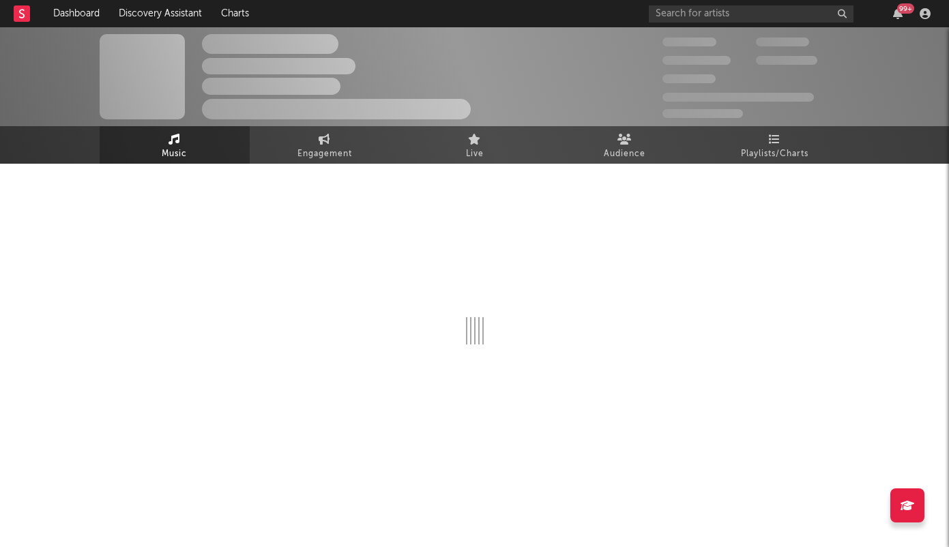
select select "6m"
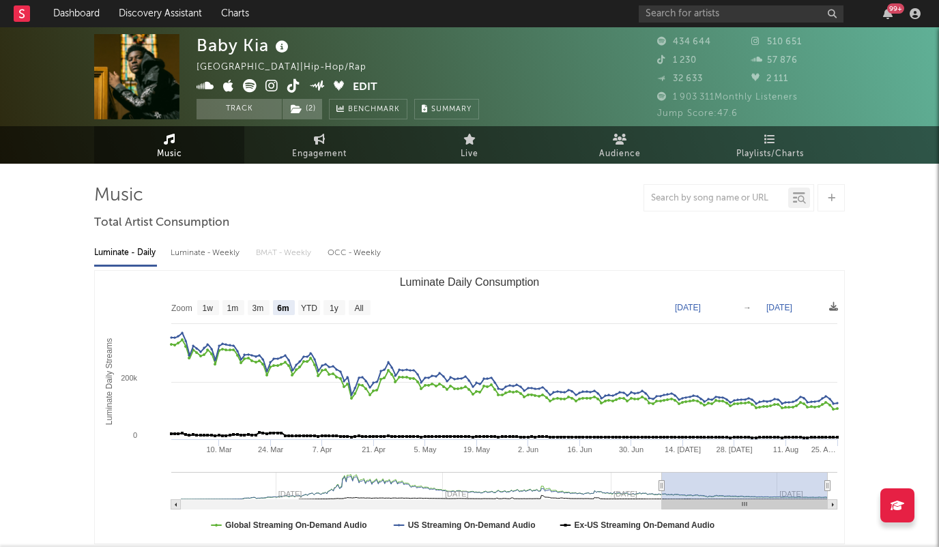
select select "6m"
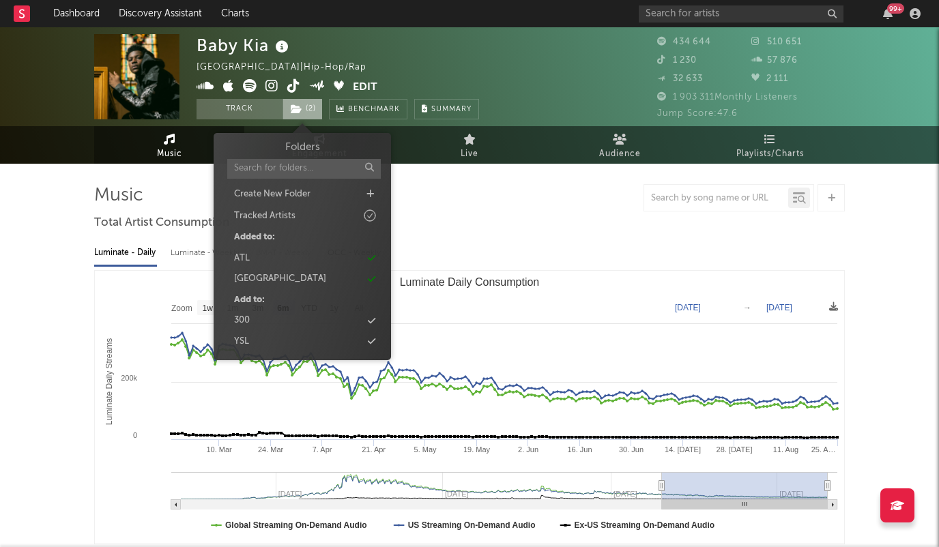
click at [307, 106] on span "( 2 )" at bounding box center [302, 109] width 41 height 20
click at [66, 12] on link "Dashboard" at bounding box center [77, 13] width 66 height 27
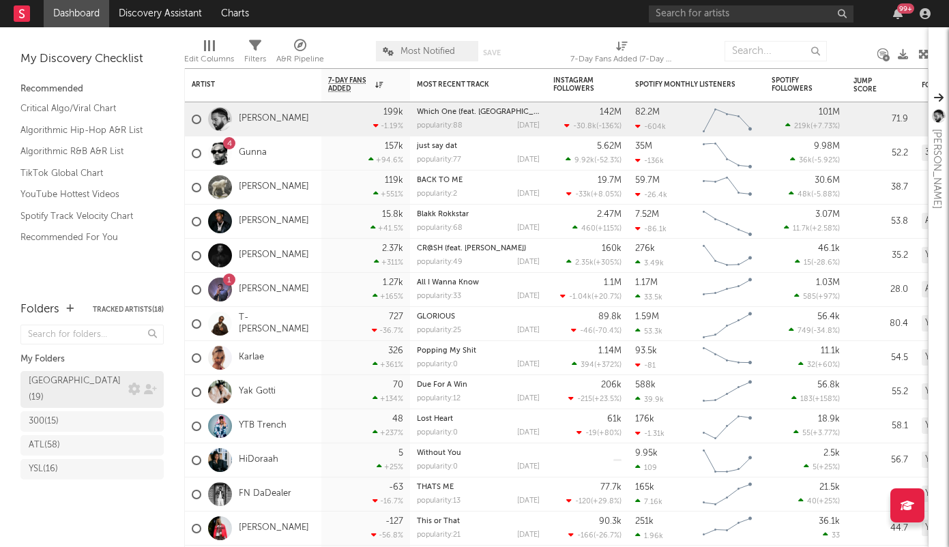
click at [65, 382] on div "[GEOGRAPHIC_DATA] ( 19 )" at bounding box center [77, 389] width 96 height 33
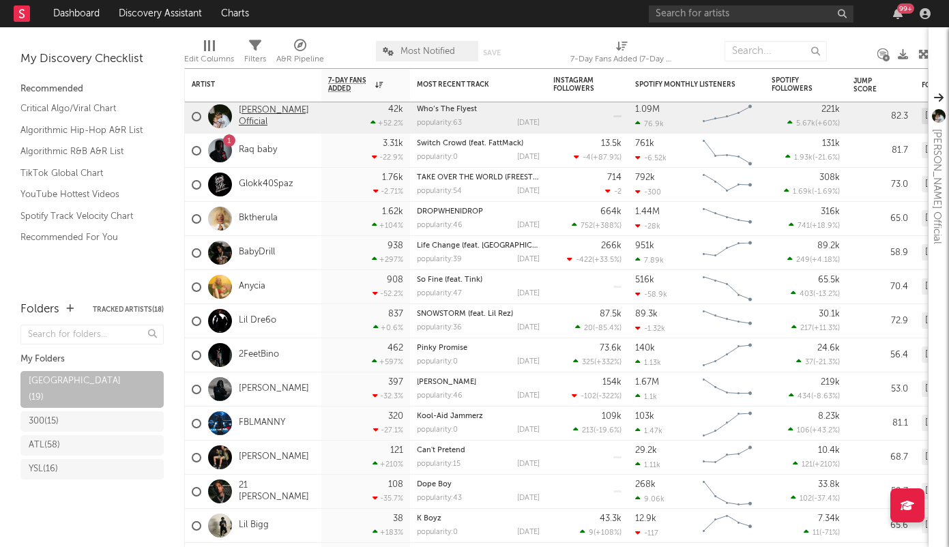
click at [299, 116] on link "[PERSON_NAME] Official" at bounding box center [277, 116] width 76 height 23
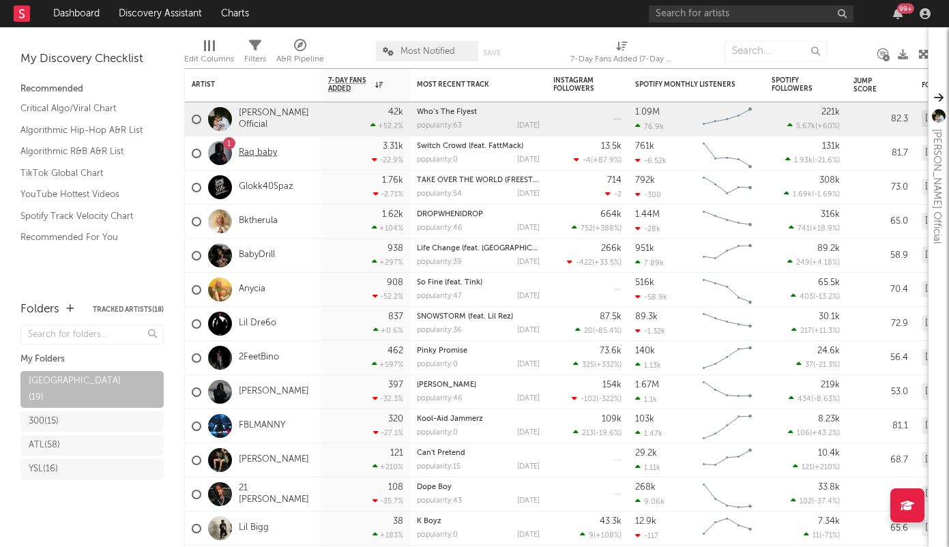
click at [267, 156] on link "Raq baby" at bounding box center [258, 153] width 38 height 12
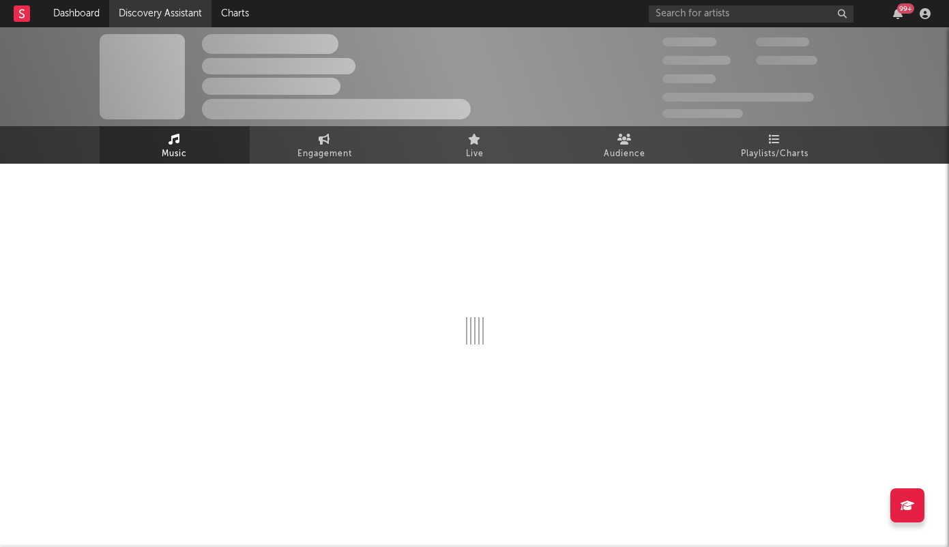
select select "6m"
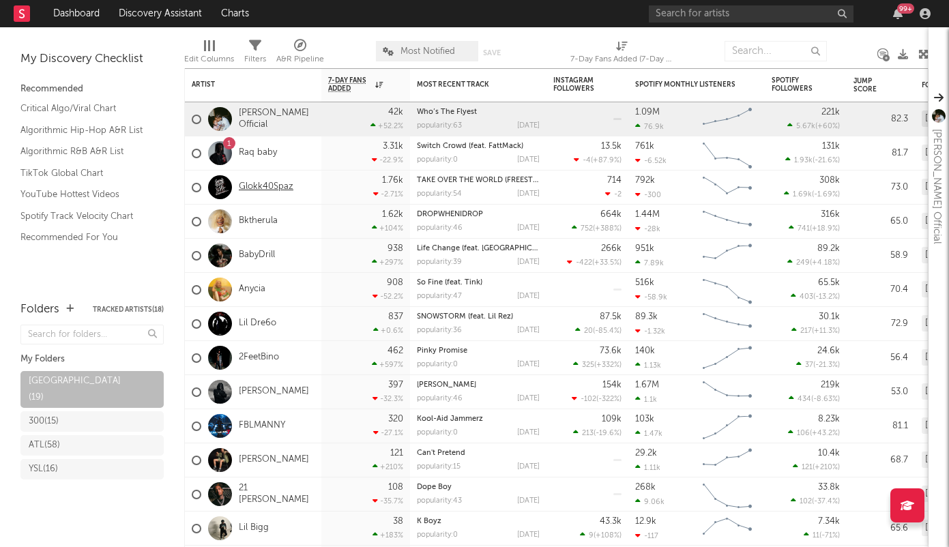
click at [290, 186] on link "Glokk40Spaz" at bounding box center [266, 188] width 55 height 12
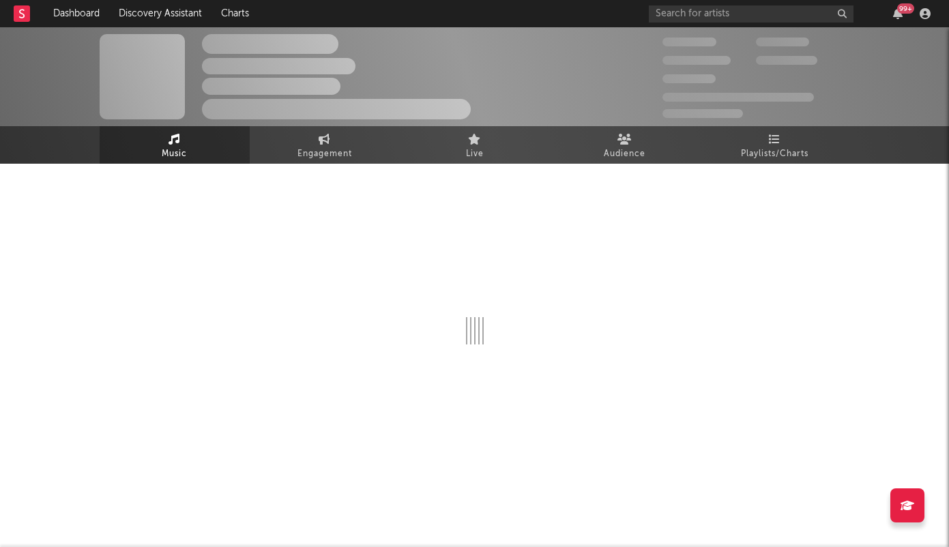
select select "6m"
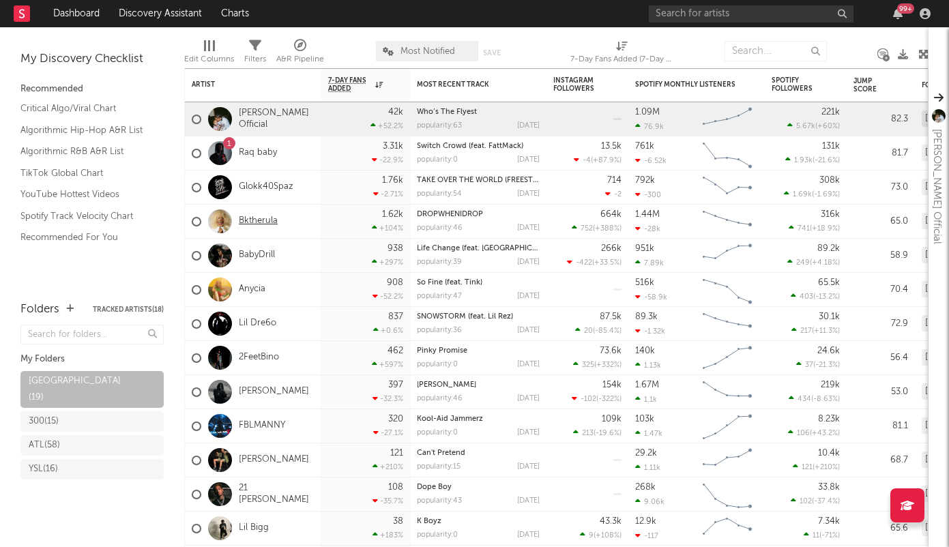
click at [261, 225] on link "Bktherula" at bounding box center [258, 222] width 39 height 12
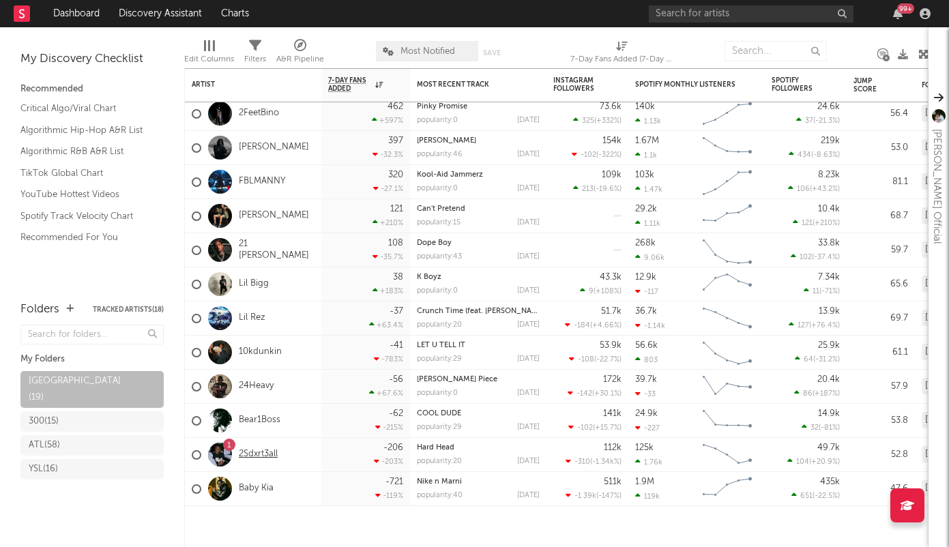
click at [263, 452] on link "2Sdxrt3all" at bounding box center [258, 455] width 39 height 12
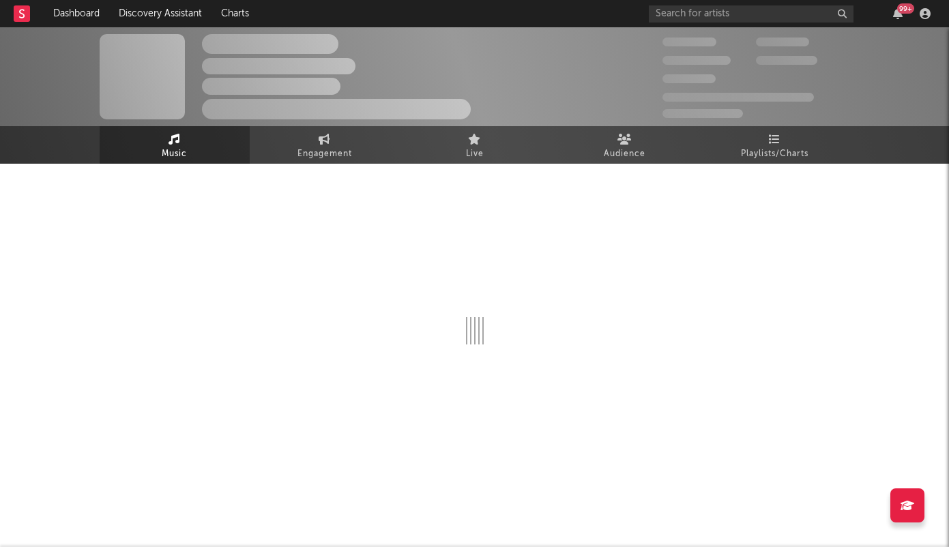
select select "6m"
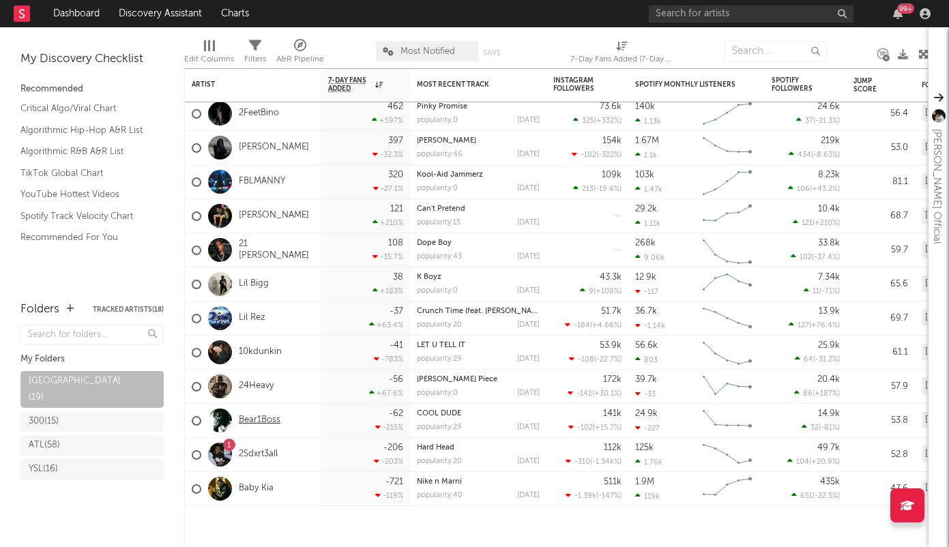
click at [260, 420] on link "Bear1Boss" at bounding box center [260, 421] width 42 height 12
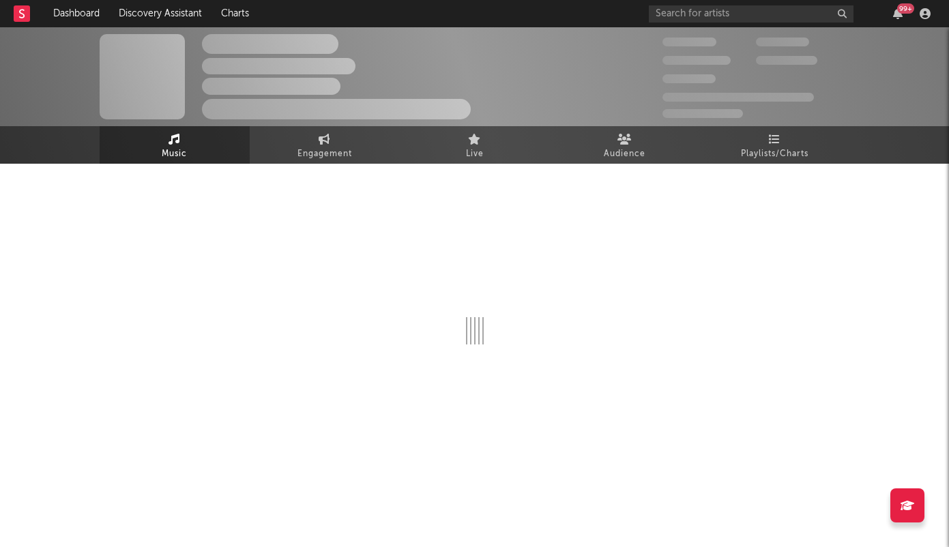
select select "6m"
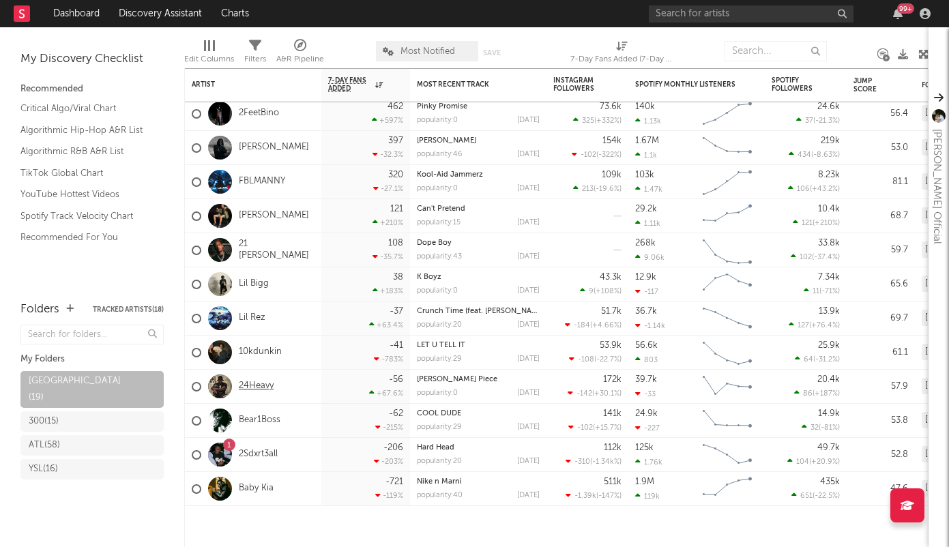
click at [259, 385] on link "24Heavy" at bounding box center [256, 387] width 35 height 12
click at [253, 347] on link "10kdunkin" at bounding box center [260, 353] width 43 height 12
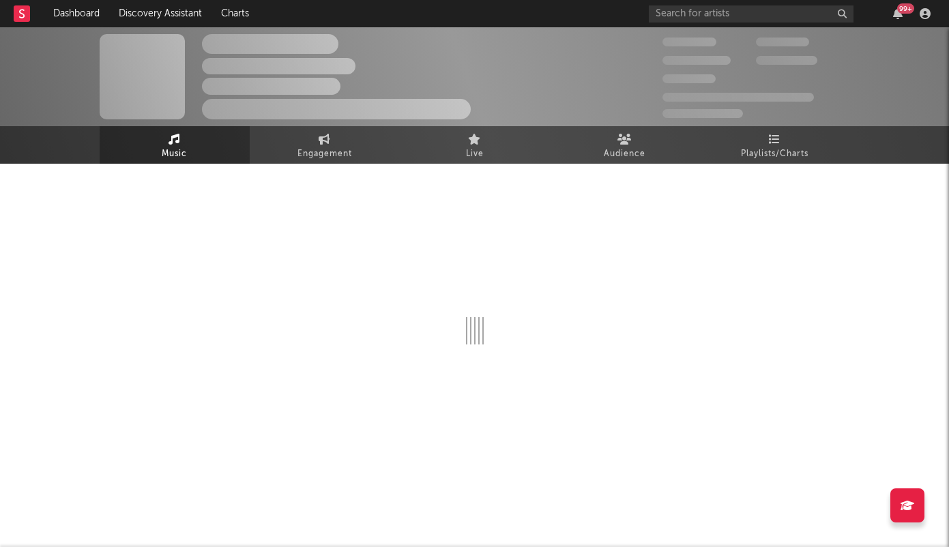
select select "6m"
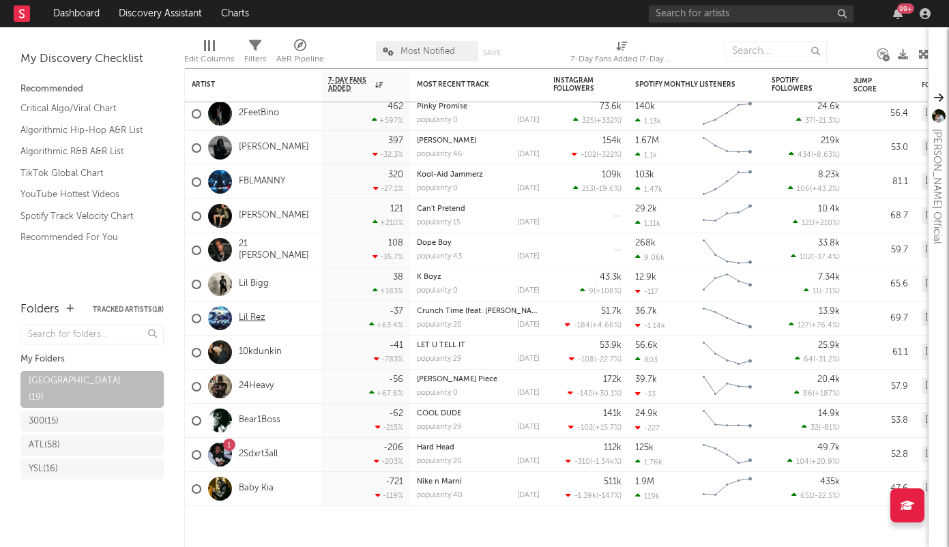
click at [257, 317] on link "Lil Rez" at bounding box center [252, 319] width 27 height 12
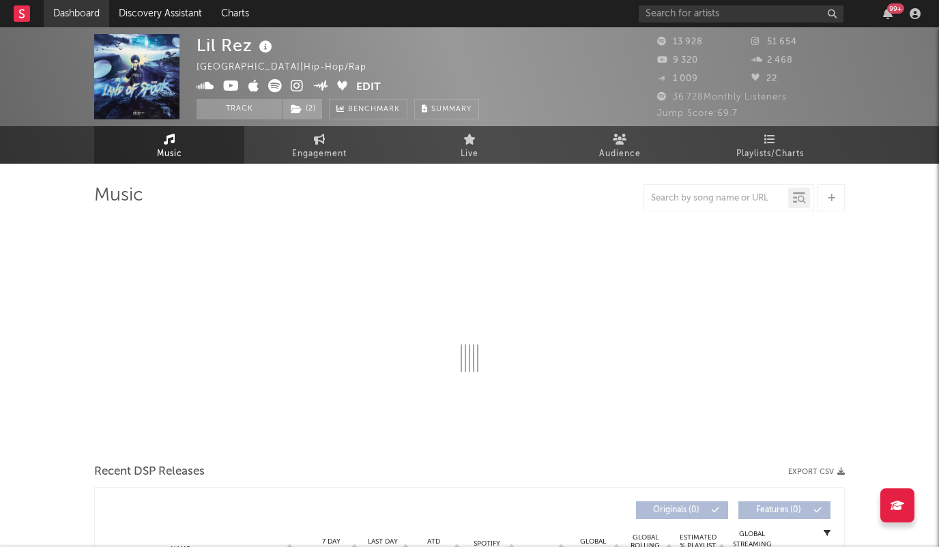
select select "6m"
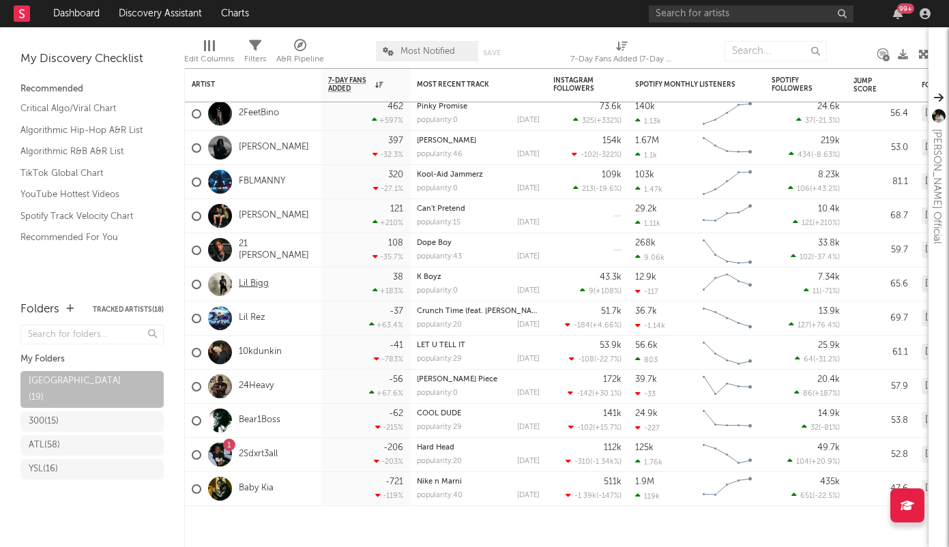
click at [252, 281] on link "Lil Bigg" at bounding box center [254, 285] width 30 height 12
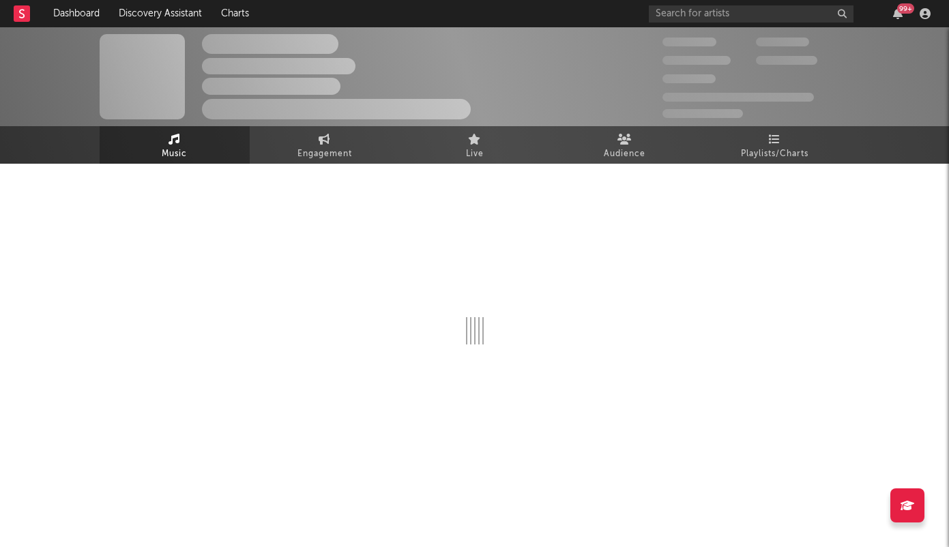
select select "6m"
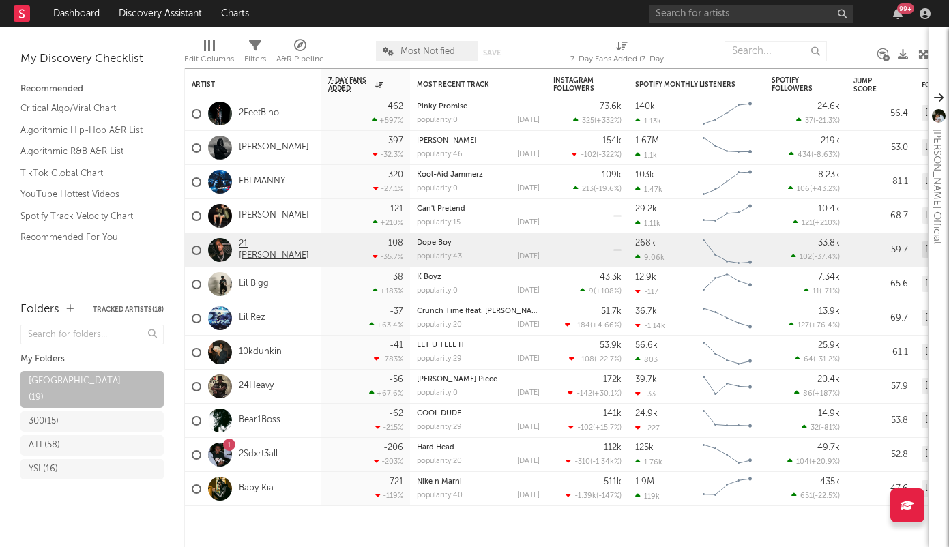
click at [261, 244] on link "21 [PERSON_NAME]" at bounding box center [277, 250] width 76 height 23
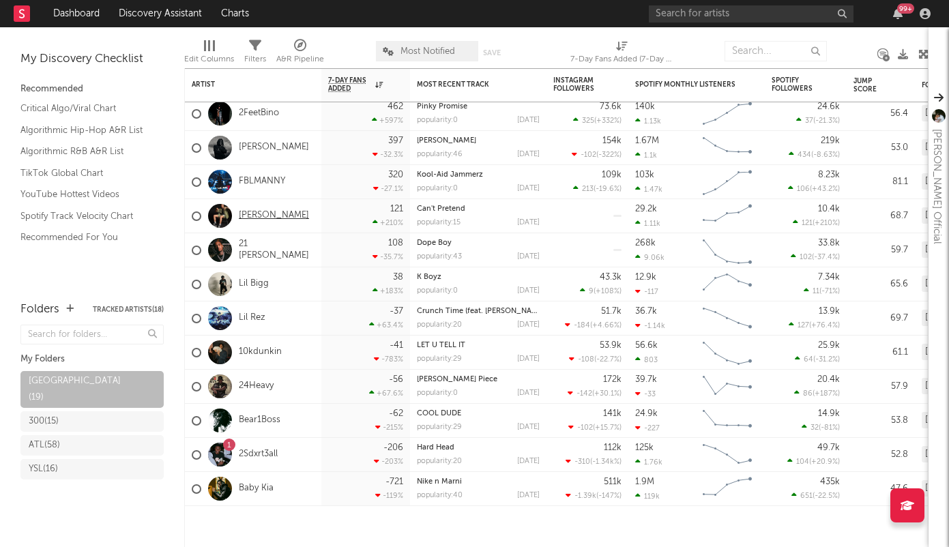
click at [253, 216] on link "[PERSON_NAME]" at bounding box center [274, 216] width 70 height 12
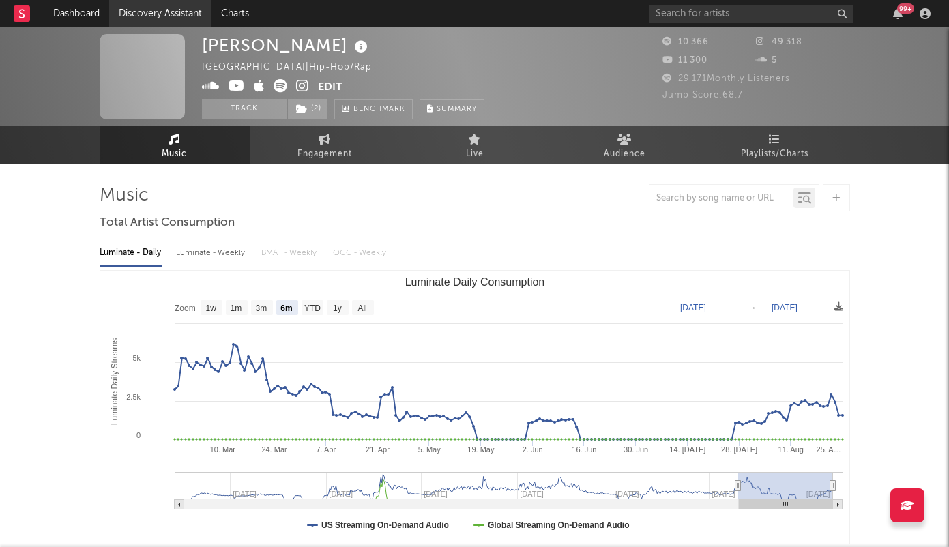
select select "6m"
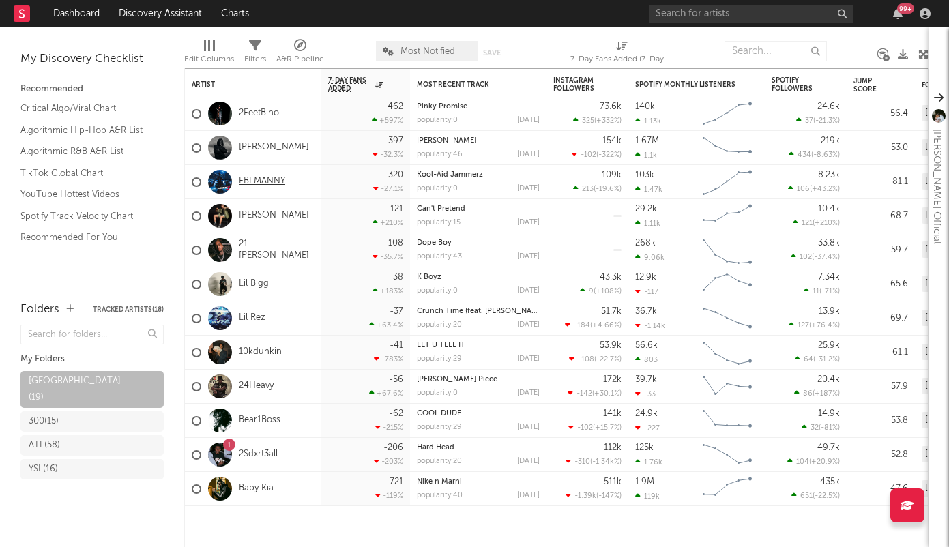
click at [263, 182] on link "FBLMANNY" at bounding box center [262, 182] width 46 height 12
click at [255, 149] on link "[PERSON_NAME]" at bounding box center [274, 148] width 70 height 12
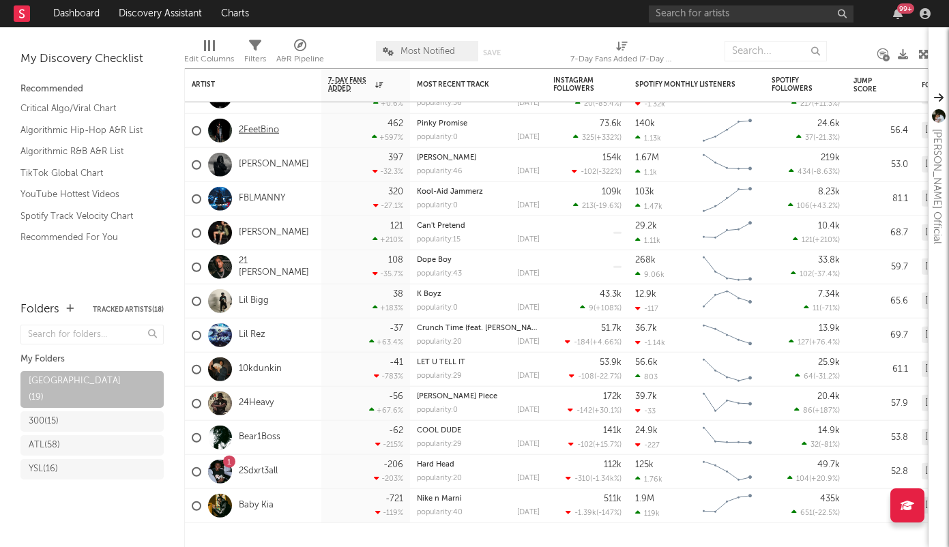
click at [249, 125] on link "2FeetBino" at bounding box center [259, 131] width 40 height 12
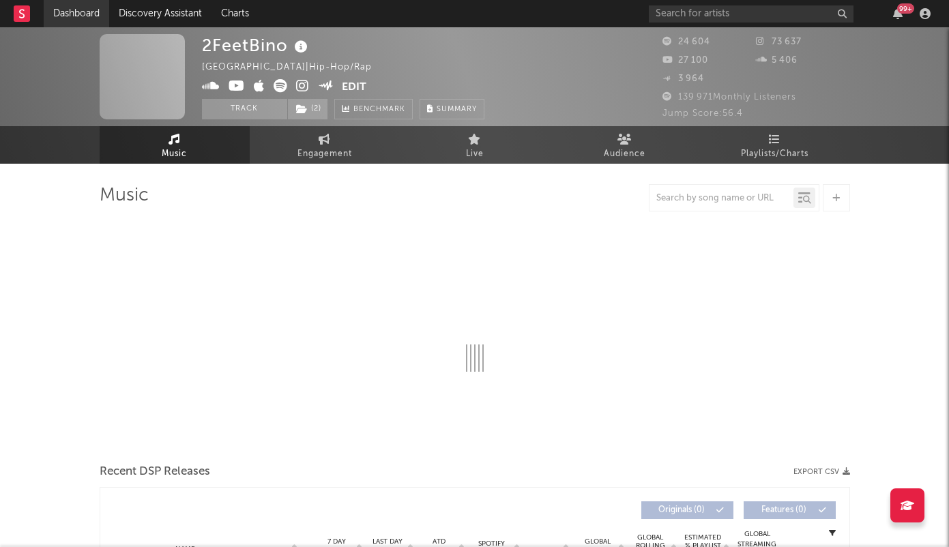
select select "6m"
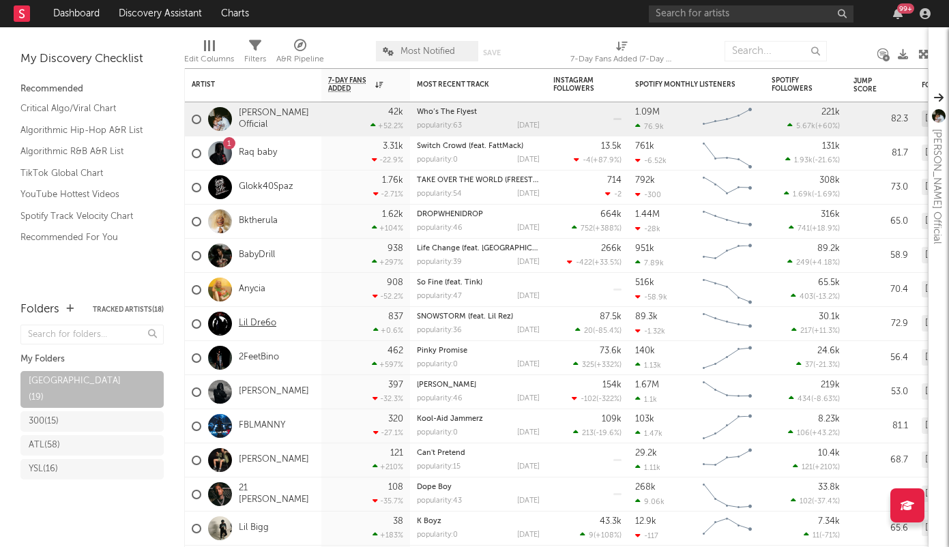
click at [261, 324] on link "Lil Dre6o" at bounding box center [258, 324] width 38 height 12
click at [254, 289] on link "Anycia" at bounding box center [252, 290] width 27 height 12
click at [58, 414] on div "300 ( 15 )" at bounding box center [44, 422] width 30 height 16
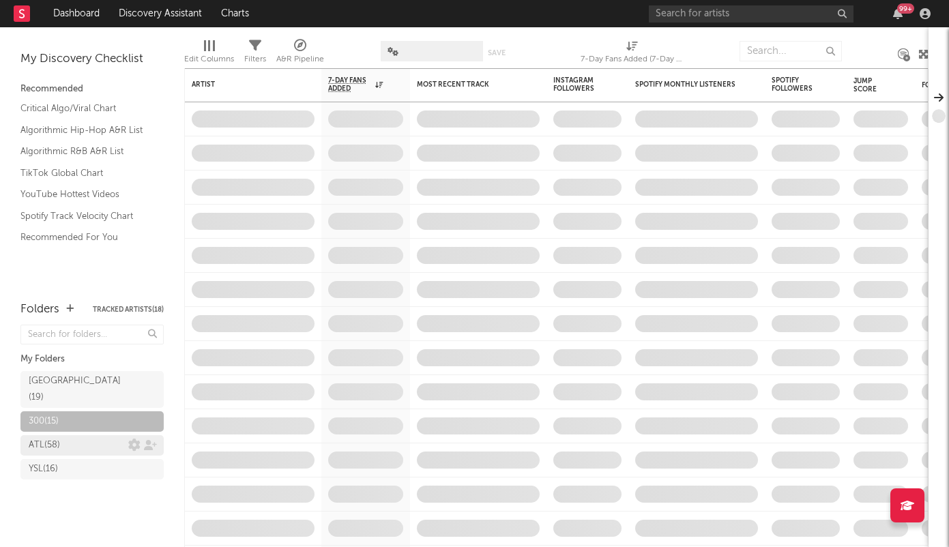
click at [55, 438] on div "ATL ( 58 )" at bounding box center [44, 446] width 31 height 16
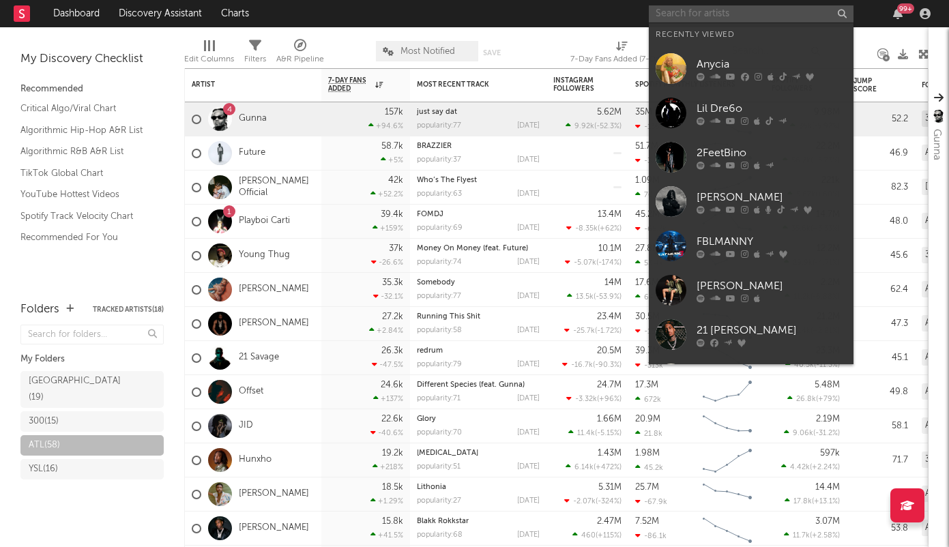
click at [671, 10] on input "text" at bounding box center [751, 13] width 205 height 17
paste input "Lil RT"
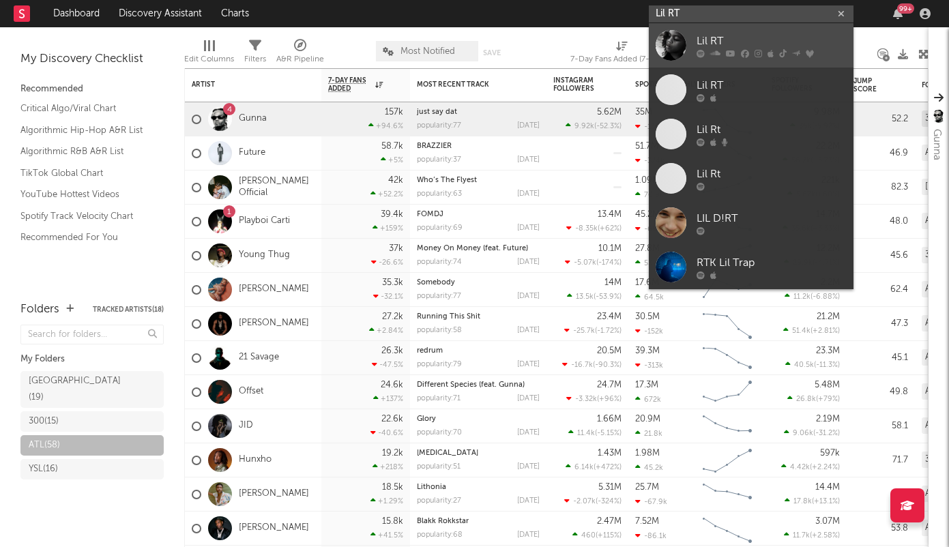
type input "Lil RT"
click at [732, 38] on div "Lil RT" at bounding box center [772, 41] width 150 height 16
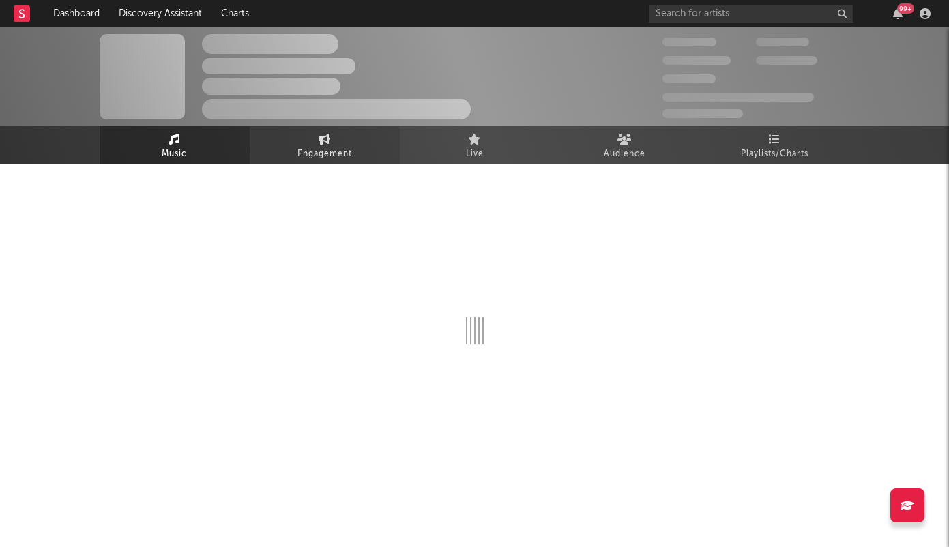
select select "6m"
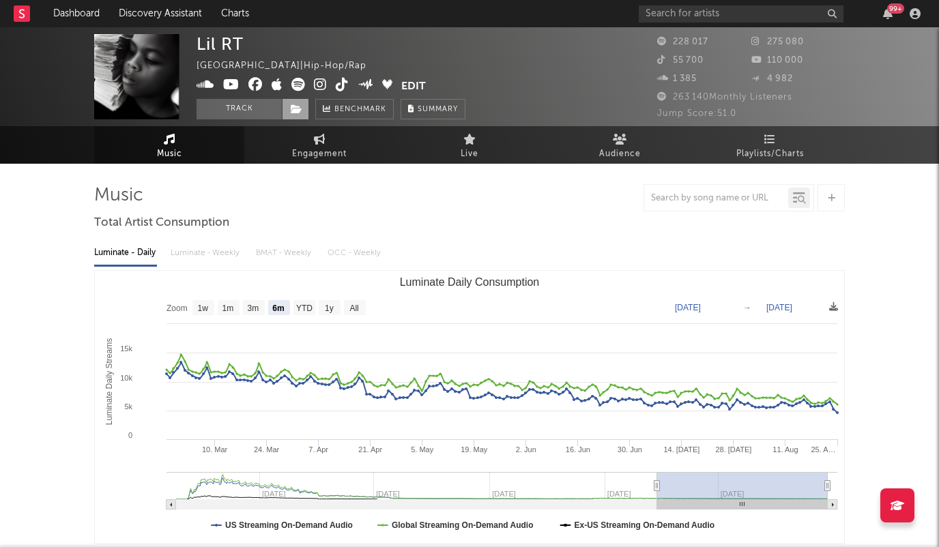
click at [298, 105] on icon at bounding box center [297, 109] width 12 height 10
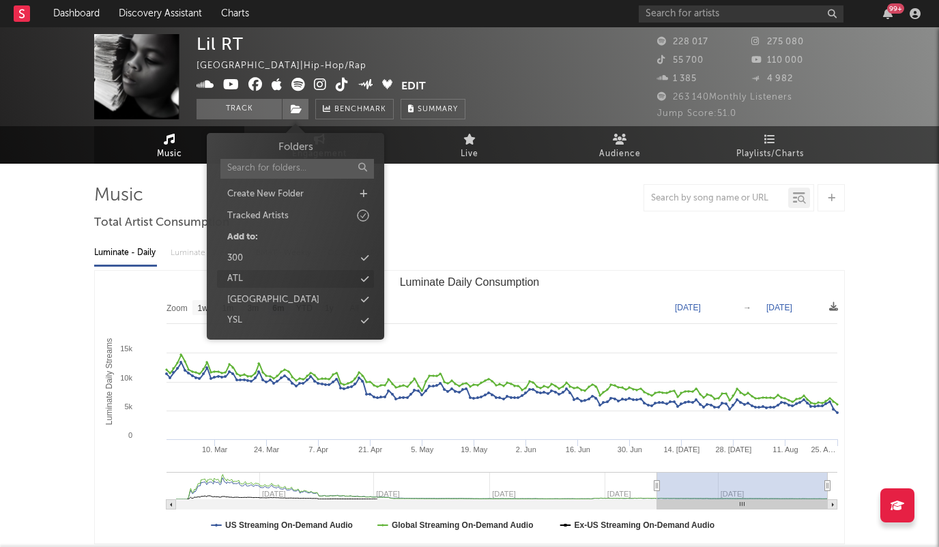
click at [367, 280] on icon at bounding box center [365, 279] width 8 height 9
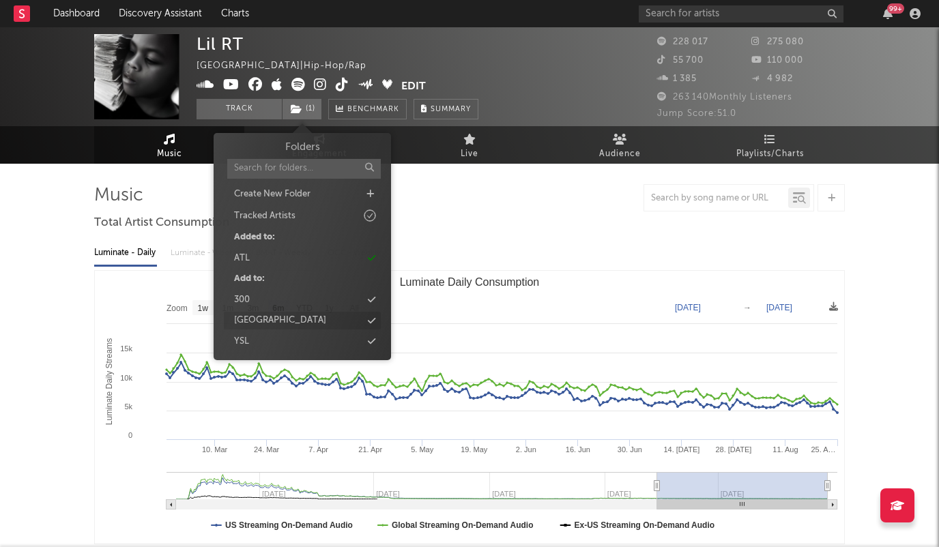
click at [371, 323] on icon at bounding box center [372, 321] width 8 height 9
click at [760, 18] on input "text" at bounding box center [741, 13] width 205 height 17
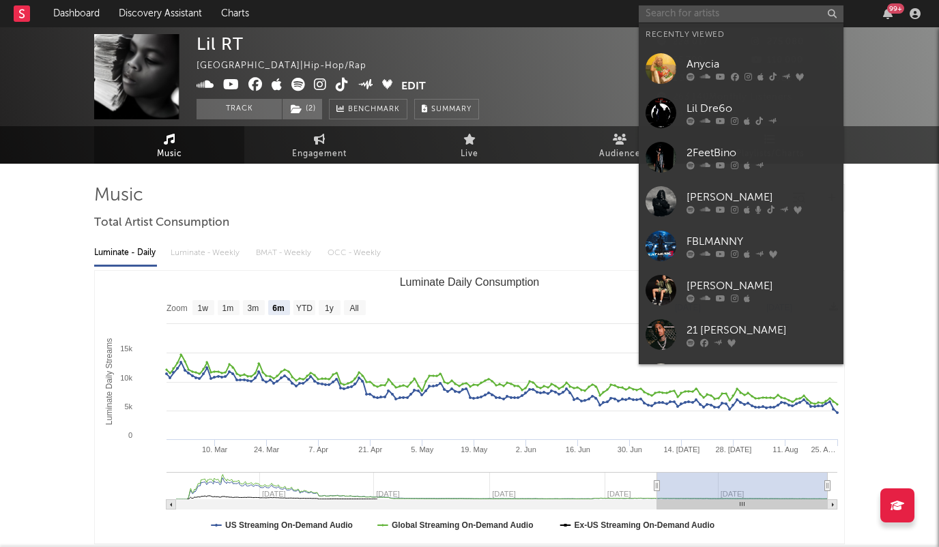
paste input "AMG Twinz"
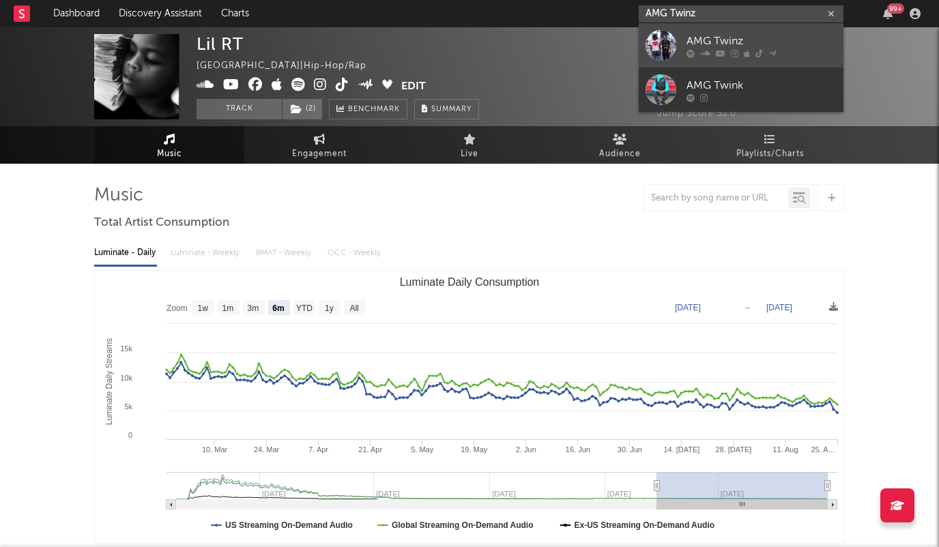
type input "AMG Twinz"
click at [711, 38] on div "AMG Twinz" at bounding box center [762, 41] width 150 height 16
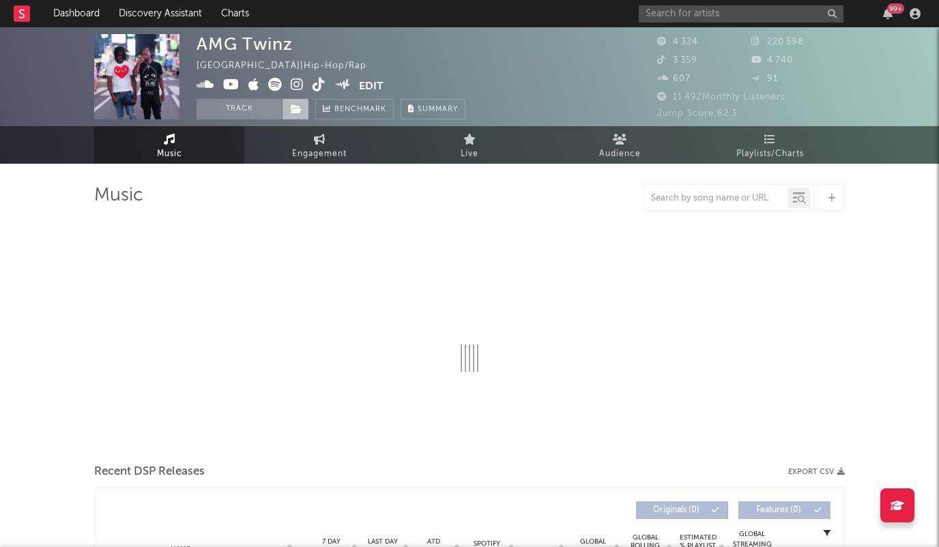
select select "6m"
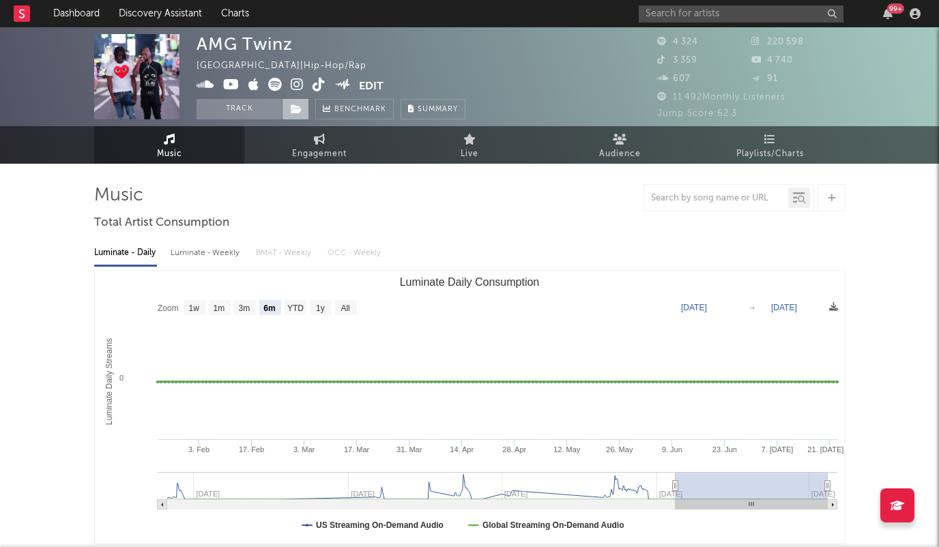
click at [294, 109] on icon at bounding box center [297, 109] width 12 height 10
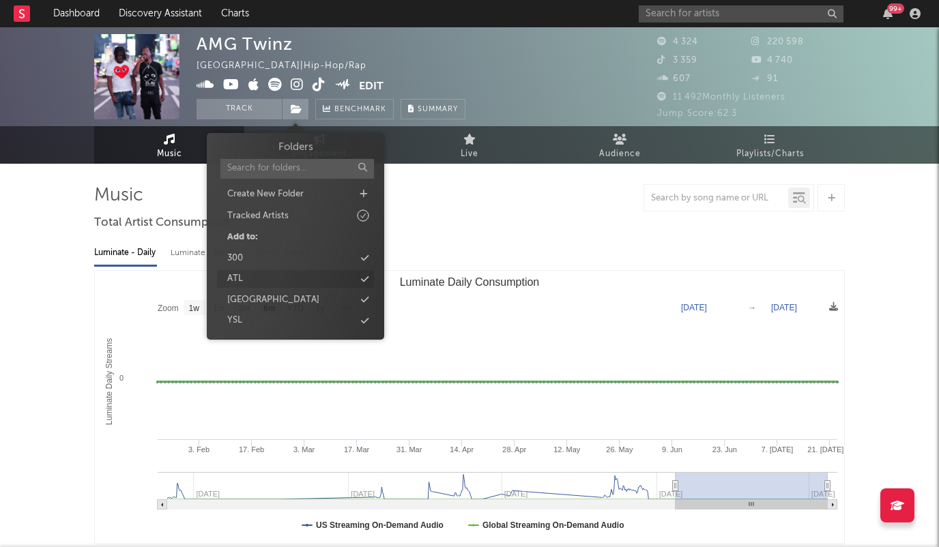
click at [365, 276] on icon at bounding box center [365, 279] width 8 height 9
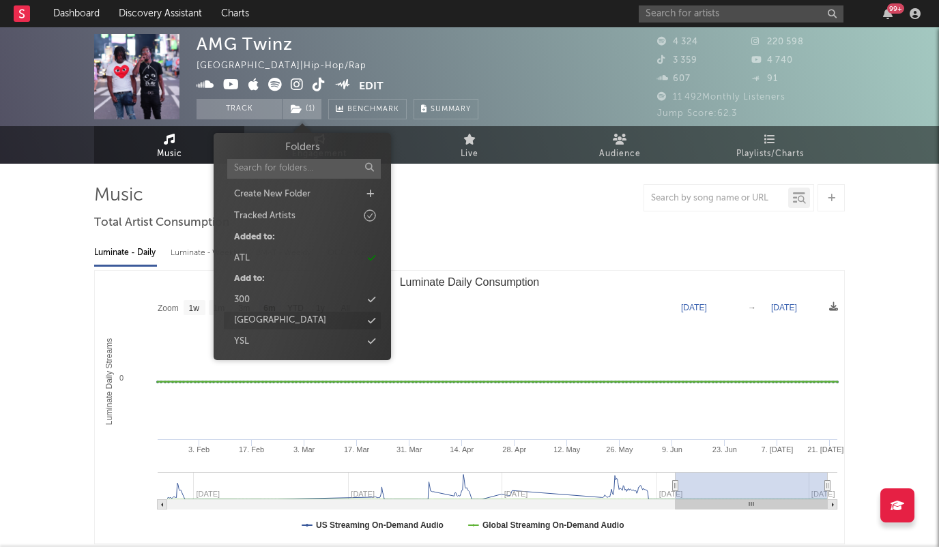
click at [373, 324] on icon at bounding box center [372, 321] width 8 height 9
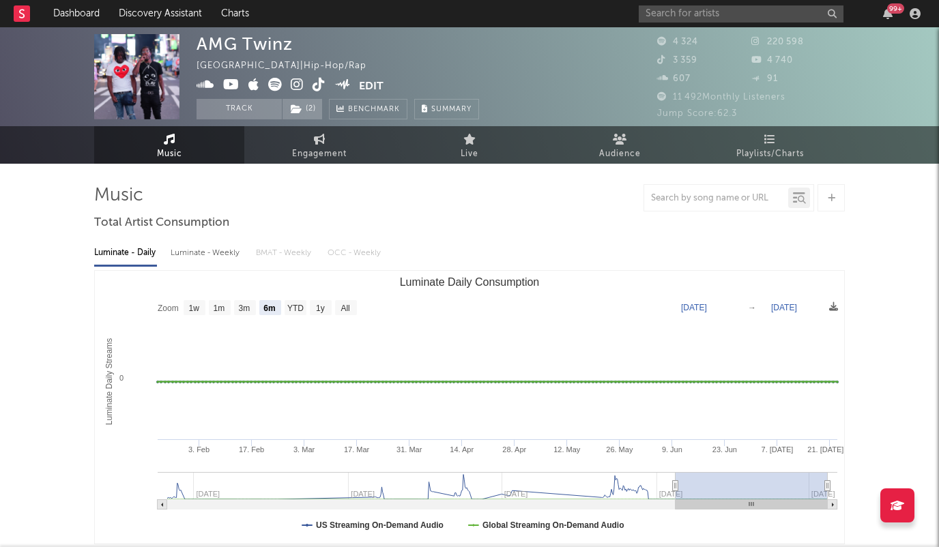
click at [665, 17] on input "text" at bounding box center [741, 13] width 205 height 17
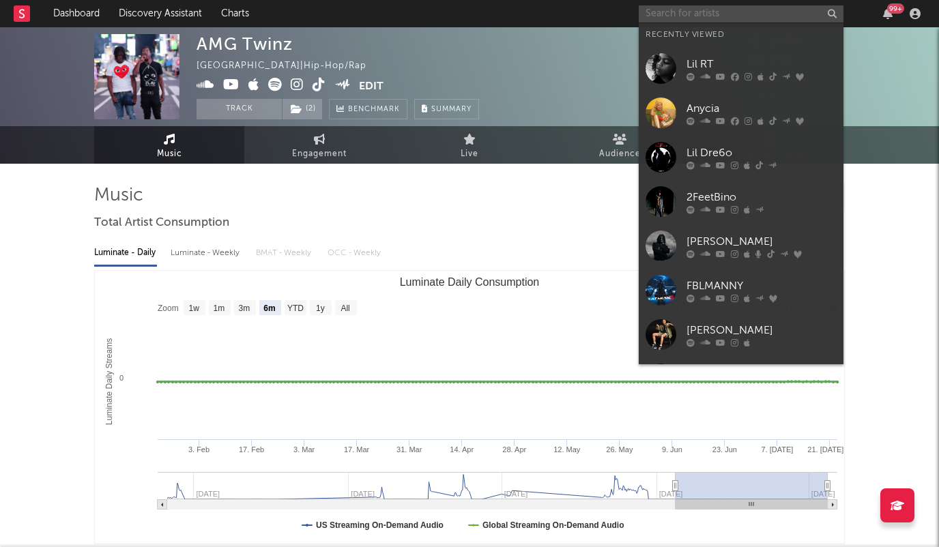
paste input "[PERSON_NAME]"
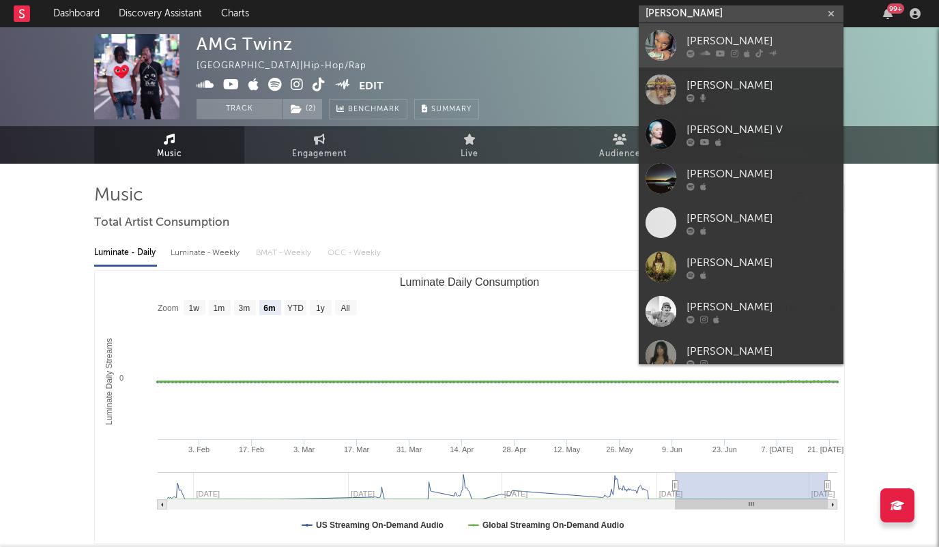
type input "[PERSON_NAME]"
click at [702, 40] on div "[PERSON_NAME]" at bounding box center [762, 41] width 150 height 16
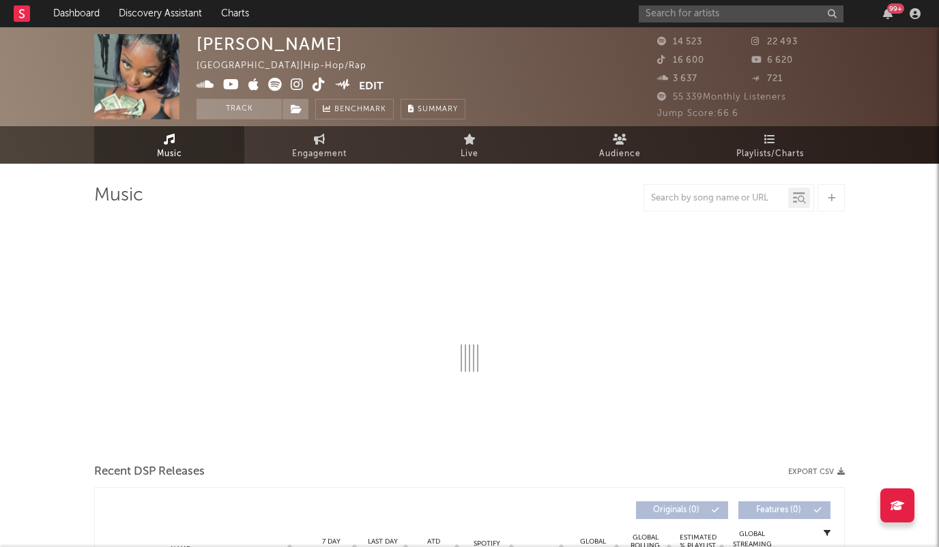
select select "6m"
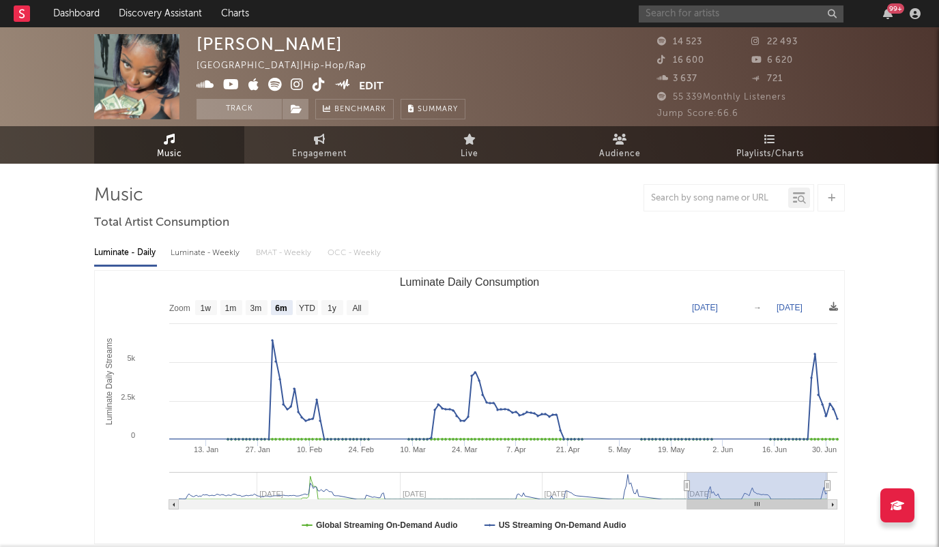
click at [724, 14] on input "text" at bounding box center [741, 13] width 205 height 17
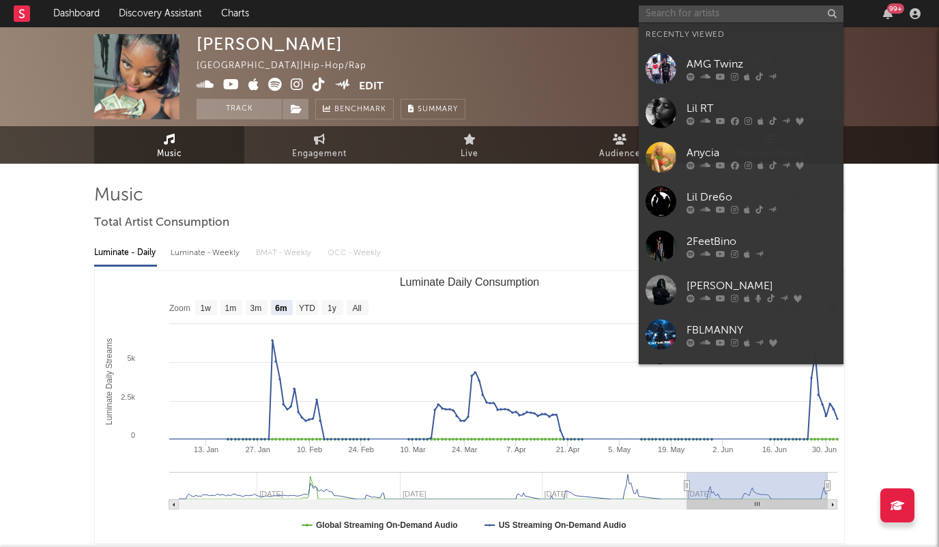
paste input "[PERSON_NAME]"
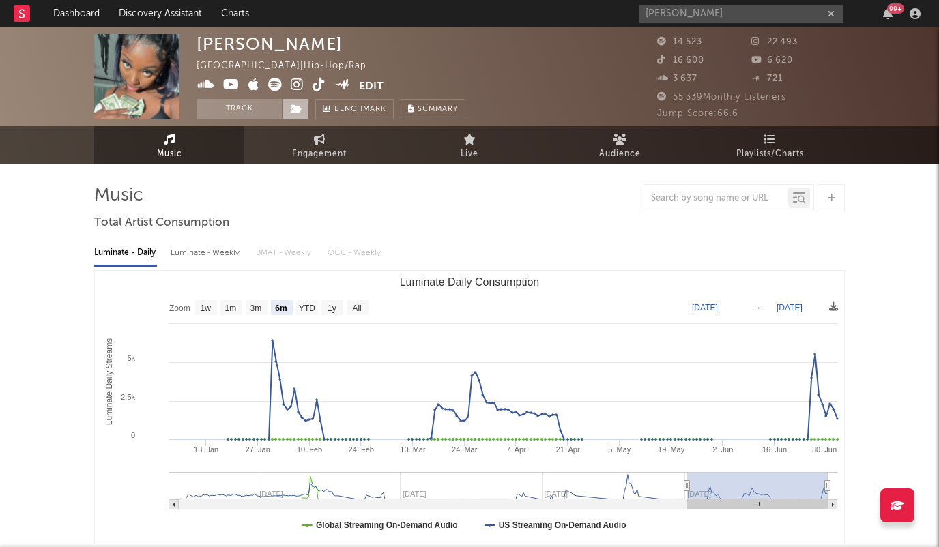
click at [296, 114] on span at bounding box center [295, 109] width 27 height 20
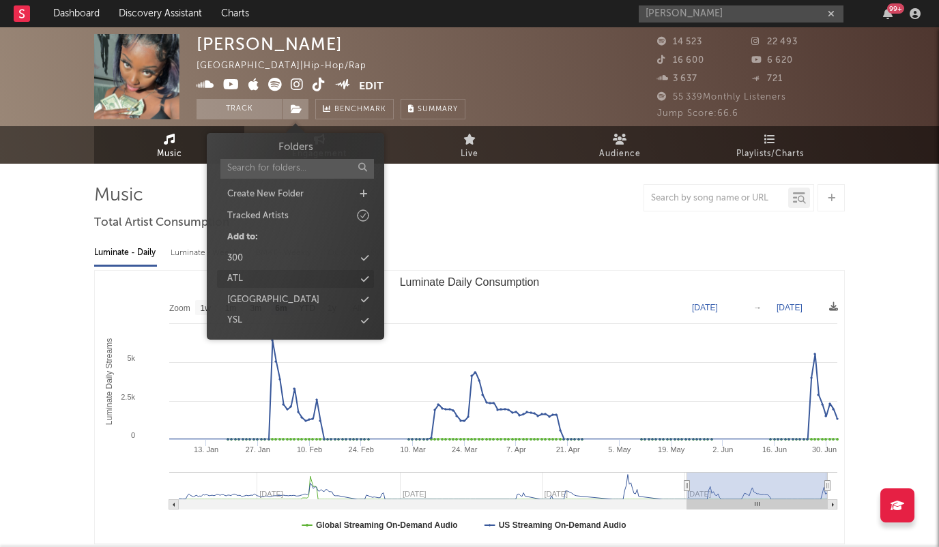
click at [358, 277] on div "ATL" at bounding box center [295, 279] width 157 height 18
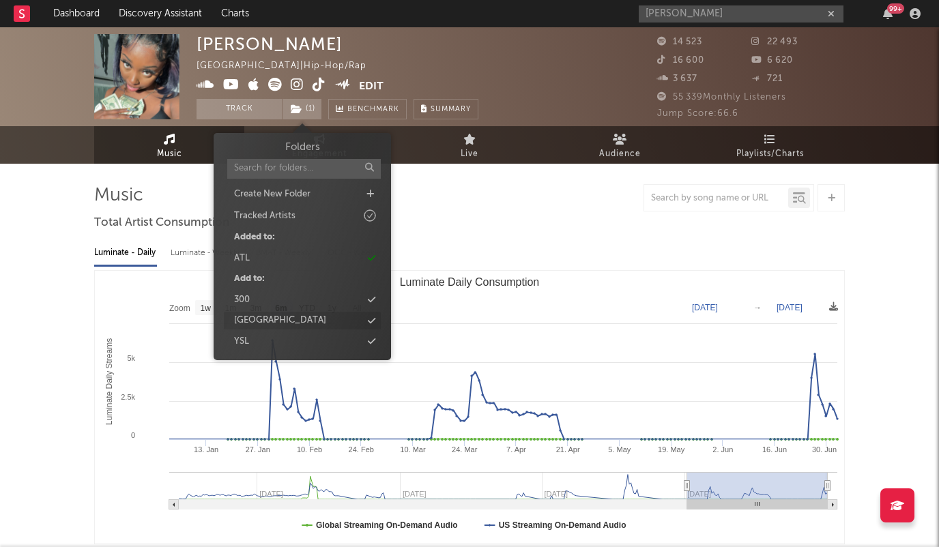
click at [370, 318] on icon at bounding box center [372, 321] width 8 height 9
click at [673, 14] on input "[PERSON_NAME]" at bounding box center [741, 13] width 205 height 17
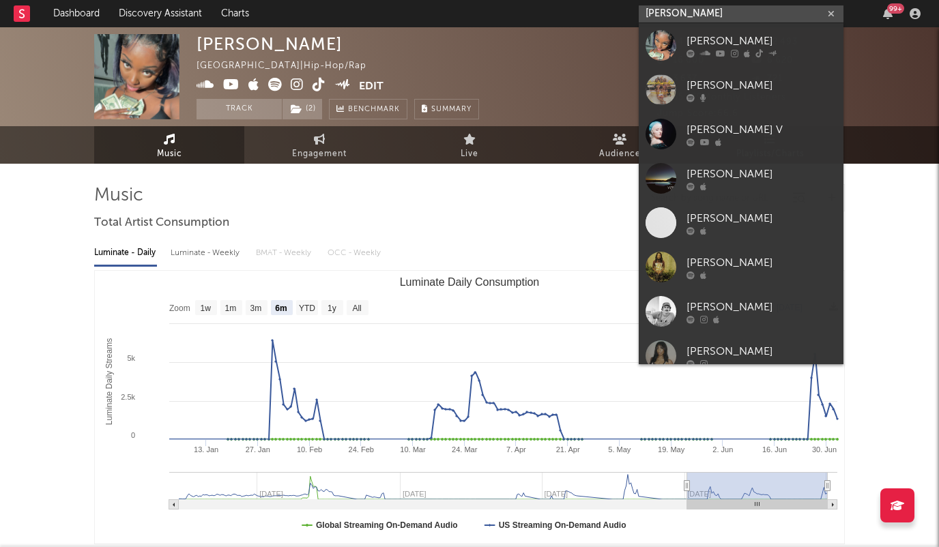
click at [673, 14] on input "[PERSON_NAME]" at bounding box center [741, 13] width 205 height 17
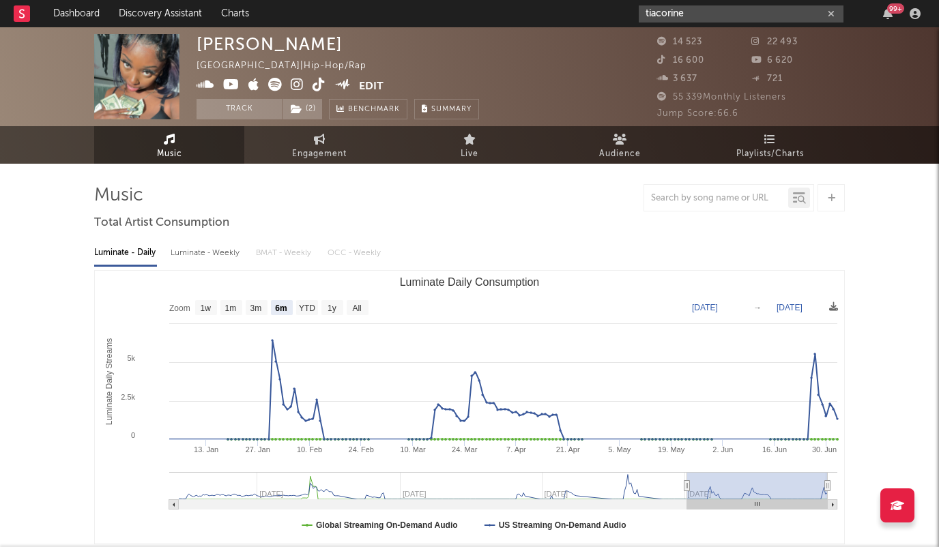
click at [706, 15] on input "tiacorine" at bounding box center [741, 13] width 205 height 17
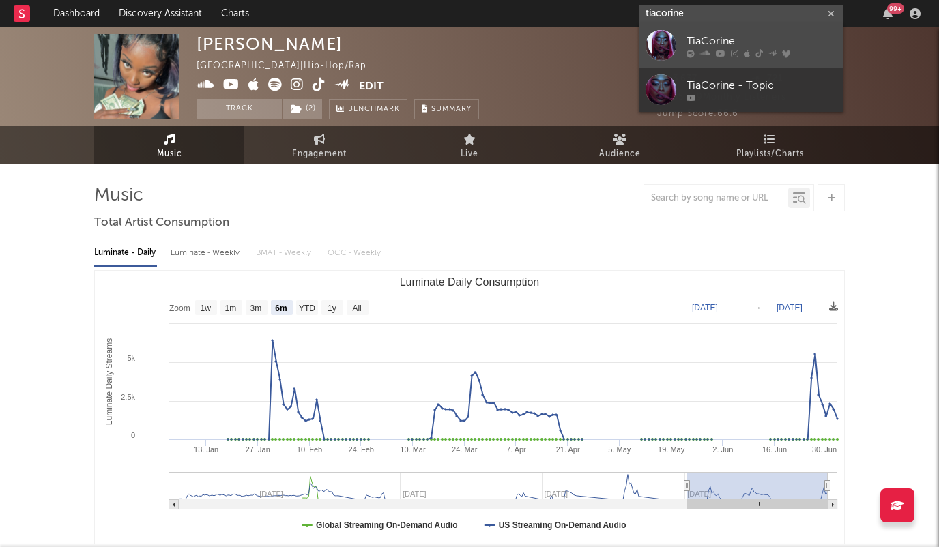
type input "tiacorine"
click at [702, 40] on div "TiaCorine" at bounding box center [762, 41] width 150 height 16
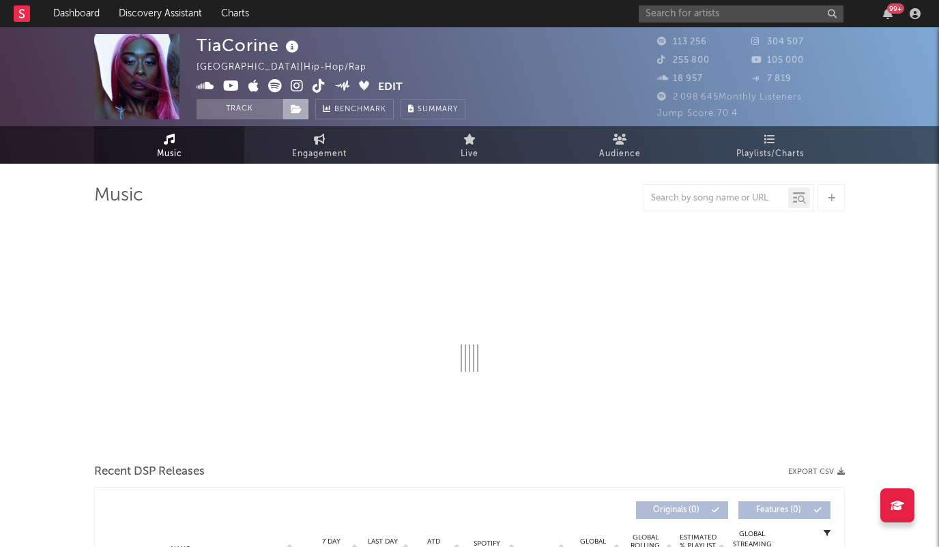
click at [292, 109] on icon at bounding box center [297, 109] width 12 height 10
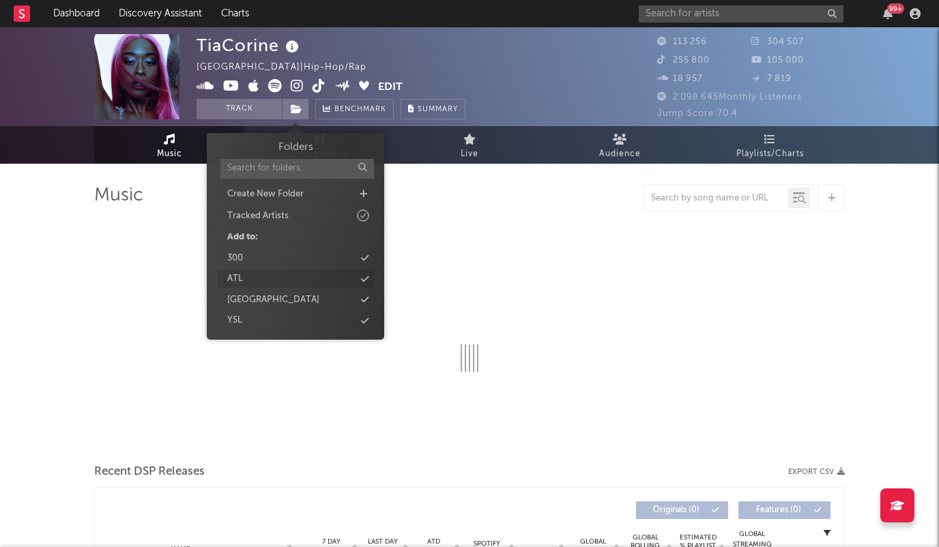
click at [365, 277] on icon at bounding box center [365, 279] width 8 height 9
select select "6m"
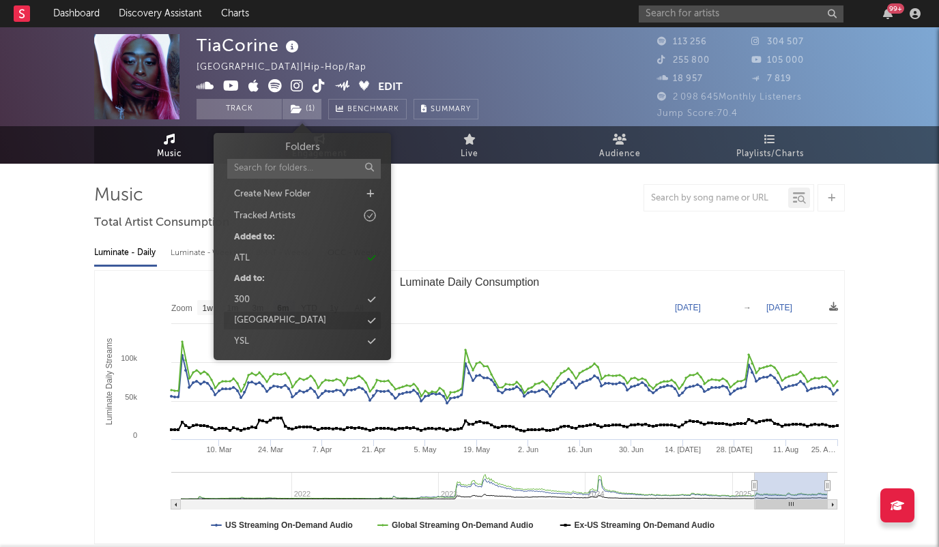
click at [369, 322] on icon at bounding box center [372, 321] width 8 height 9
click at [676, 18] on input "text" at bounding box center [741, 13] width 205 height 17
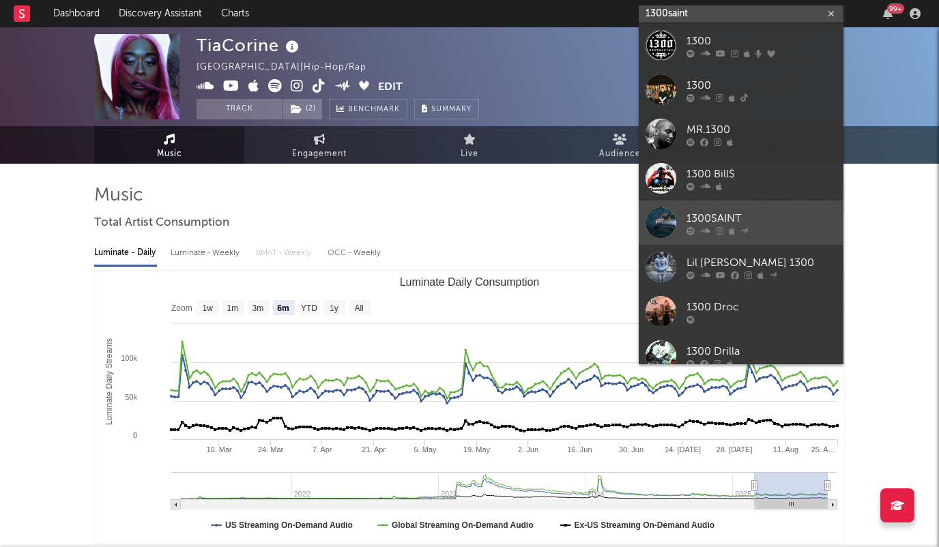
type input "1300saint"
click at [756, 221] on div "1300SAINT" at bounding box center [762, 218] width 150 height 16
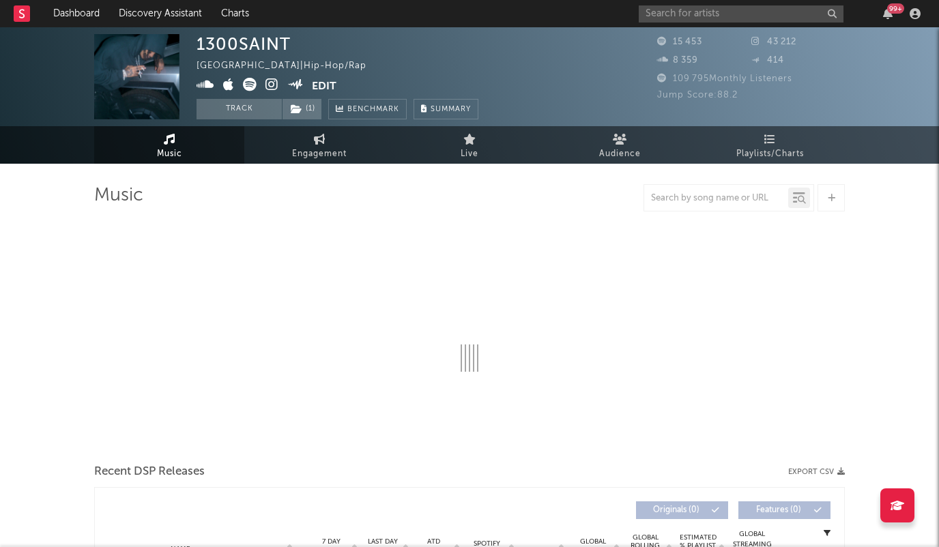
select select "6m"
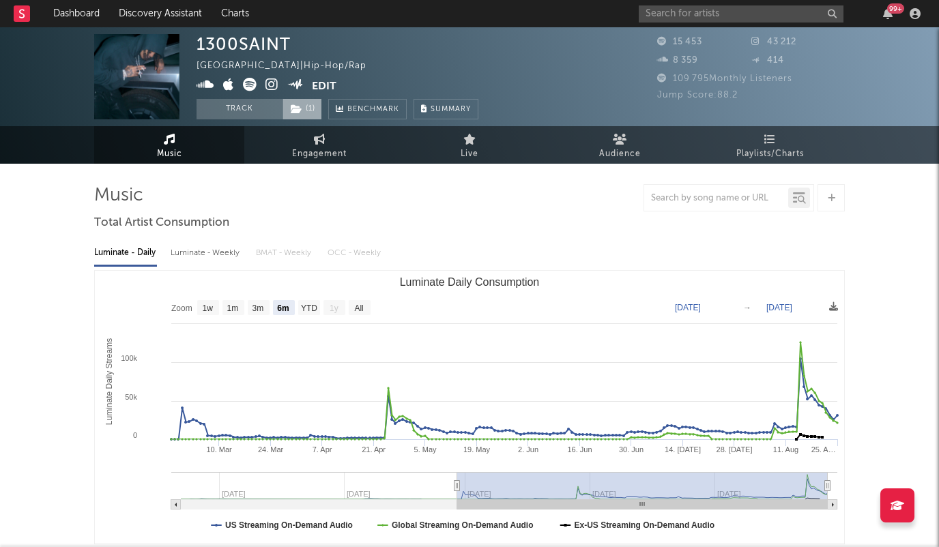
click at [302, 106] on icon at bounding box center [297, 109] width 12 height 10
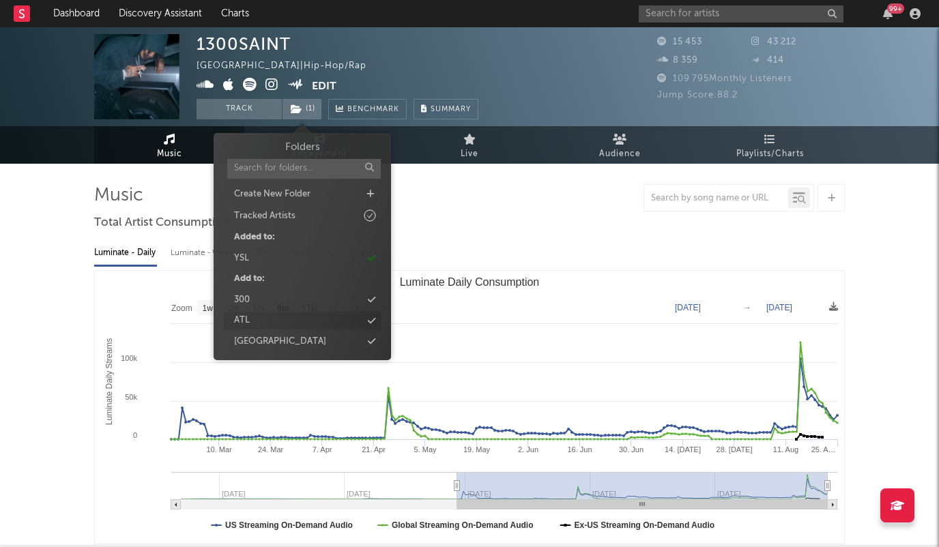
click at [373, 318] on icon at bounding box center [372, 321] width 8 height 9
click at [371, 340] on icon at bounding box center [372, 341] width 8 height 9
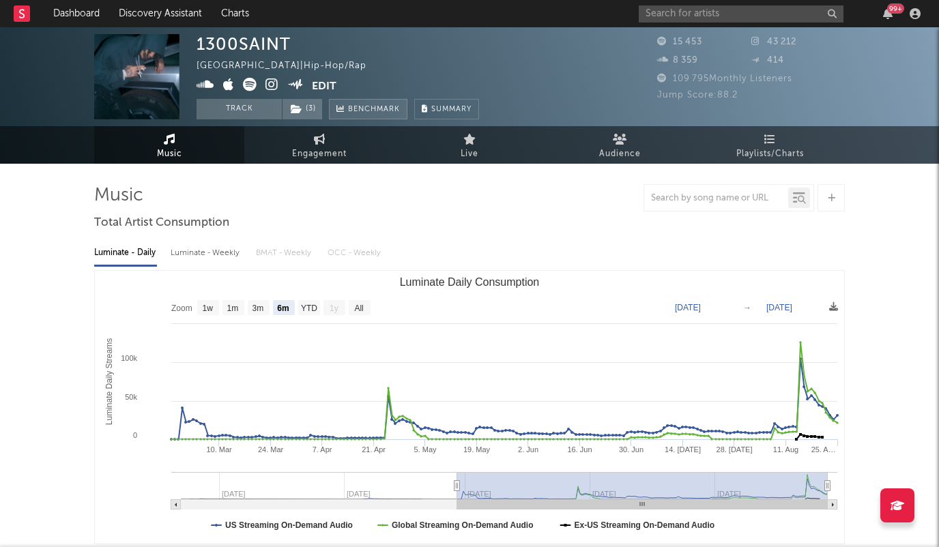
click at [352, 106] on span "Benchmark" at bounding box center [374, 110] width 52 height 16
click at [652, 14] on input "text" at bounding box center [741, 13] width 205 height 17
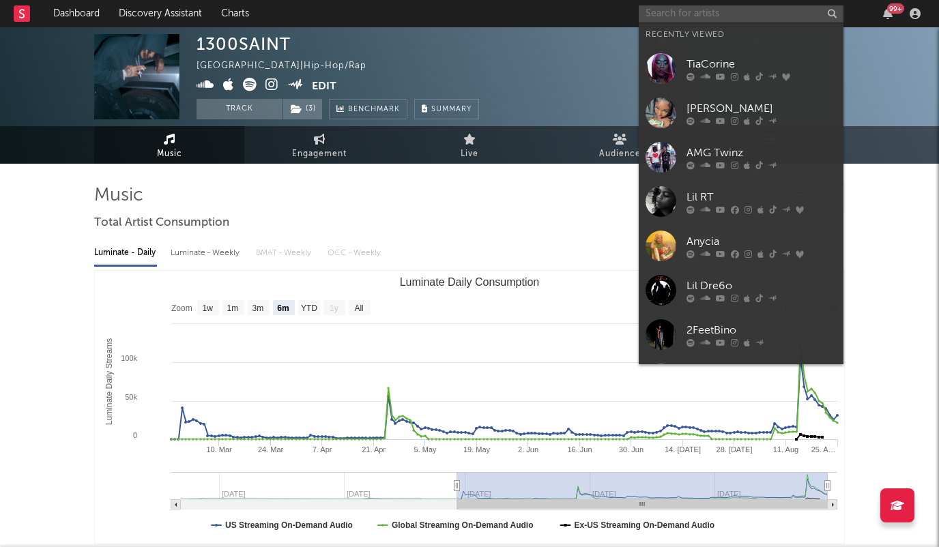
paste input "Homixide Gang"
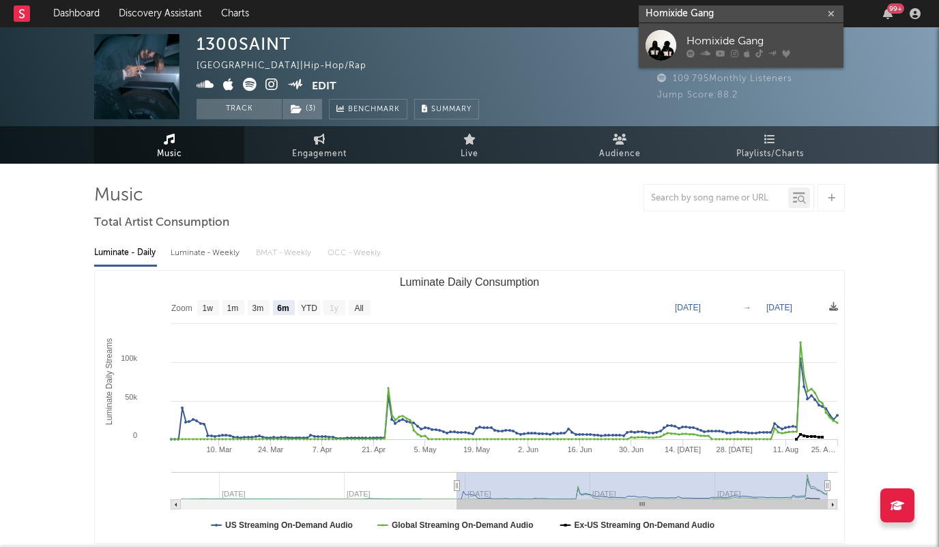
type input "Homixide Gang"
click at [702, 40] on div "Homixide Gang" at bounding box center [762, 41] width 150 height 16
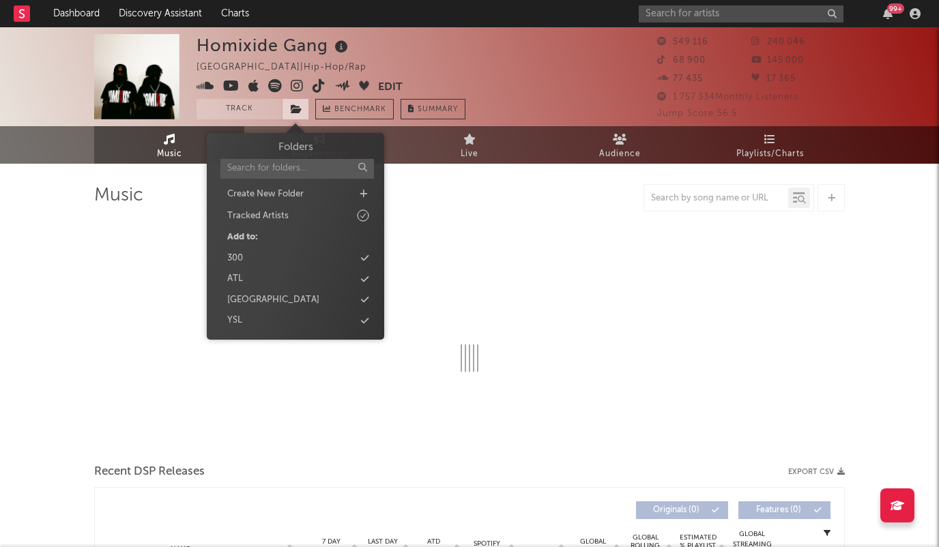
click at [297, 113] on icon at bounding box center [297, 109] width 12 height 10
click at [367, 278] on icon at bounding box center [365, 279] width 8 height 9
select select "6m"
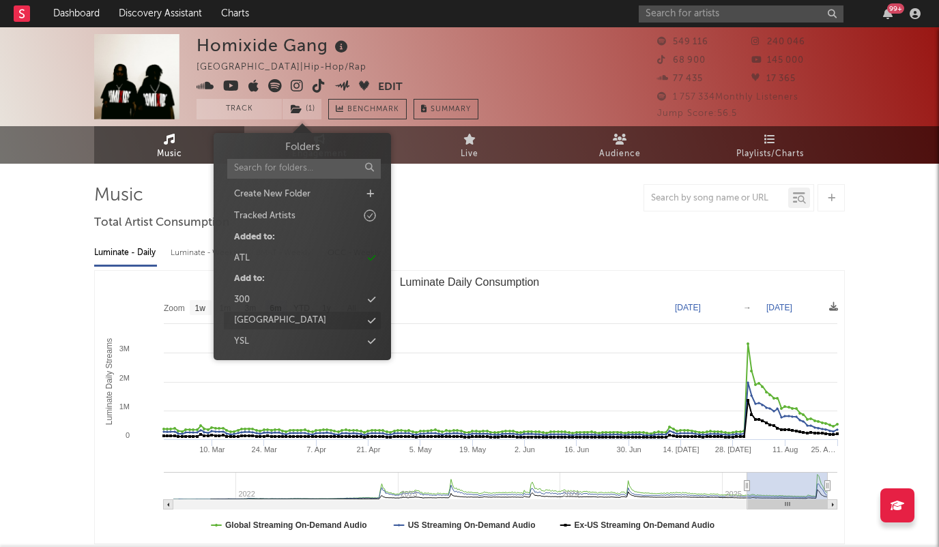
click at [372, 319] on icon at bounding box center [372, 321] width 8 height 9
select select "6m"
click at [659, 18] on input "text" at bounding box center [741, 13] width 205 height 17
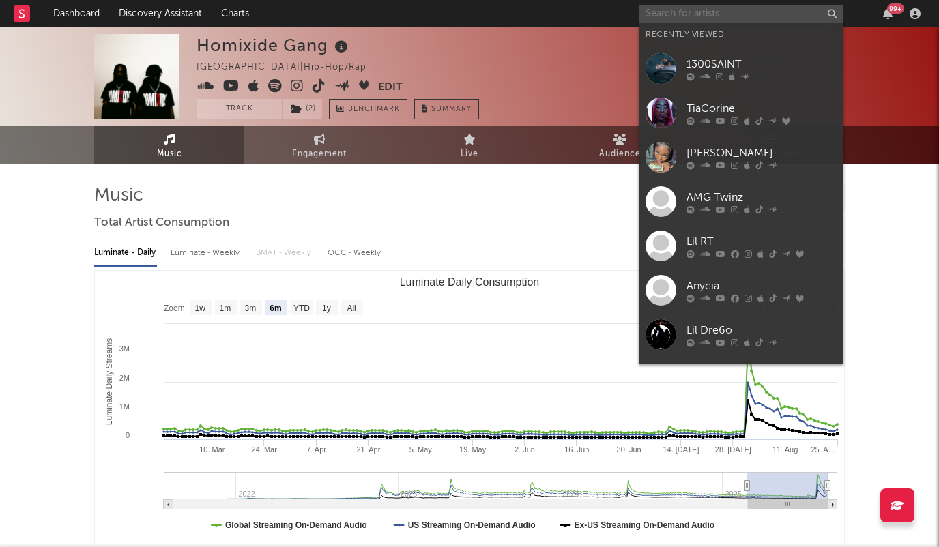
paste input "Nine Vicious"
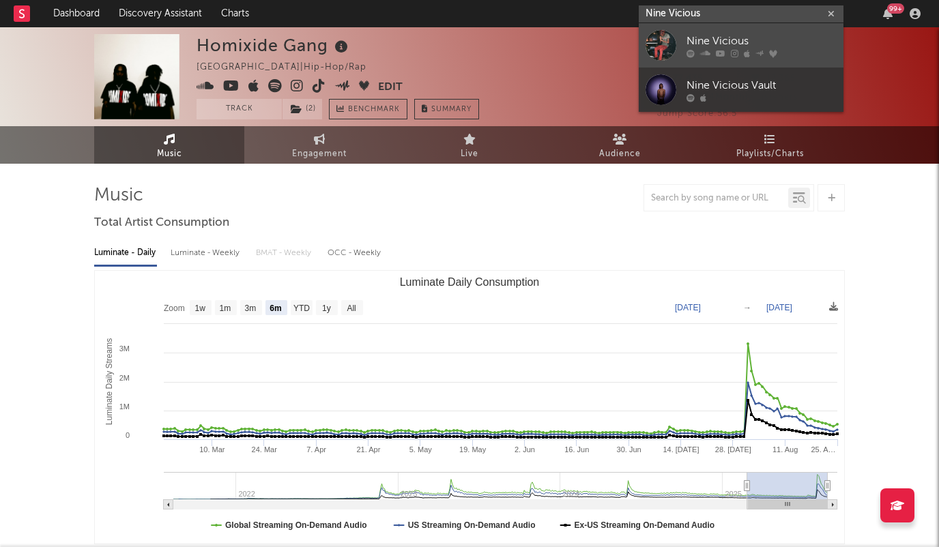
type input "Nine Vicious"
click at [713, 40] on div "Nine Vicious" at bounding box center [762, 41] width 150 height 16
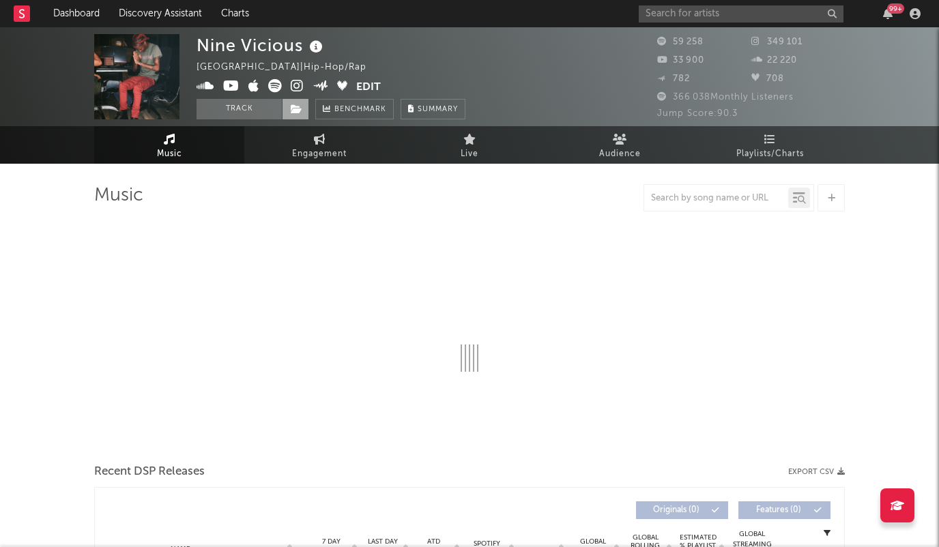
select select "6m"
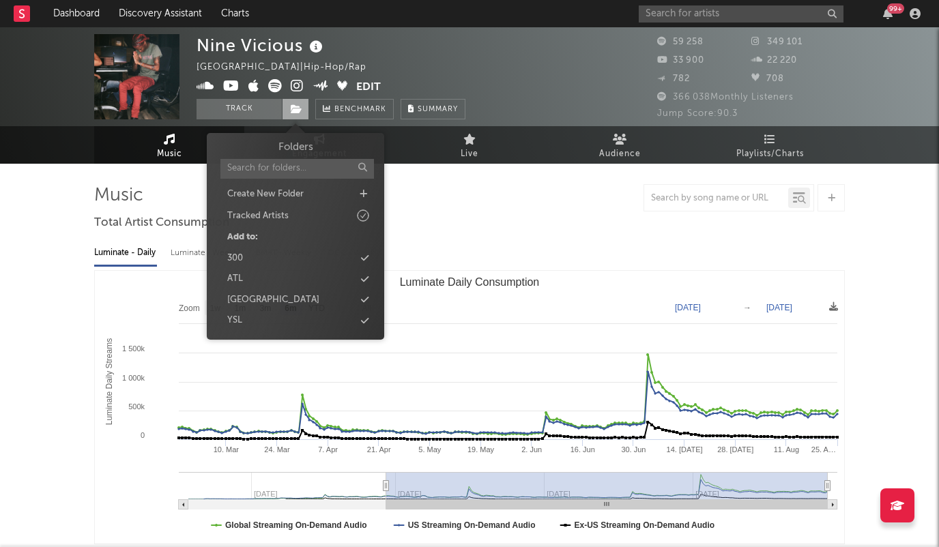
click at [294, 109] on icon at bounding box center [297, 109] width 12 height 10
click at [363, 317] on icon at bounding box center [365, 321] width 8 height 9
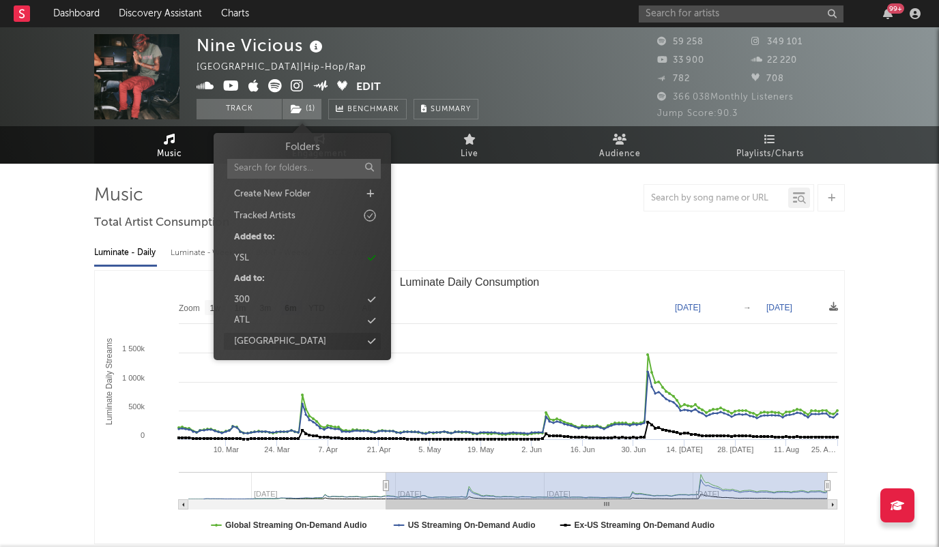
click at [370, 339] on icon at bounding box center [372, 341] width 8 height 9
click at [370, 341] on icon at bounding box center [372, 341] width 8 height 9
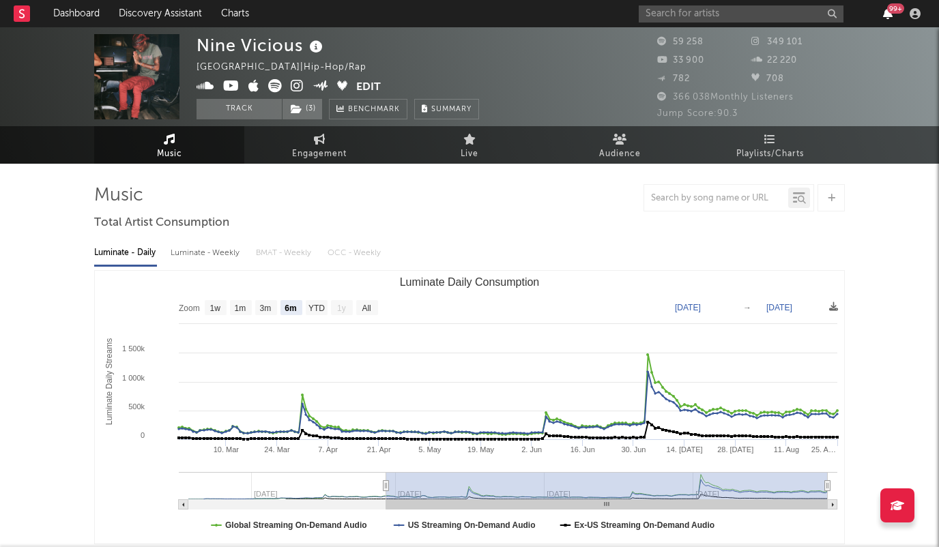
click at [891, 15] on icon "button" at bounding box center [888, 13] width 10 height 11
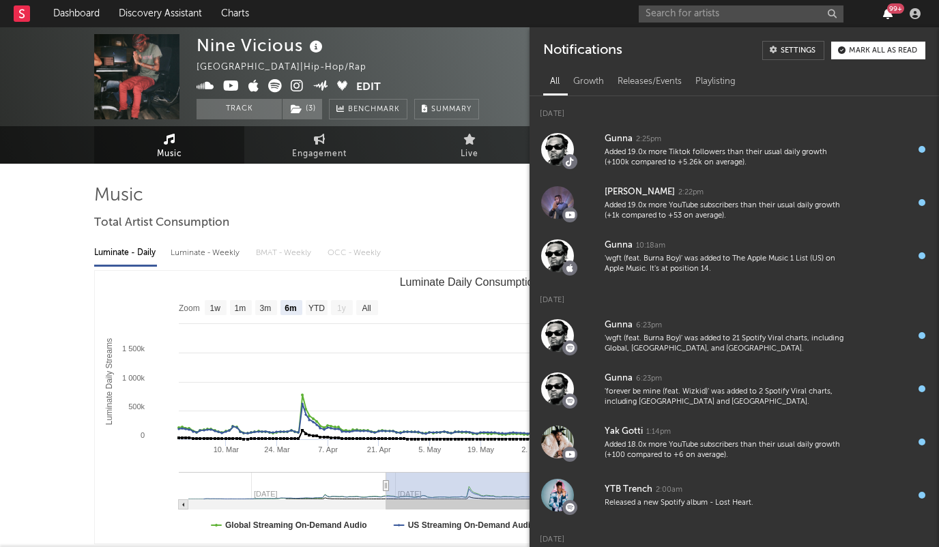
click at [891, 15] on icon "button" at bounding box center [888, 13] width 10 height 11
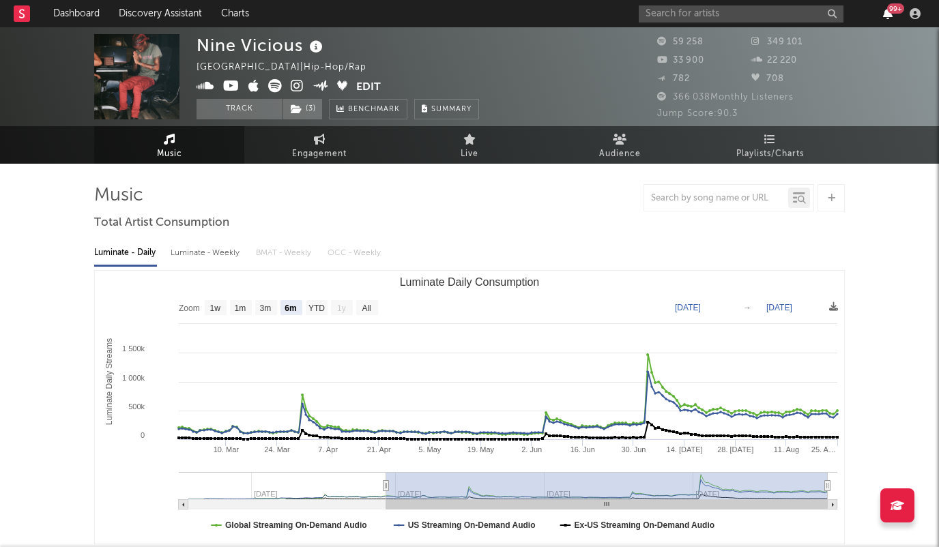
click at [890, 14] on icon "button" at bounding box center [888, 13] width 10 height 11
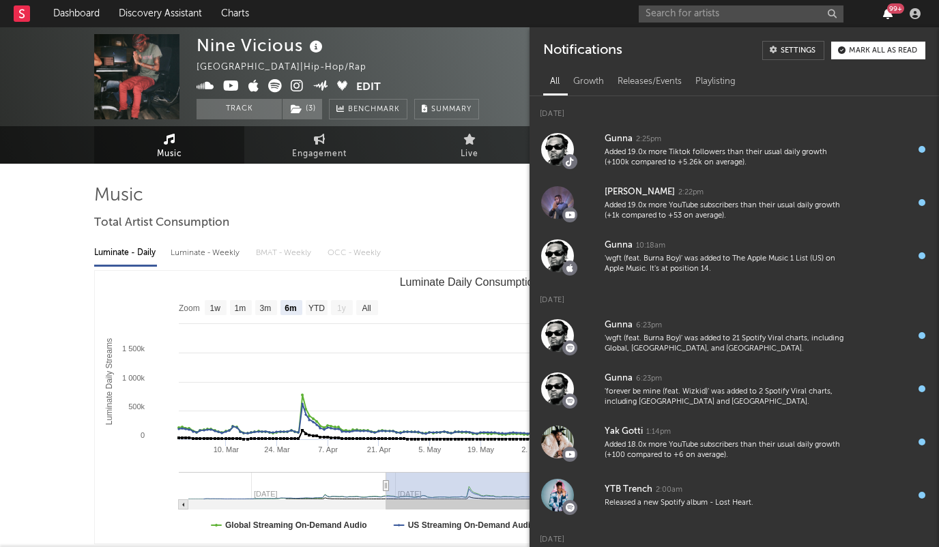
click at [890, 14] on icon "button" at bounding box center [888, 13] width 10 height 11
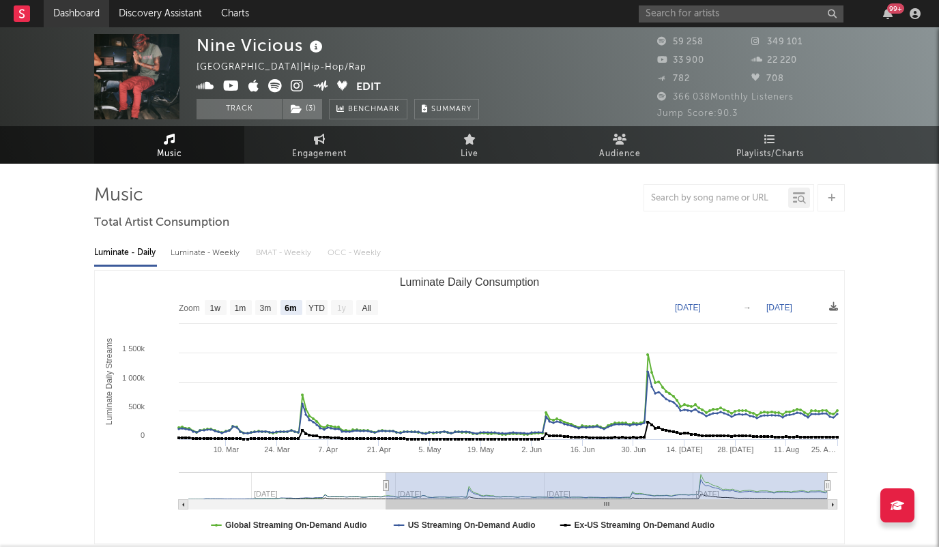
click at [73, 19] on link "Dashboard" at bounding box center [77, 13] width 66 height 27
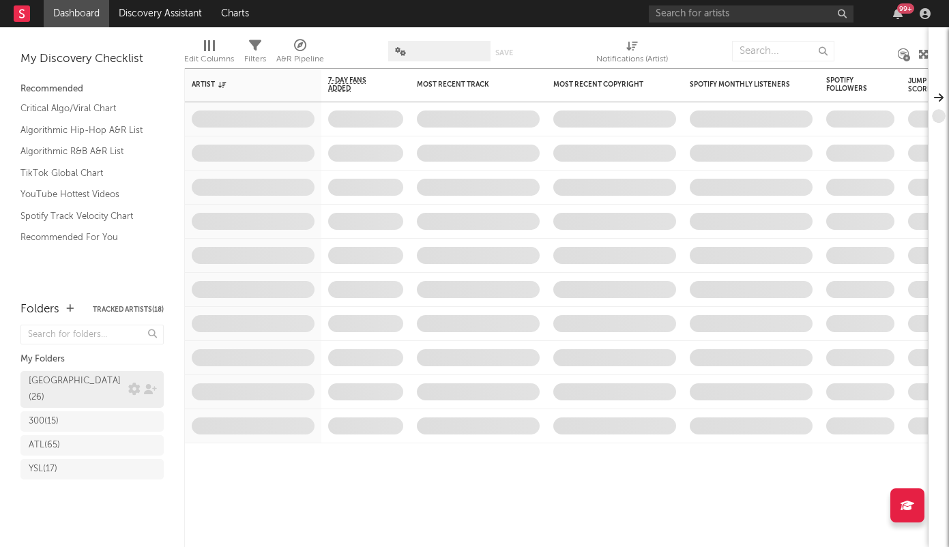
click at [75, 375] on div "New Atlanta ( 26 )" at bounding box center [77, 389] width 96 height 33
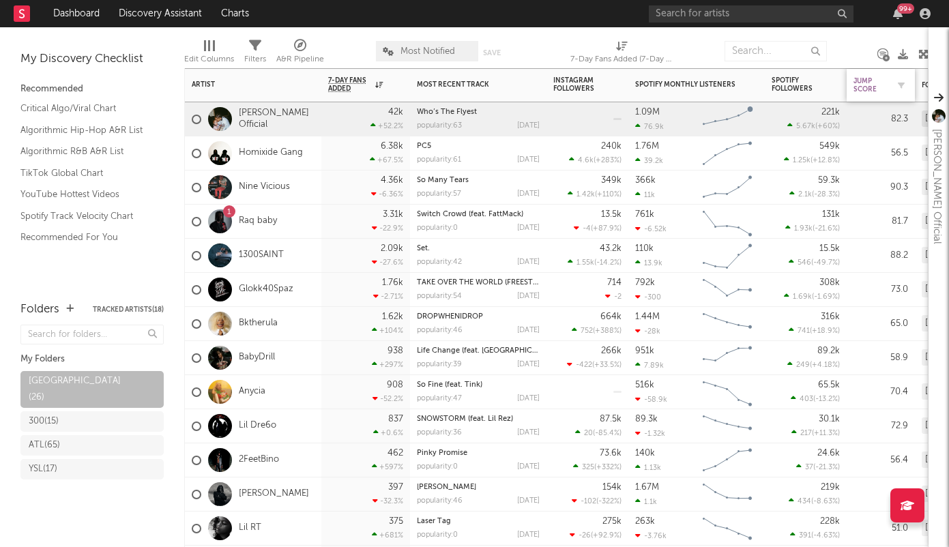
click at [859, 85] on div "Jump Score" at bounding box center [871, 85] width 34 height 16
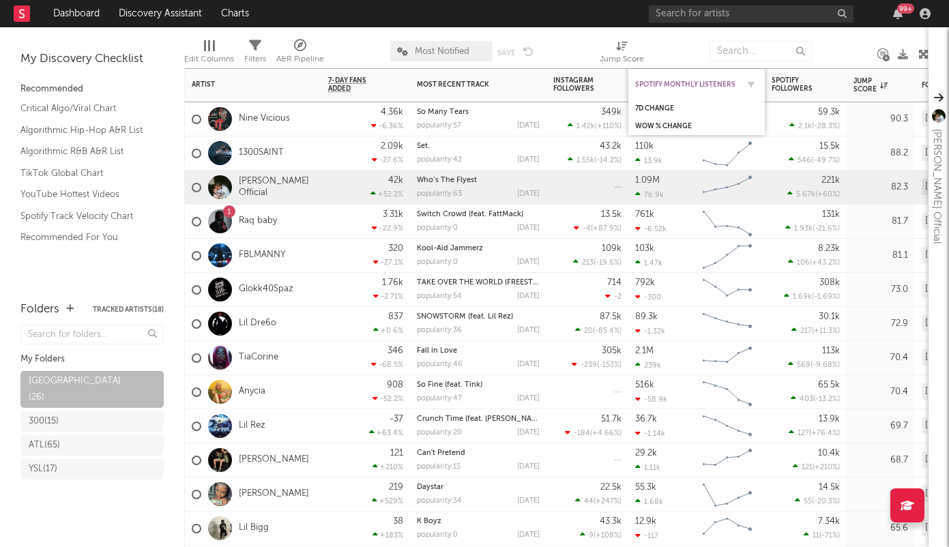
click at [679, 87] on div "Spotify Monthly Listeners" at bounding box center [687, 85] width 102 height 8
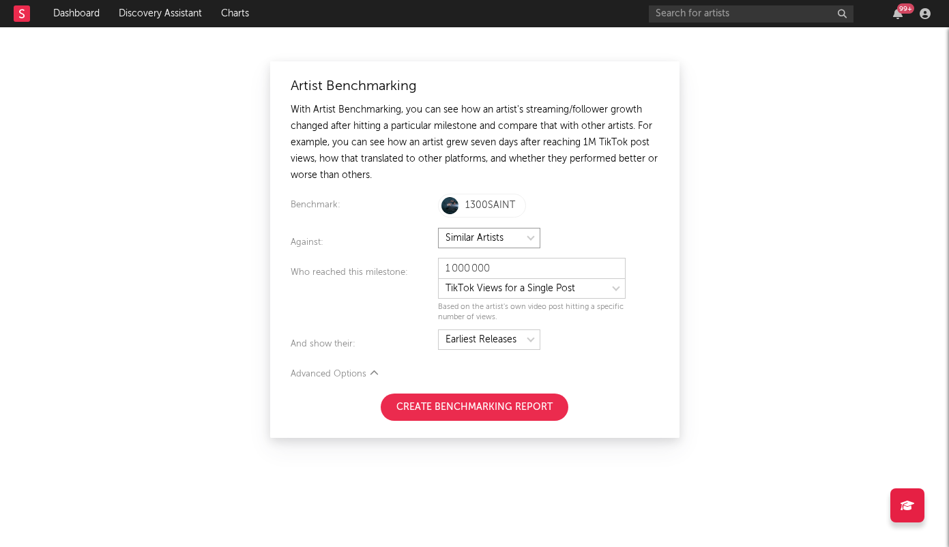
click at [479, 243] on select at bounding box center [489, 238] width 102 height 20
click at [438, 228] on select at bounding box center [489, 238] width 102 height 20
click at [473, 409] on button "Create Benchmarking Report" at bounding box center [475, 407] width 188 height 27
